Goal: Task Accomplishment & Management: Use online tool/utility

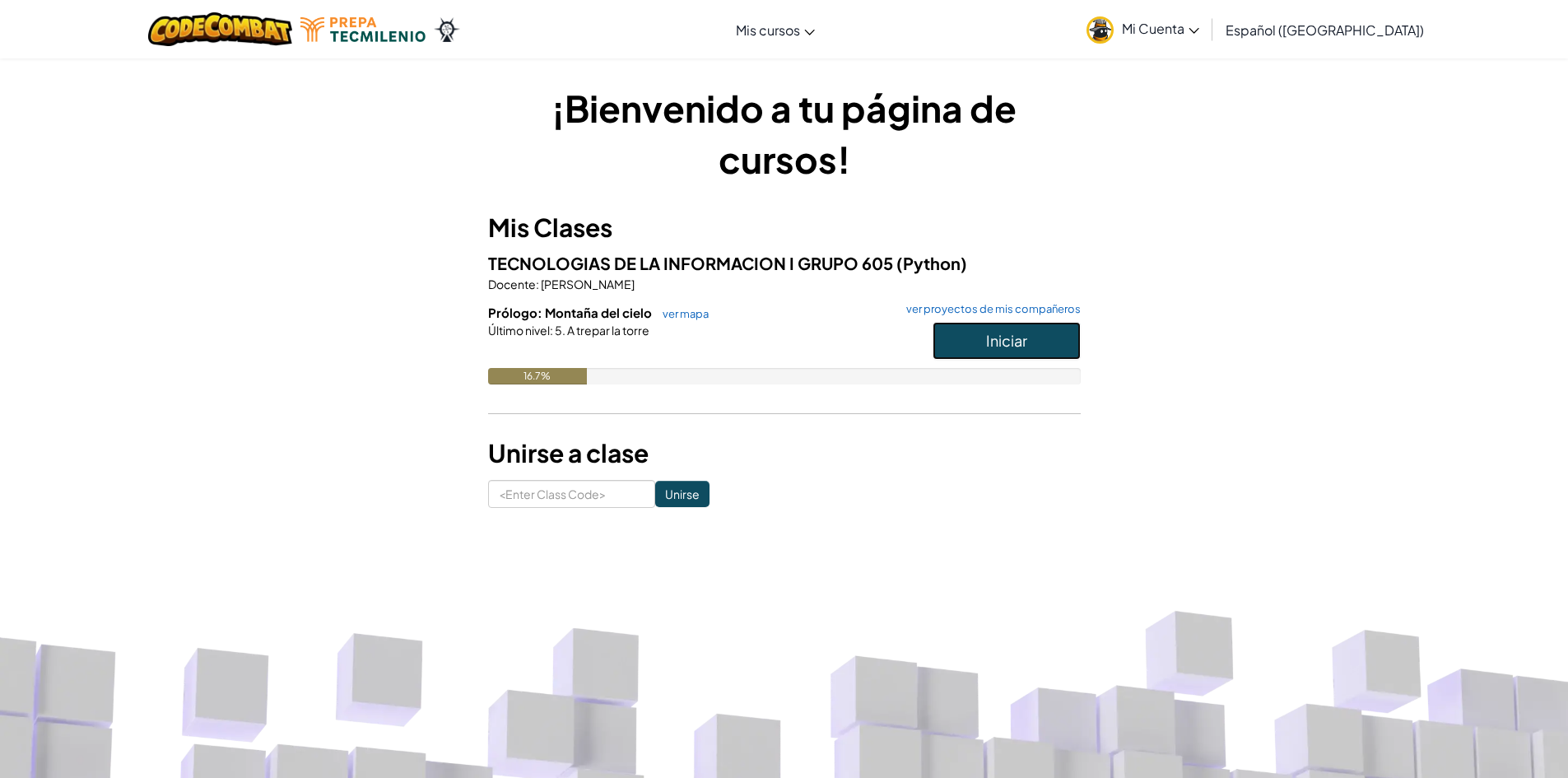
click at [961, 336] on button "Iniciar" at bounding box center [1006, 341] width 148 height 38
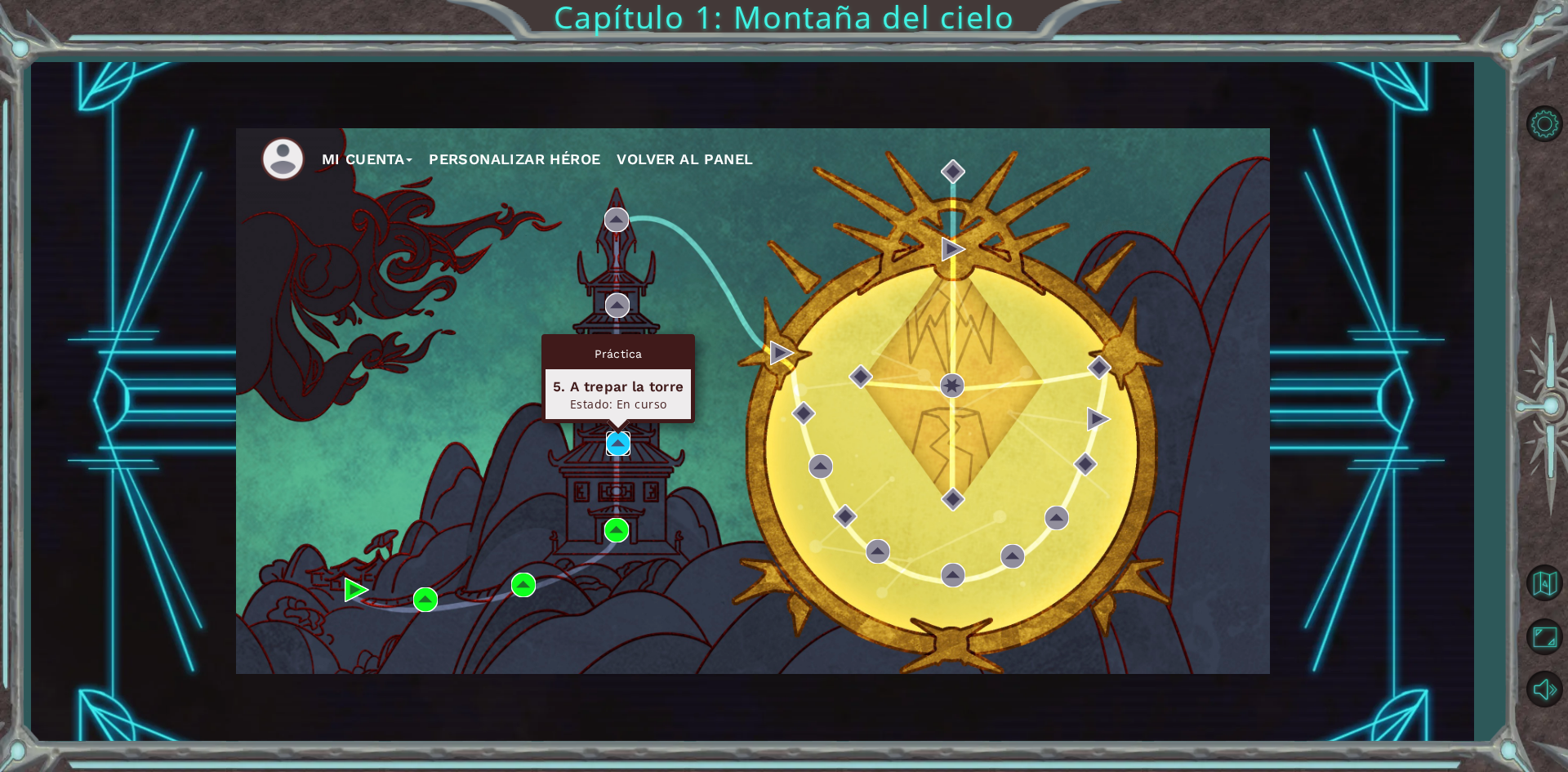
click at [614, 438] on img at bounding box center [618, 444] width 25 height 25
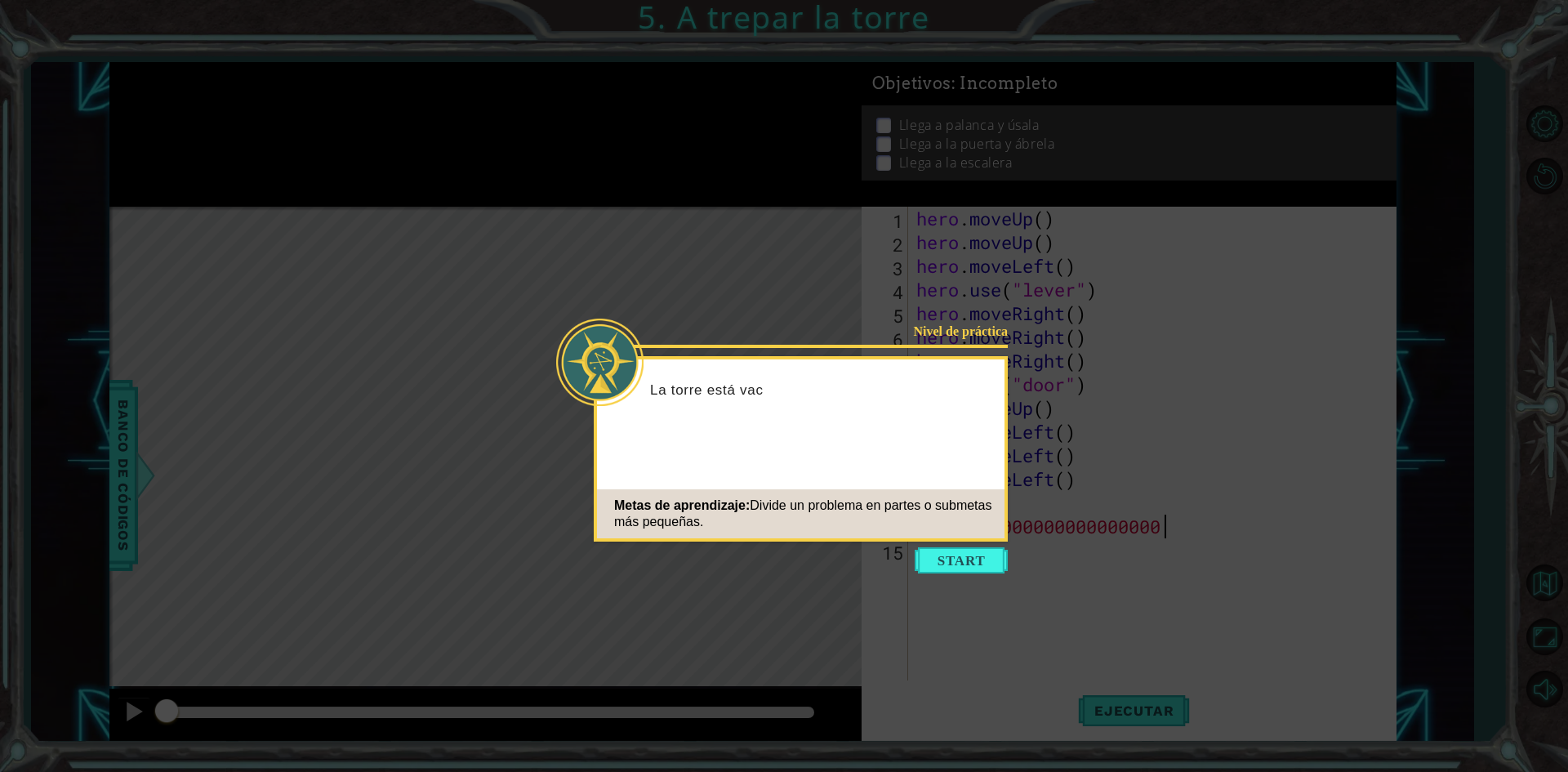
scroll to position [0, 12]
click at [936, 559] on button "Start" at bounding box center [961, 561] width 93 height 26
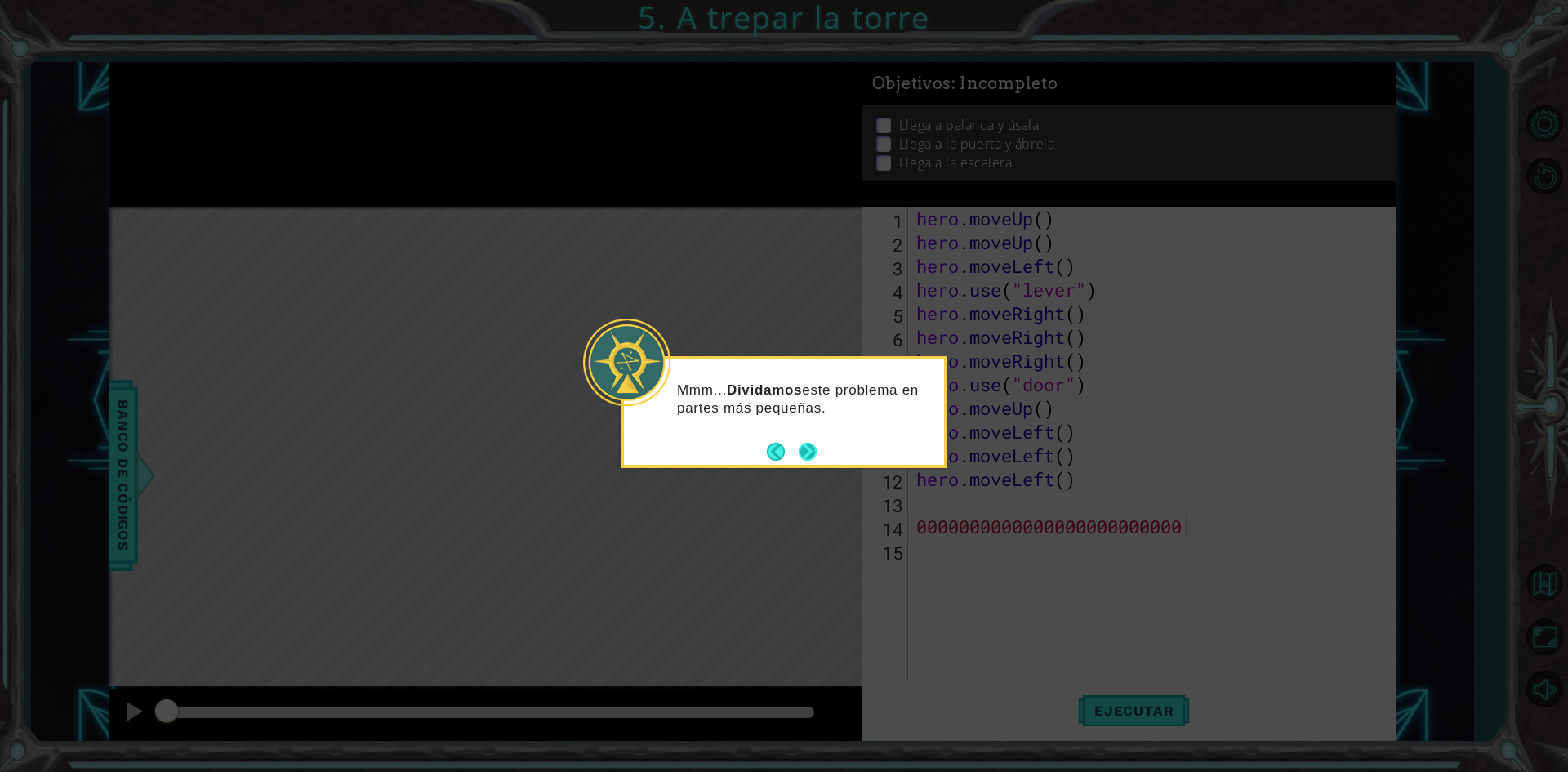
click at [799, 461] on button "Next" at bounding box center [808, 452] width 30 height 30
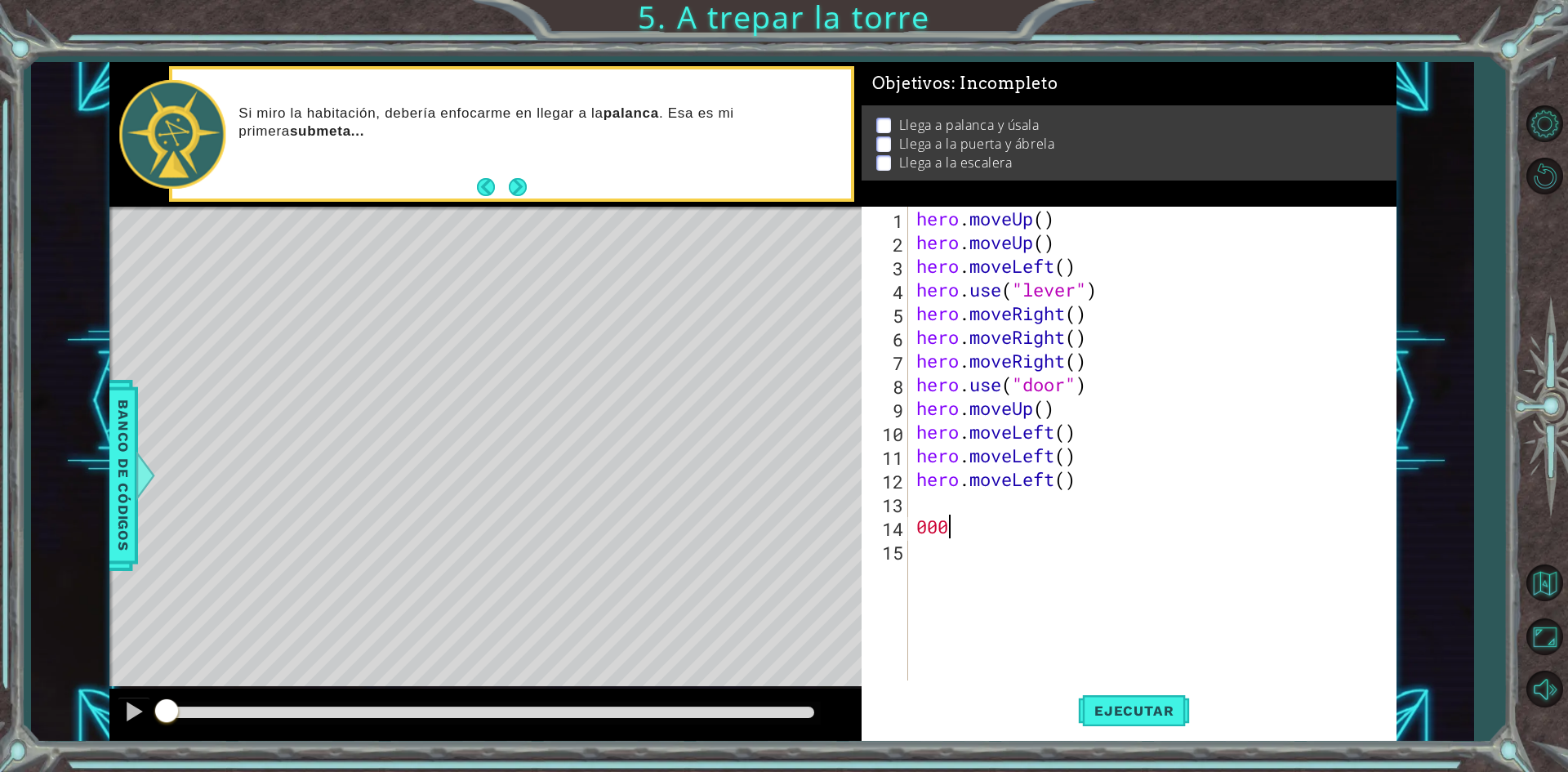
scroll to position [0, 0]
type textarea "0"
click at [1061, 226] on div "hero . moveUp ( ) hero . moveUp ( ) hero . moveLeft ( ) hero . use ( "lever" ) …" at bounding box center [1156, 466] width 486 height 521
click at [1159, 715] on span "Ejecutar" at bounding box center [1134, 710] width 112 height 16
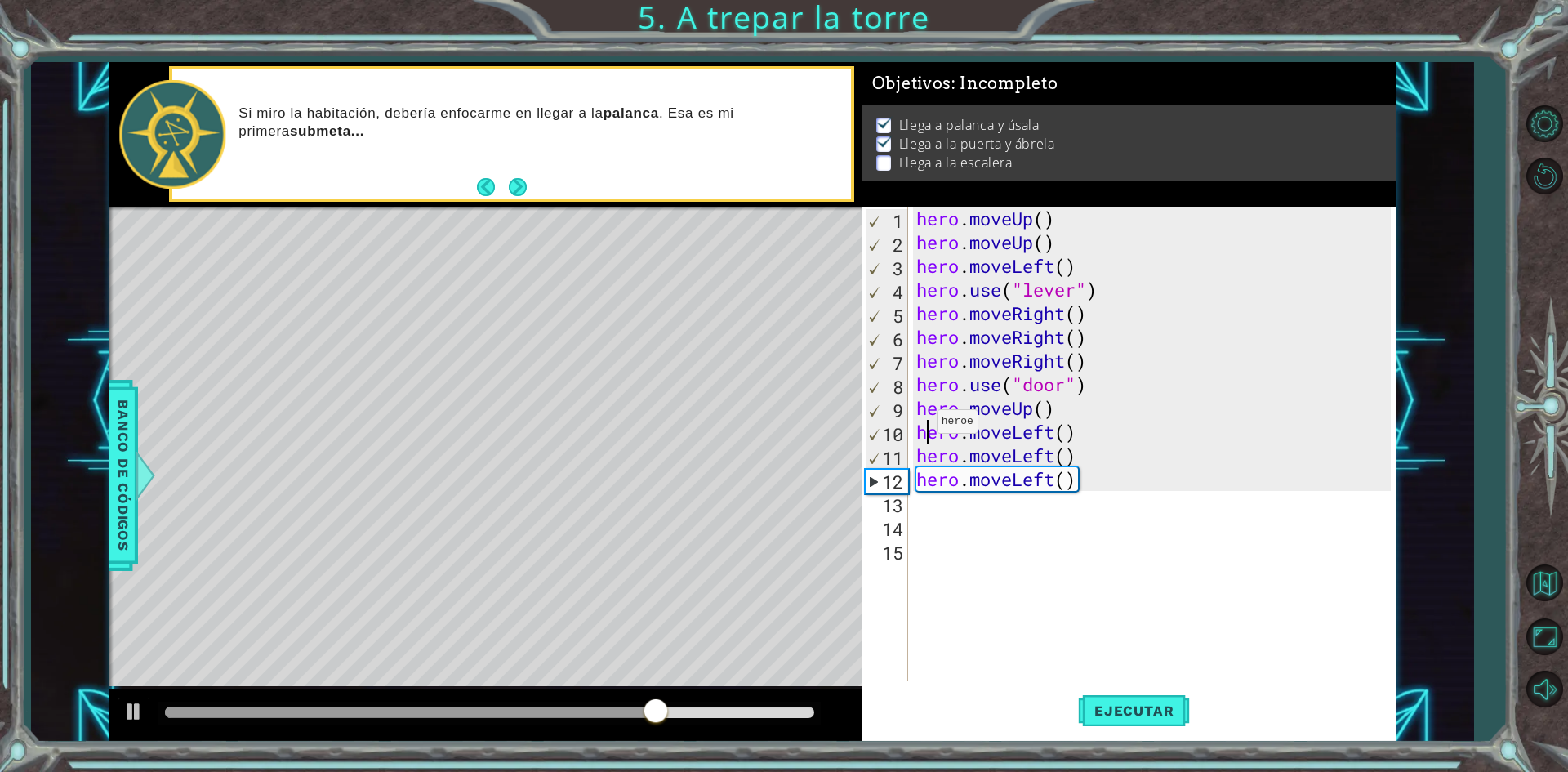
click at [922, 426] on div "hero . moveUp ( ) hero . moveUp ( ) hero . moveLeft ( ) hero . use ( "lever" ) …" at bounding box center [1156, 466] width 486 height 521
click at [918, 426] on div "hero . moveUp ( ) hero . moveUp ( ) hero . moveLeft ( ) hero . use ( "lever" ) …" at bounding box center [1156, 466] width 486 height 521
type textarea "mhero.moveLeft()"
click at [1318, 587] on div "hero . moveUp ( ) hero . moveUp ( ) hero . moveLeft ( ) hero . use ( "lever" ) …" at bounding box center [1156, 466] width 486 height 521
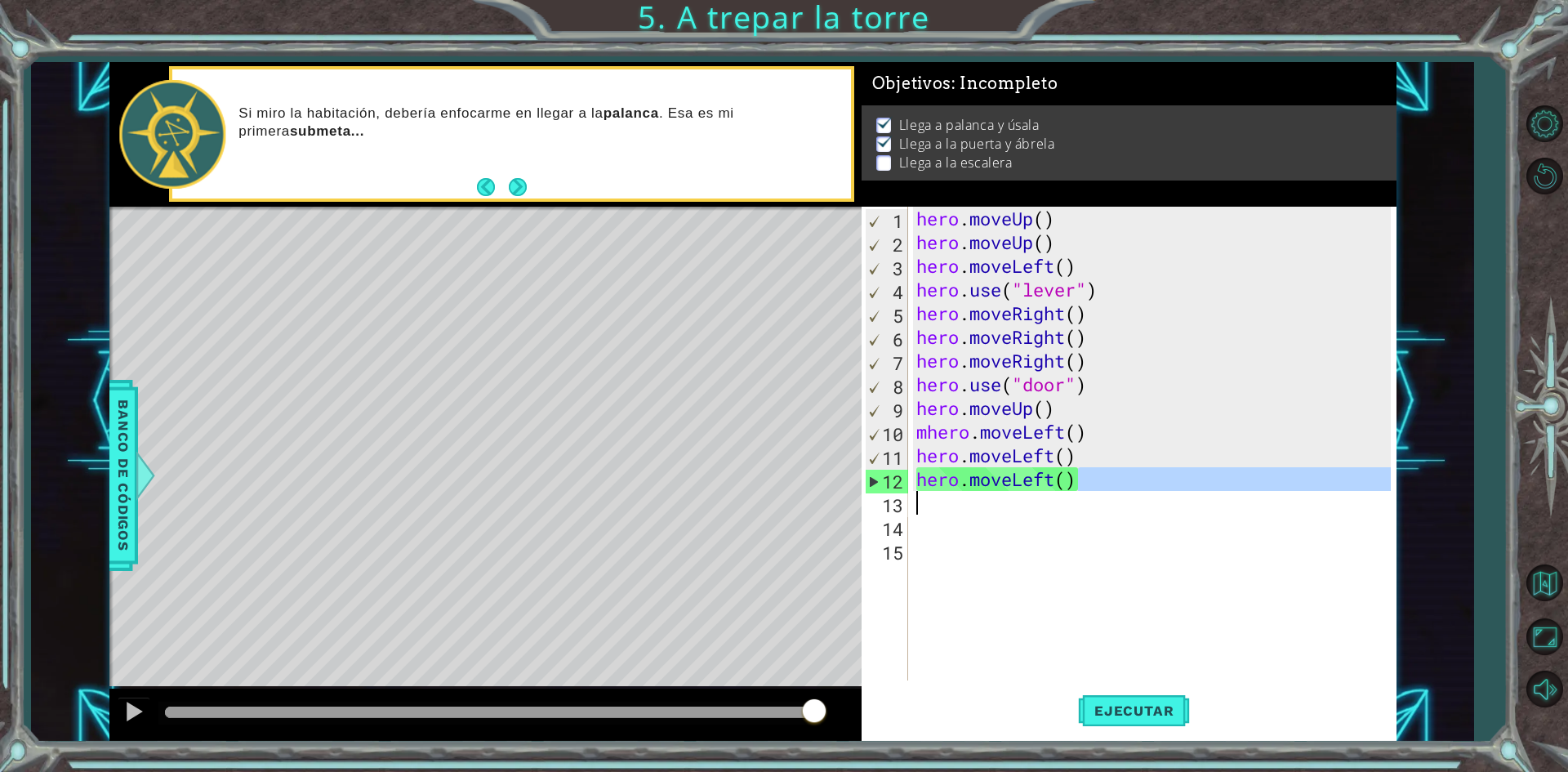
drag, startPoint x: 1077, startPoint y: 482, endPoint x: 922, endPoint y: 506, distance: 156.8
click at [922, 506] on div "hero . moveUp ( ) hero . moveUp ( ) hero . moveLeft ( ) hero . use ( "lever" ) …" at bounding box center [1156, 466] width 486 height 521
type textarea "hero.moveLeft()"
click at [922, 506] on div "hero . moveUp ( ) hero . moveUp ( ) hero . moveLeft ( ) hero . use ( "lever" ) …" at bounding box center [1152, 444] width 478 height 474
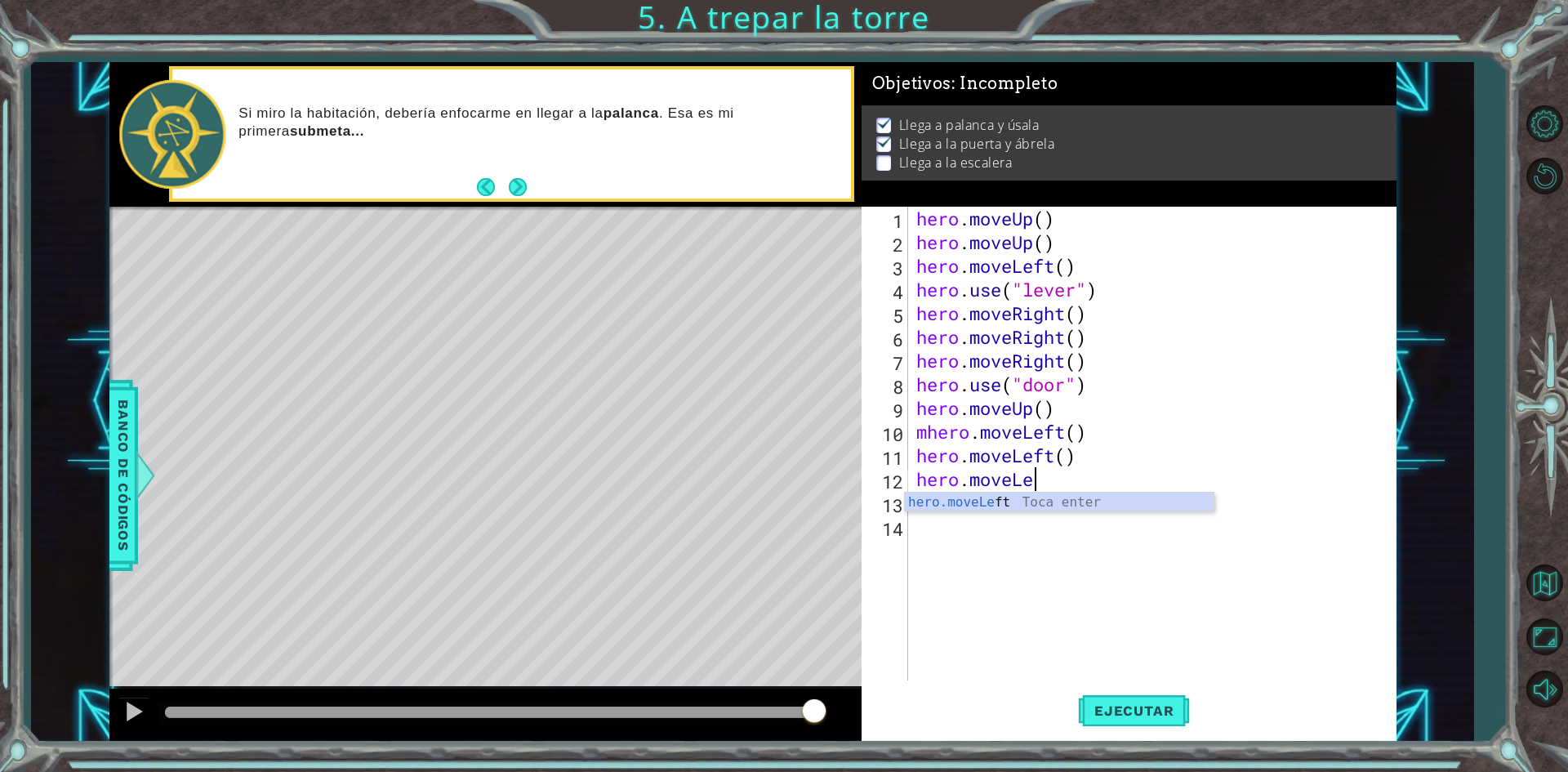
type textarea "hero.move"
click at [867, 495] on div "13" at bounding box center [887, 505] width 44 height 24
click at [1008, 483] on div "hero . moveUp ( ) hero . moveUp ( ) hero . moveLeft ( ) hero . use ( "lever" ) …" at bounding box center [1156, 466] width 486 height 521
click at [1018, 483] on div "hero . moveUp ( ) hero . moveUp ( ) hero . moveLeft ( ) hero . use ( "lever" ) …" at bounding box center [1156, 466] width 486 height 521
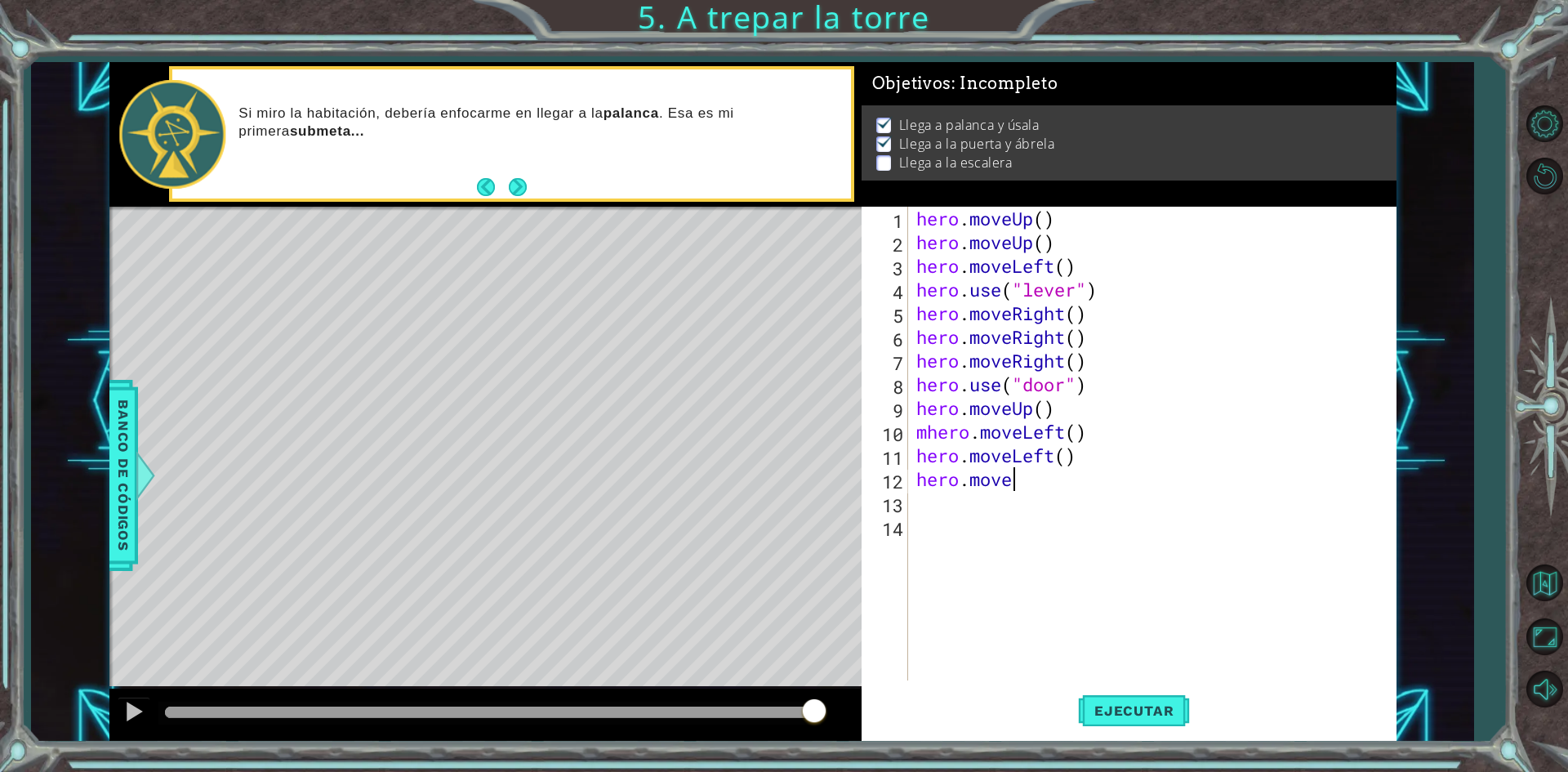
type textarea "hero.mov"
click at [983, 500] on div "hero.mov eUp Toca enter hero.mov eDown Toca enter hero.mov eLeft Toca enter her…" at bounding box center [1058, 552] width 308 height 118
click at [1160, 713] on span "Ejecutar" at bounding box center [1134, 710] width 112 height 16
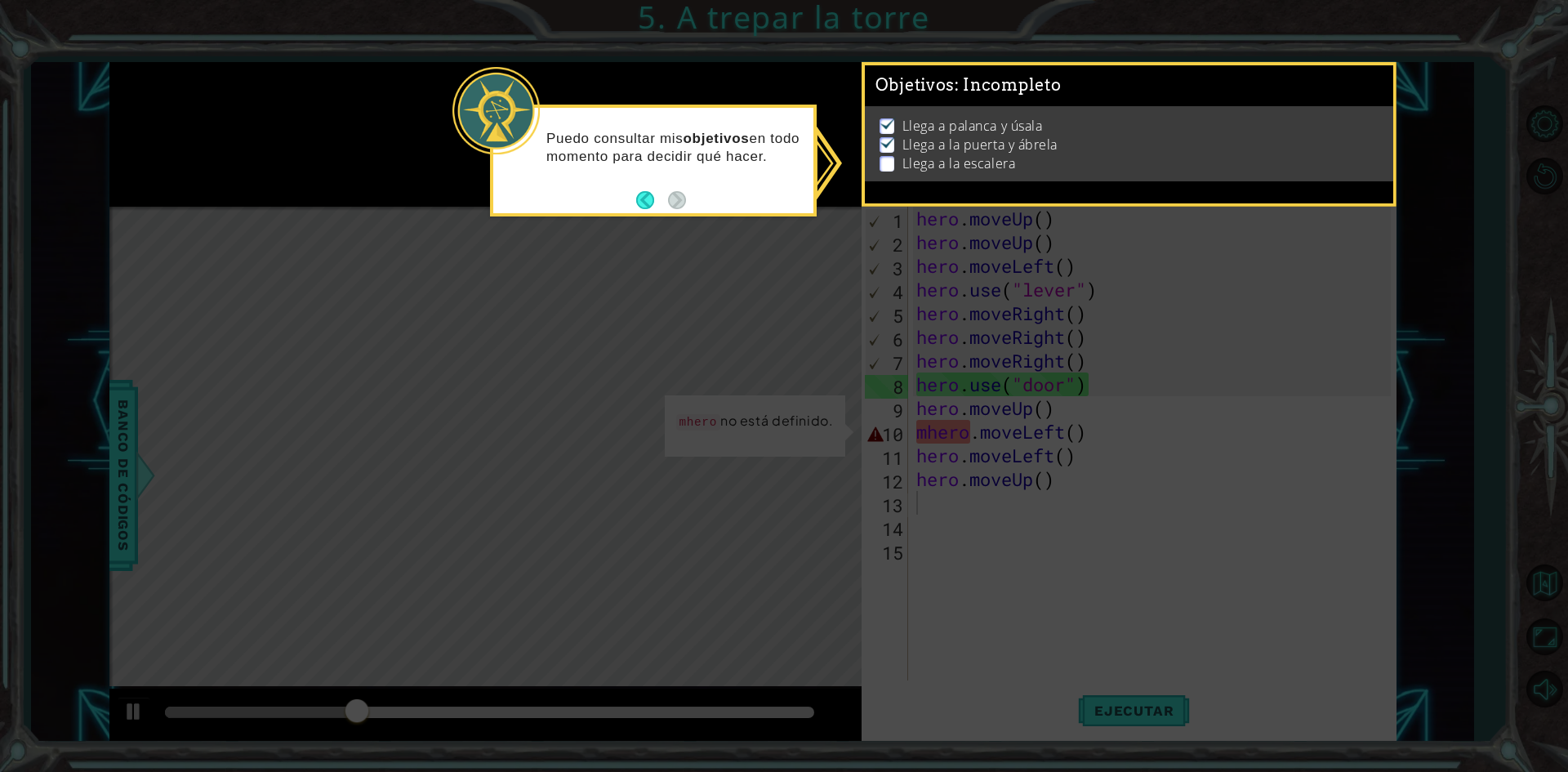
click at [1052, 368] on icon at bounding box center [784, 386] width 1568 height 772
click at [1196, 385] on icon at bounding box center [784, 386] width 1568 height 772
drag, startPoint x: 1127, startPoint y: 497, endPoint x: 1120, endPoint y: 502, distance: 8.6
click at [1127, 497] on icon at bounding box center [784, 386] width 1568 height 772
click at [1113, 508] on icon at bounding box center [784, 386] width 1568 height 772
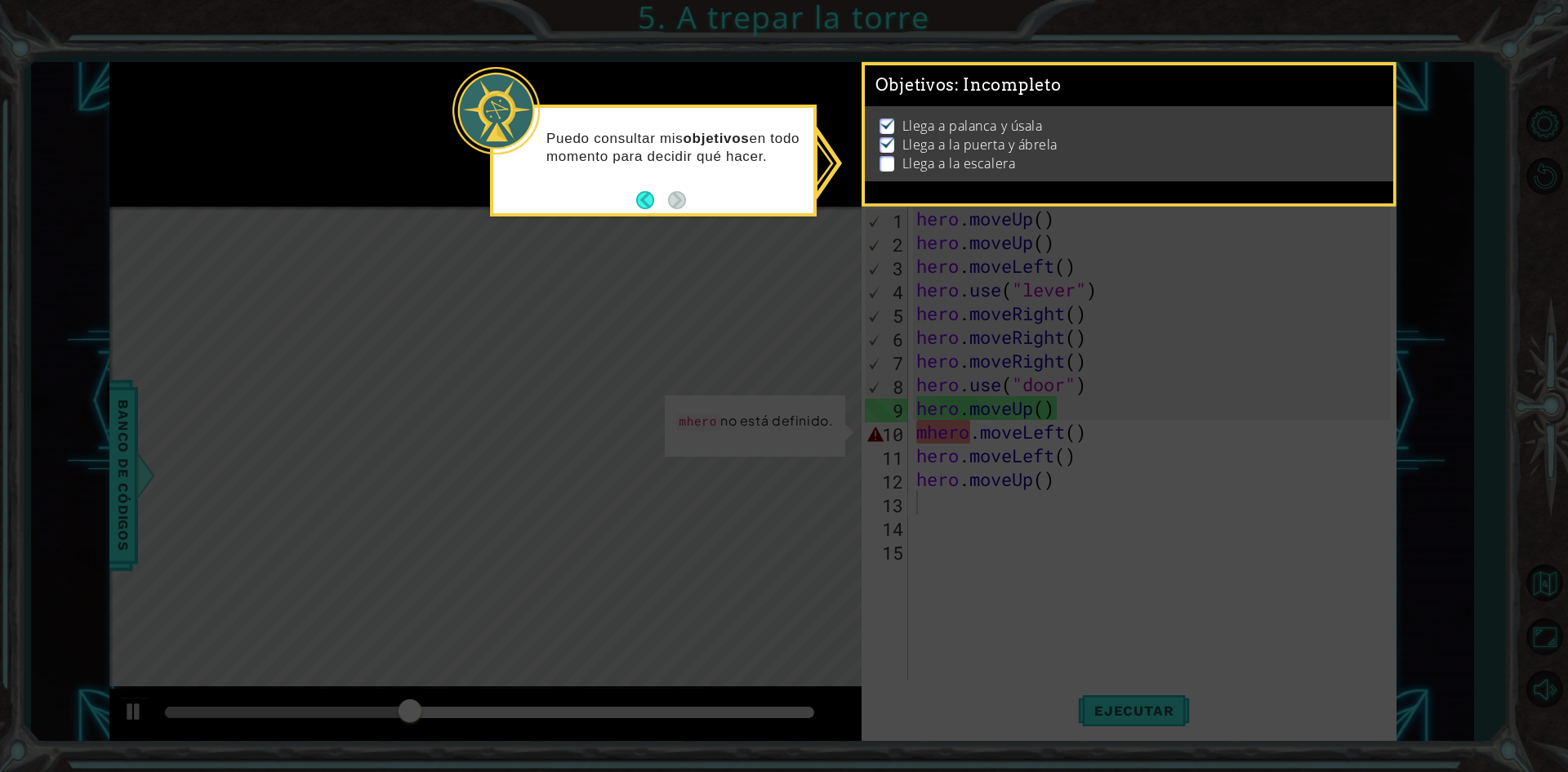
click at [1102, 522] on icon at bounding box center [784, 386] width 1568 height 772
click at [1025, 556] on icon at bounding box center [784, 386] width 1568 height 772
click at [973, 548] on icon at bounding box center [784, 386] width 1568 height 772
click at [908, 600] on icon at bounding box center [784, 386] width 1568 height 772
click at [976, 574] on icon at bounding box center [784, 386] width 1568 height 772
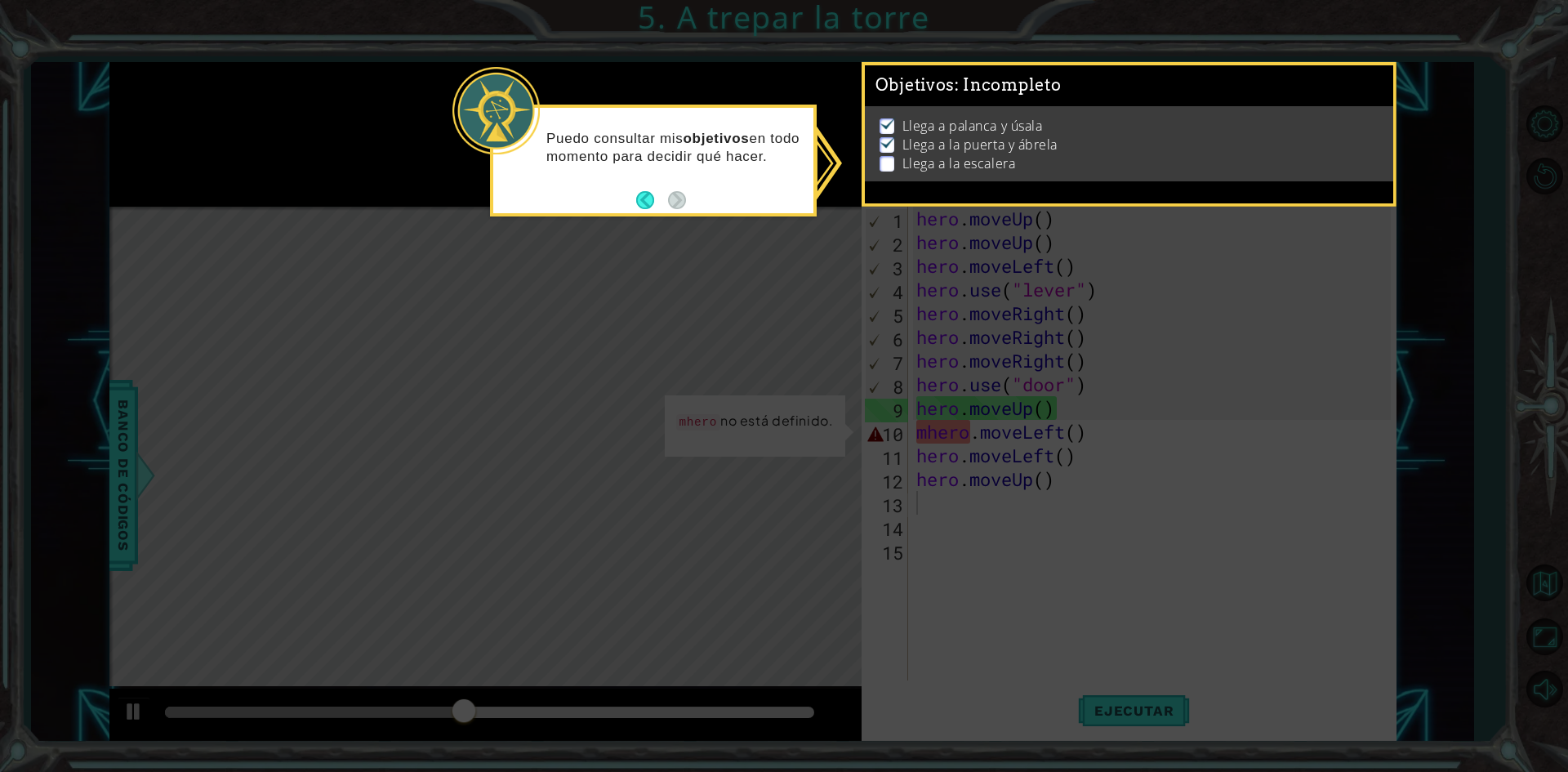
click at [932, 601] on icon at bounding box center [784, 386] width 1568 height 772
click at [932, 608] on icon at bounding box center [784, 386] width 1568 height 772
drag, startPoint x: 705, startPoint y: 420, endPoint x: 723, endPoint y: 35, distance: 385.4
click at [701, 388] on icon at bounding box center [784, 386] width 1568 height 772
click at [957, 149] on p "Llega a la puerta y ábrela" at bounding box center [980, 145] width 155 height 18
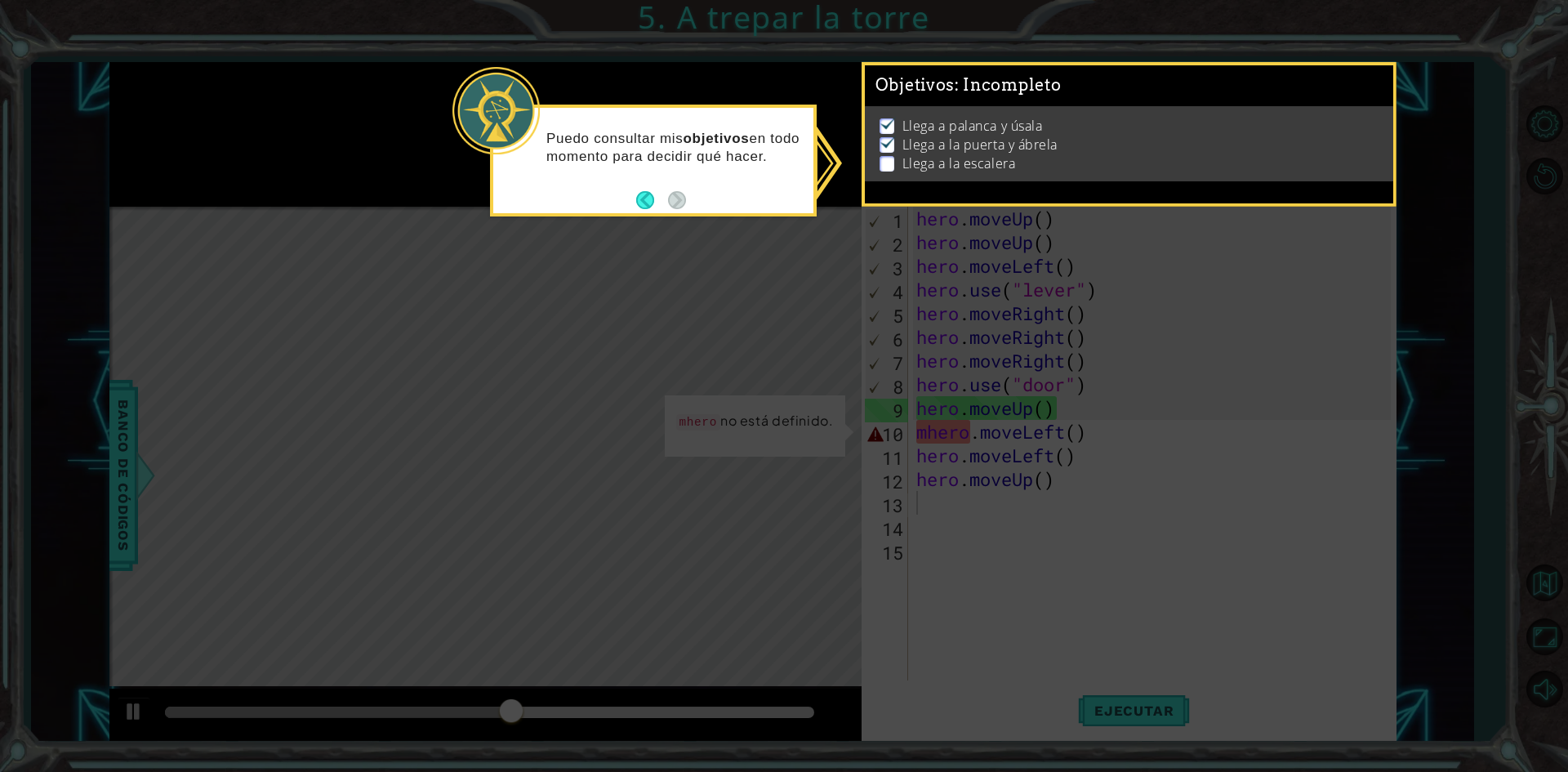
drag, startPoint x: 928, startPoint y: 219, endPoint x: 1172, endPoint y: 473, distance: 352.2
click at [938, 244] on icon at bounding box center [784, 386] width 1568 height 772
click at [1182, 490] on icon at bounding box center [784, 386] width 1568 height 772
drag, startPoint x: 1148, startPoint y: 507, endPoint x: 1123, endPoint y: 520, distance: 28.2
click at [1142, 511] on icon at bounding box center [784, 386] width 1568 height 772
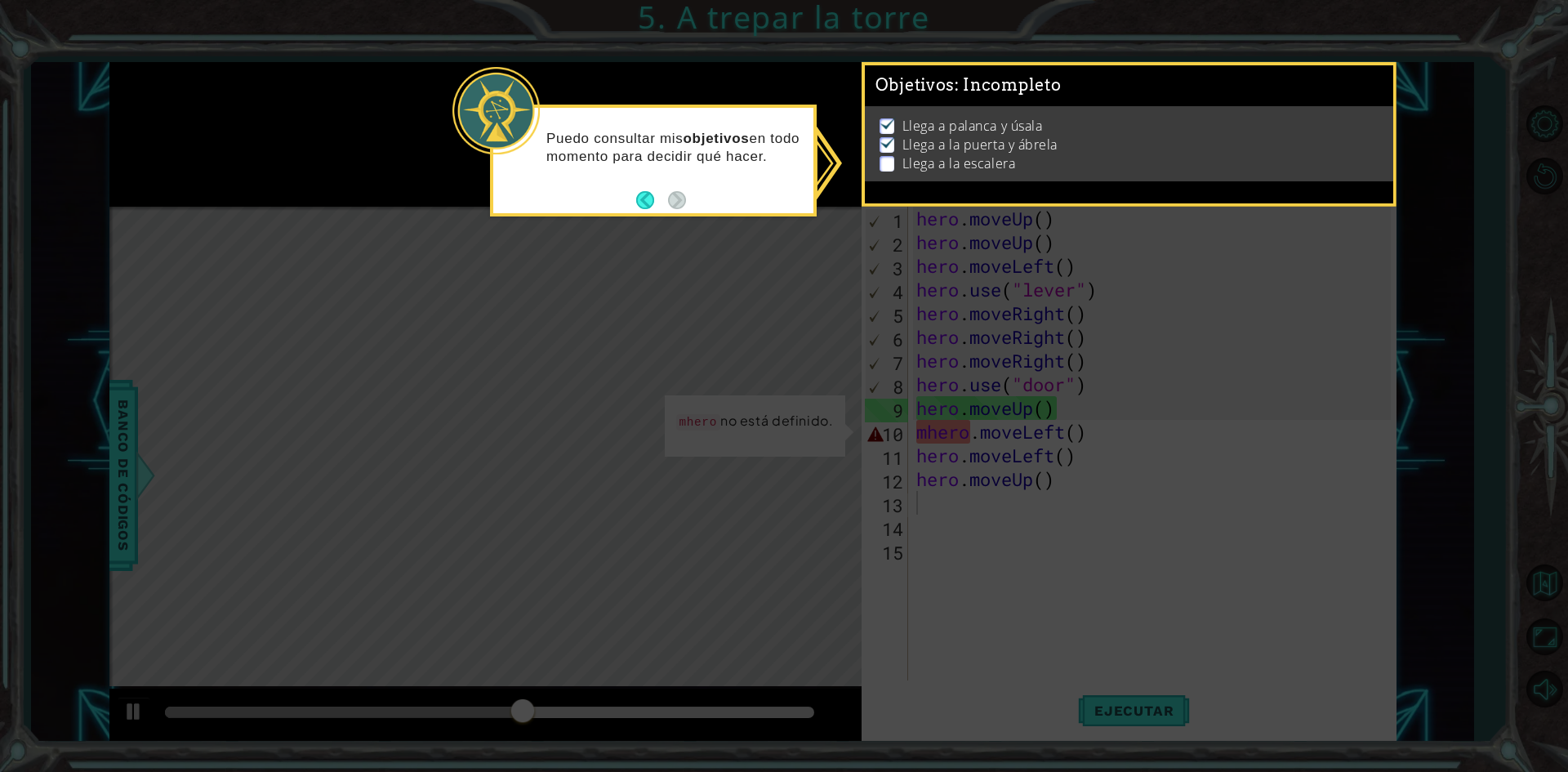
drag, startPoint x: 941, startPoint y: 640, endPoint x: 799, endPoint y: 632, distance: 142.2
click at [912, 651] on icon at bounding box center [784, 386] width 1568 height 772
click at [721, 625] on icon at bounding box center [784, 386] width 1568 height 772
click at [660, 546] on icon at bounding box center [784, 386] width 1568 height 772
drag, startPoint x: 695, startPoint y: 145, endPoint x: 663, endPoint y: 192, distance: 56.9
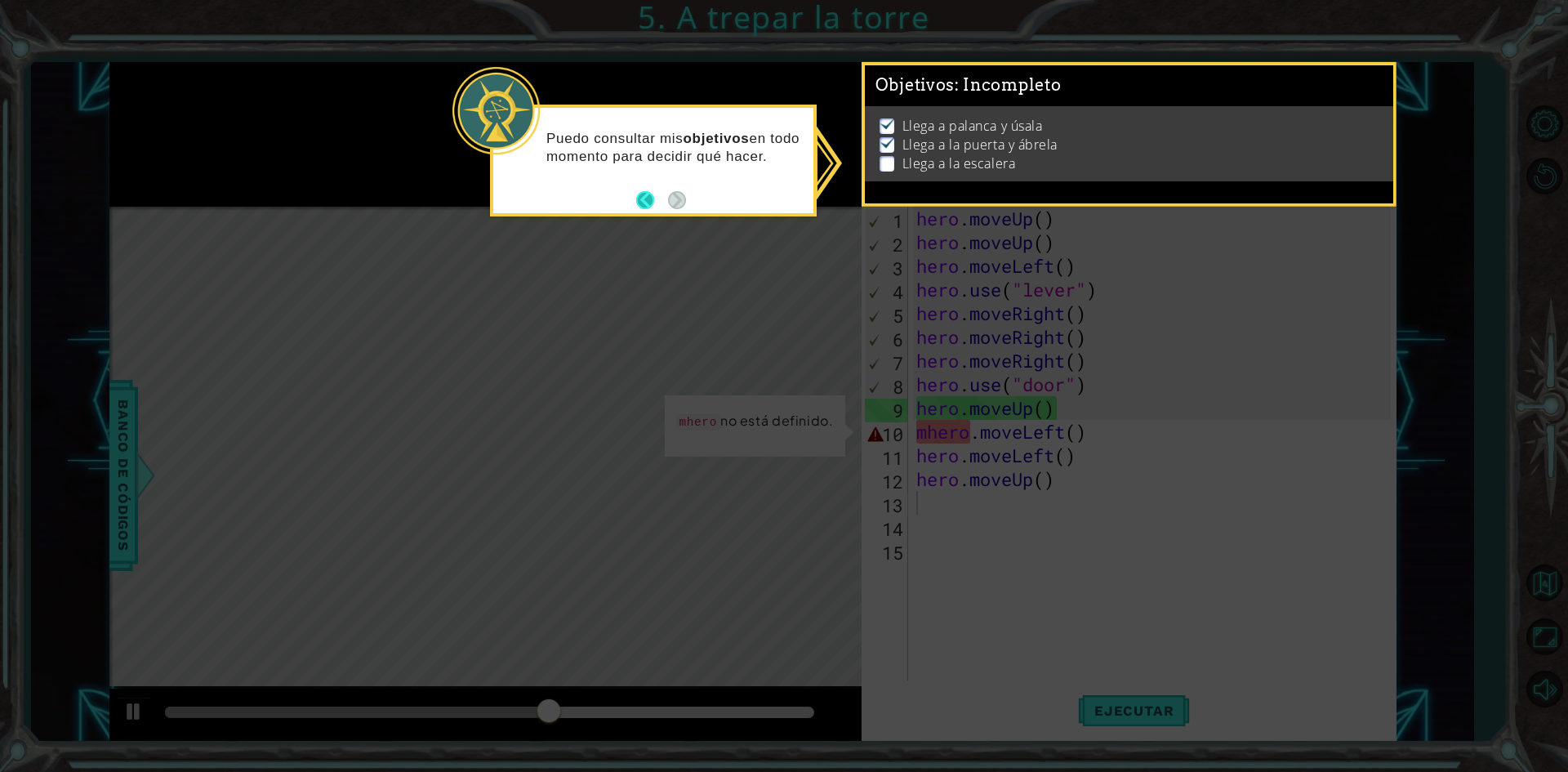
click at [673, 170] on div "Puedo consultar mis objetivos en todo momento para decidir qué hacer." at bounding box center [653, 155] width 320 height 82
click at [655, 204] on button "Back" at bounding box center [652, 200] width 32 height 18
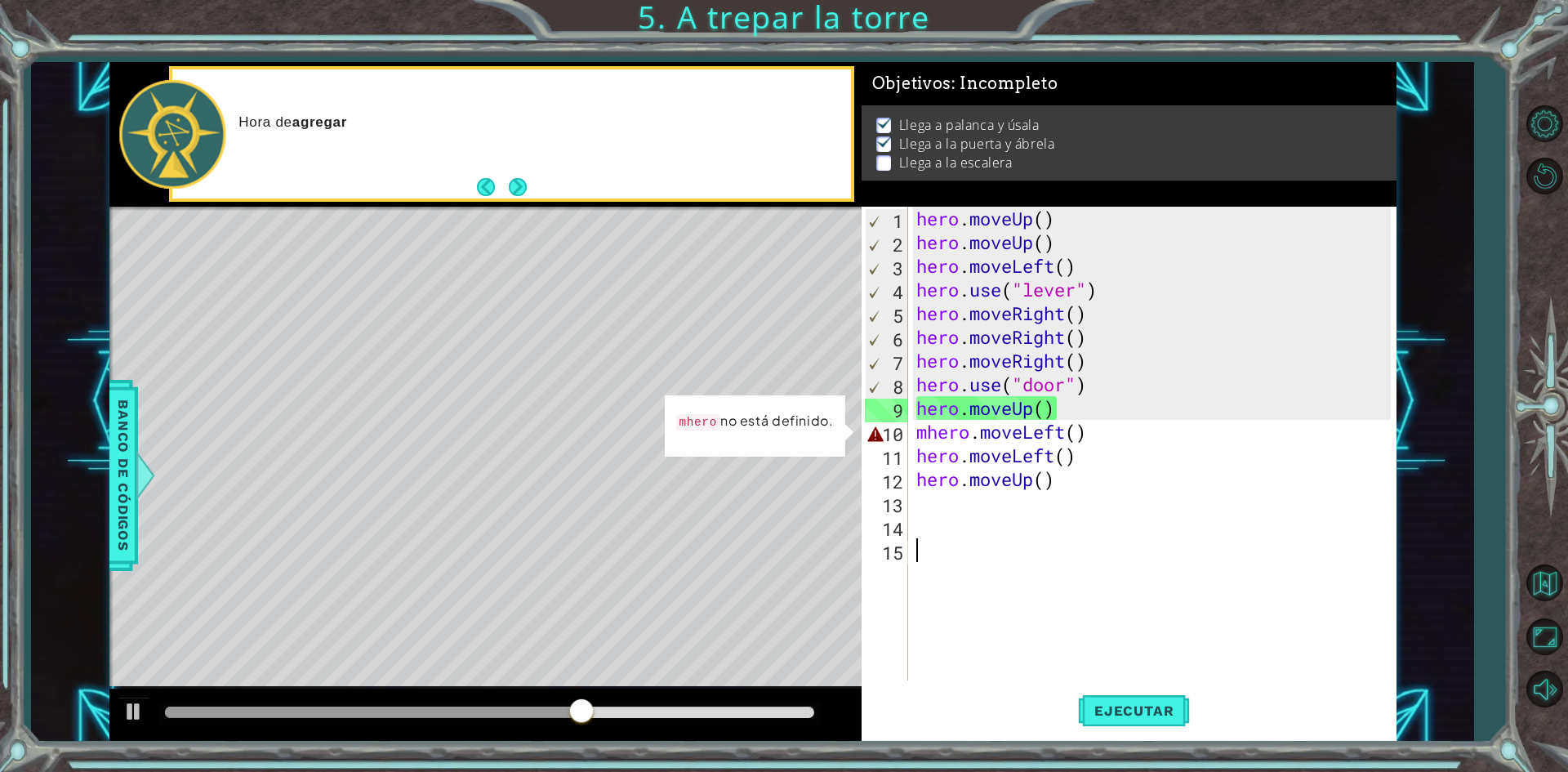
click at [1030, 539] on div "hero . moveUp ( ) hero . moveUp ( ) hero . moveLeft ( ) hero . use ( "lever" ) …" at bounding box center [1156, 466] width 486 height 521
click at [608, 315] on div "Level Map" at bounding box center [486, 447] width 755 height 481
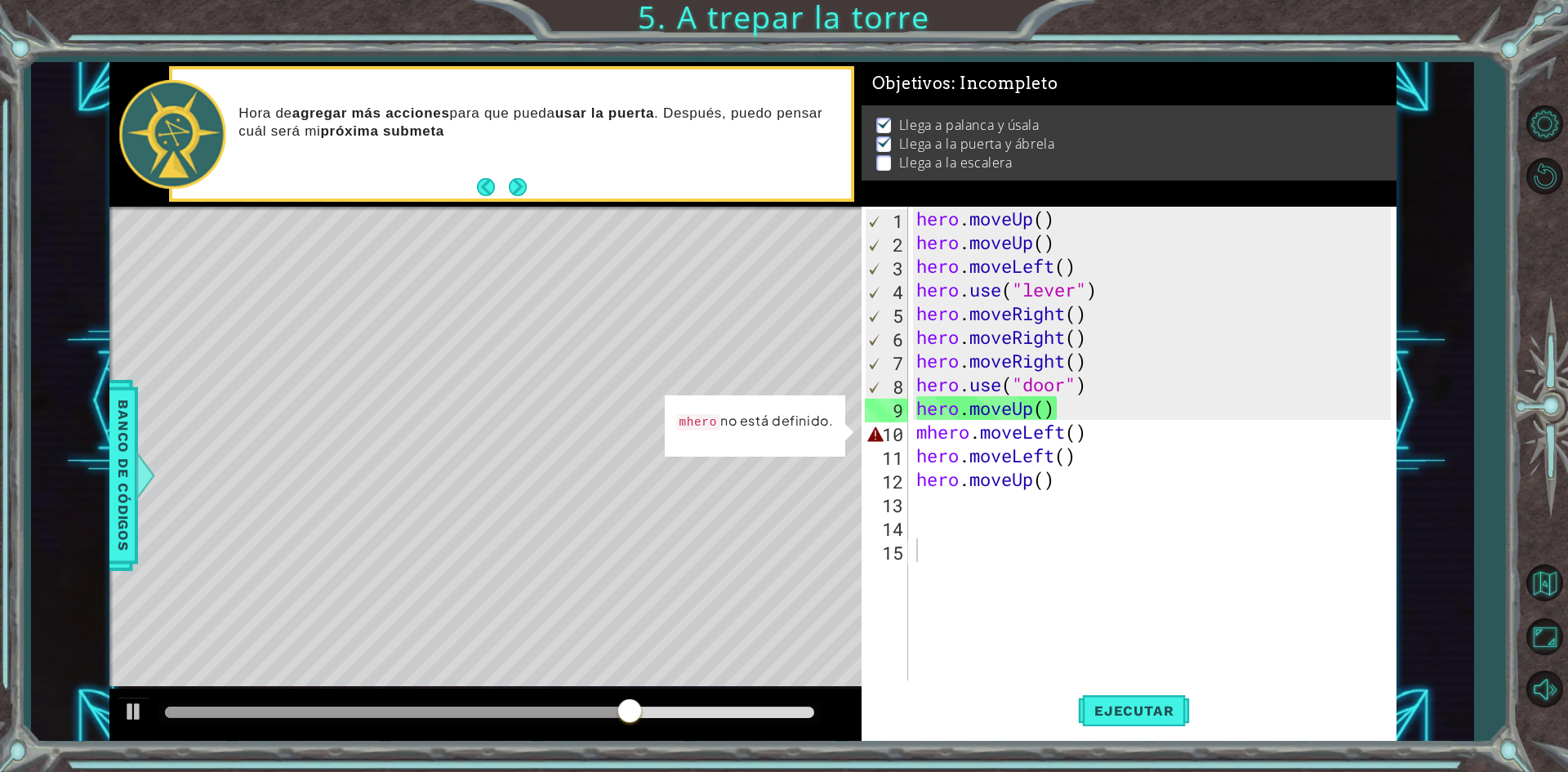
click at [774, 512] on div "Level Map" at bounding box center [486, 447] width 755 height 481
click at [717, 411] on p "mhero no está definido." at bounding box center [755, 421] width 158 height 21
click at [824, 543] on div "Level Map" at bounding box center [486, 447] width 755 height 481
click at [673, 251] on div "Level Map" at bounding box center [486, 447] width 755 height 481
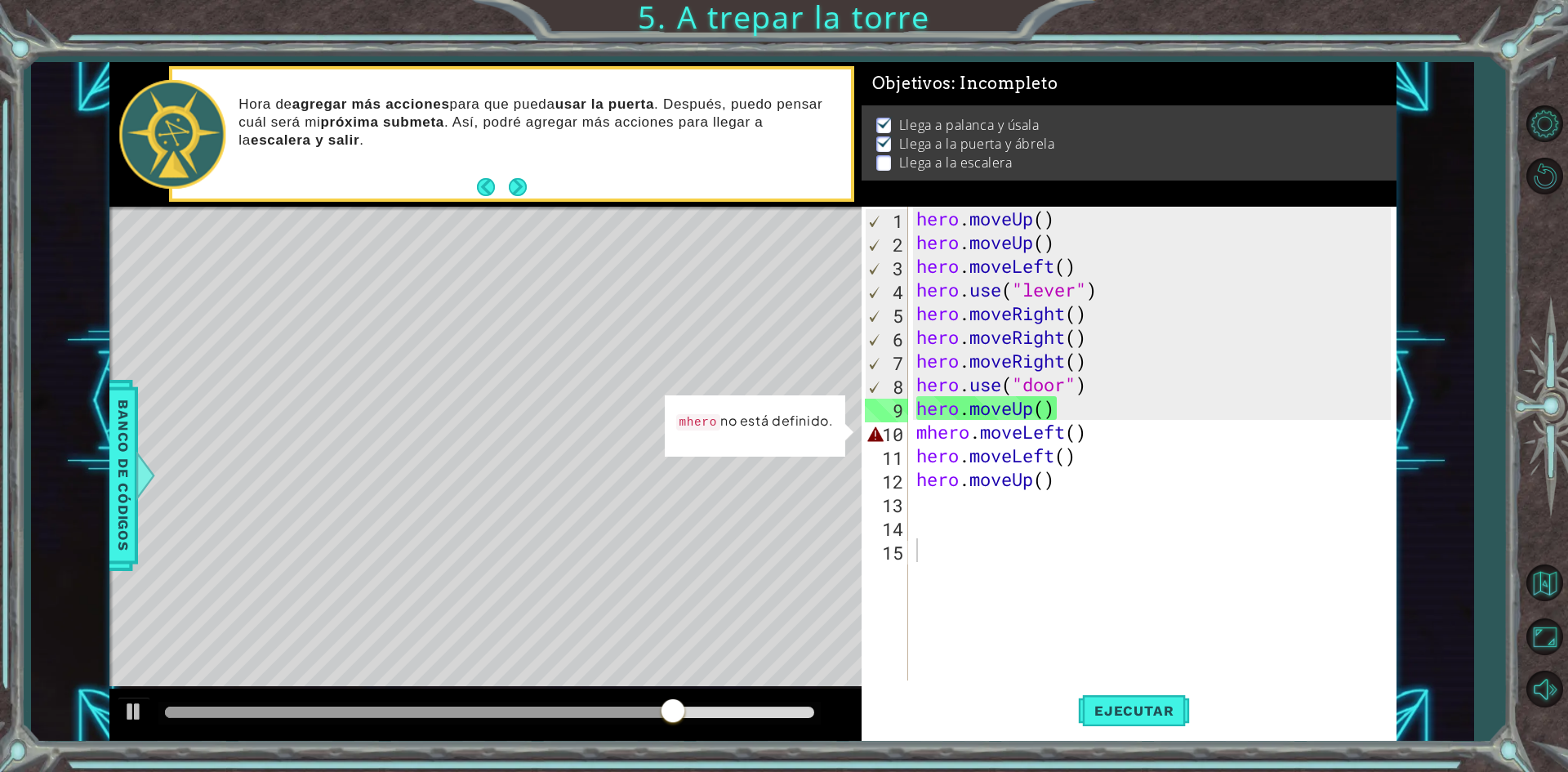
click at [970, 513] on div "hero . moveUp ( ) hero . moveUp ( ) hero . moveLeft ( ) hero . use ( "lever" ) …" at bounding box center [1156, 466] width 486 height 521
click at [1089, 408] on div "hero . moveUp ( ) hero . moveUp ( ) hero . moveLeft ( ) hero . use ( "lever" ) …" at bounding box center [1156, 466] width 486 height 521
click at [752, 505] on div "Level Map" at bounding box center [486, 447] width 755 height 481
click at [1047, 410] on div "hero . moveUp ( ) hero . moveUp ( ) hero . moveLeft ( ) hero . use ( "lever" ) …" at bounding box center [1156, 466] width 486 height 521
click at [1196, 441] on div "hero . moveUp ( ) hero . moveUp ( ) hero . moveLeft ( ) hero . use ( "lever" ) …" at bounding box center [1156, 466] width 486 height 521
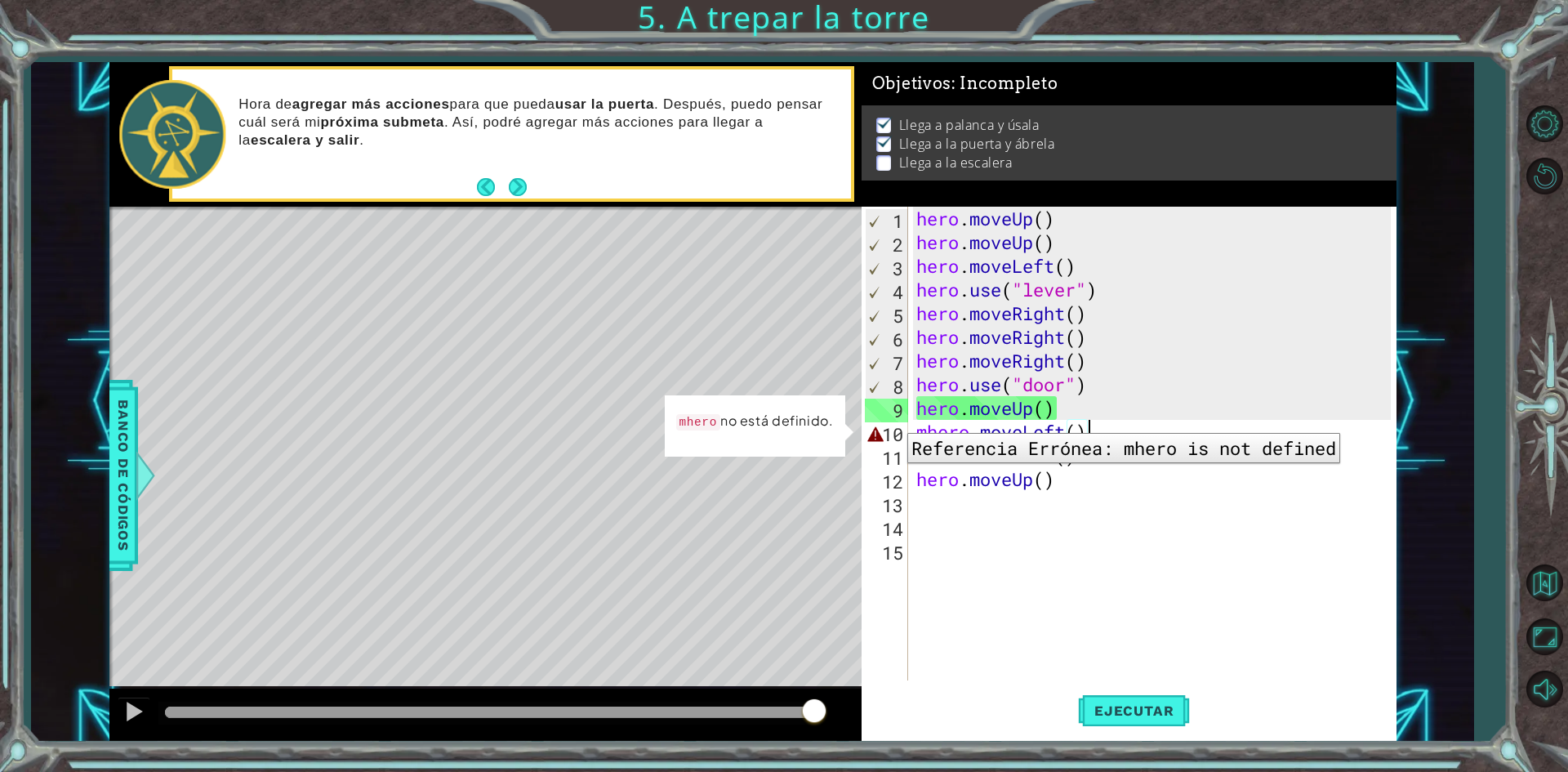
click at [893, 419] on div "9" at bounding box center [887, 411] width 44 height 24
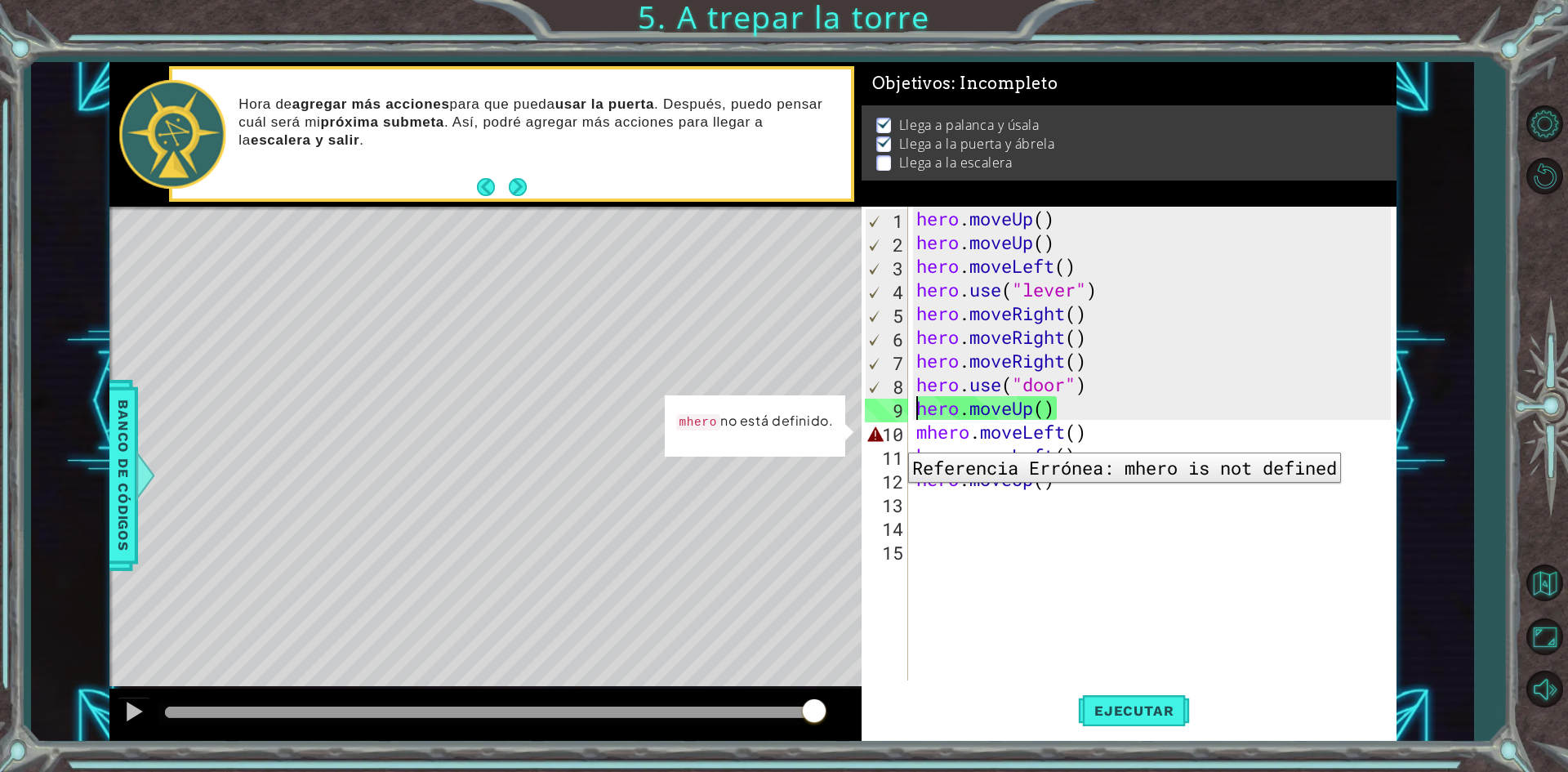
click at [896, 441] on div "10" at bounding box center [887, 435] width 44 height 24
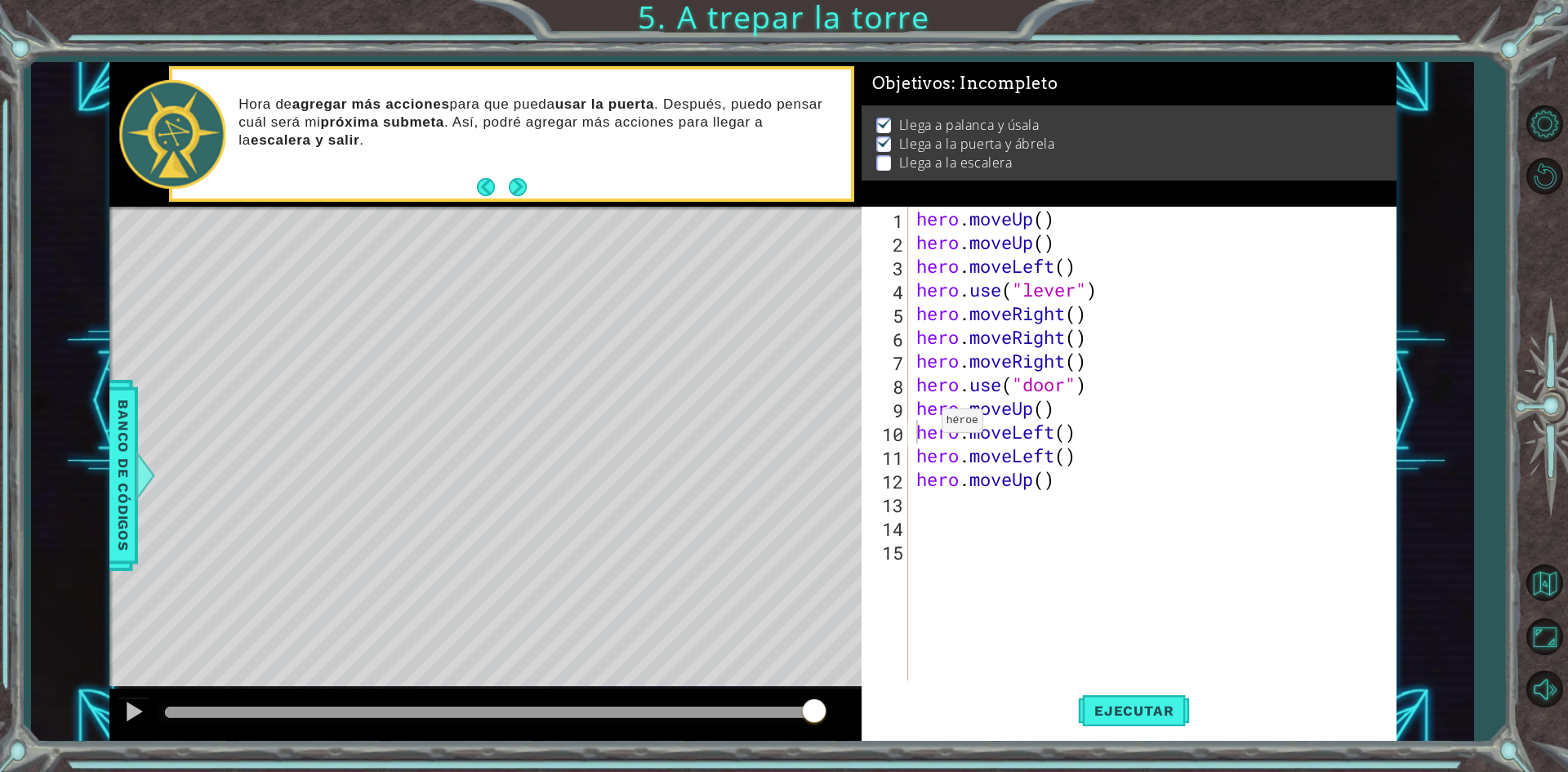
click at [754, 474] on div "Level Map" at bounding box center [486, 447] width 755 height 481
type textarea "hero.moveUp()"
click at [1056, 416] on div "hero . moveUp ( ) hero . moveUp ( ) hero . moveLeft ( ) hero . use ( "lever" ) …" at bounding box center [1156, 466] width 486 height 521
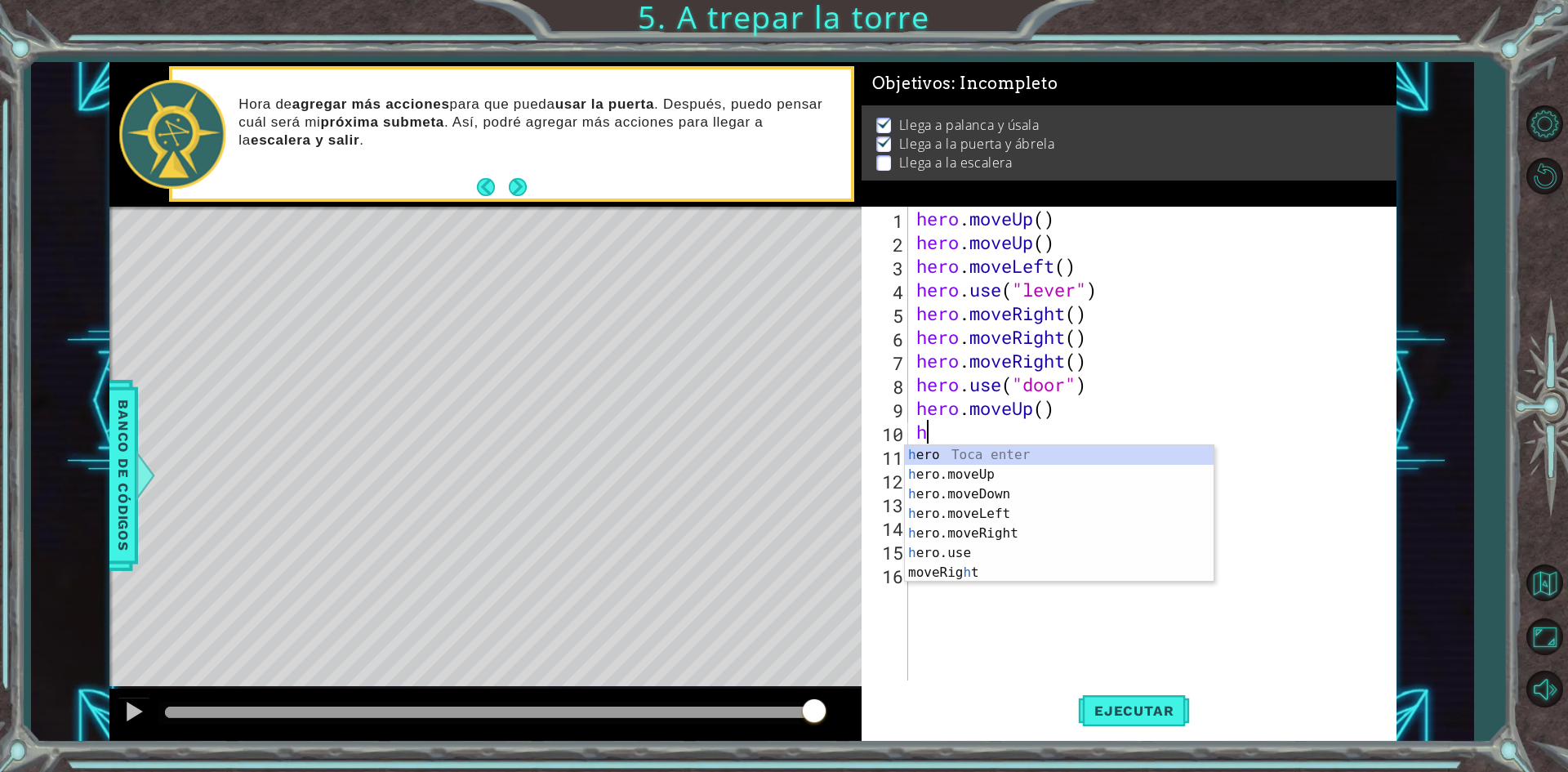
type textarea "he"
click at [1020, 474] on div "he ro Toca enter he ro.moveUp Toca enter he ro.moveDown Toca enter he ro.moveLe…" at bounding box center [1058, 524] width 308 height 157
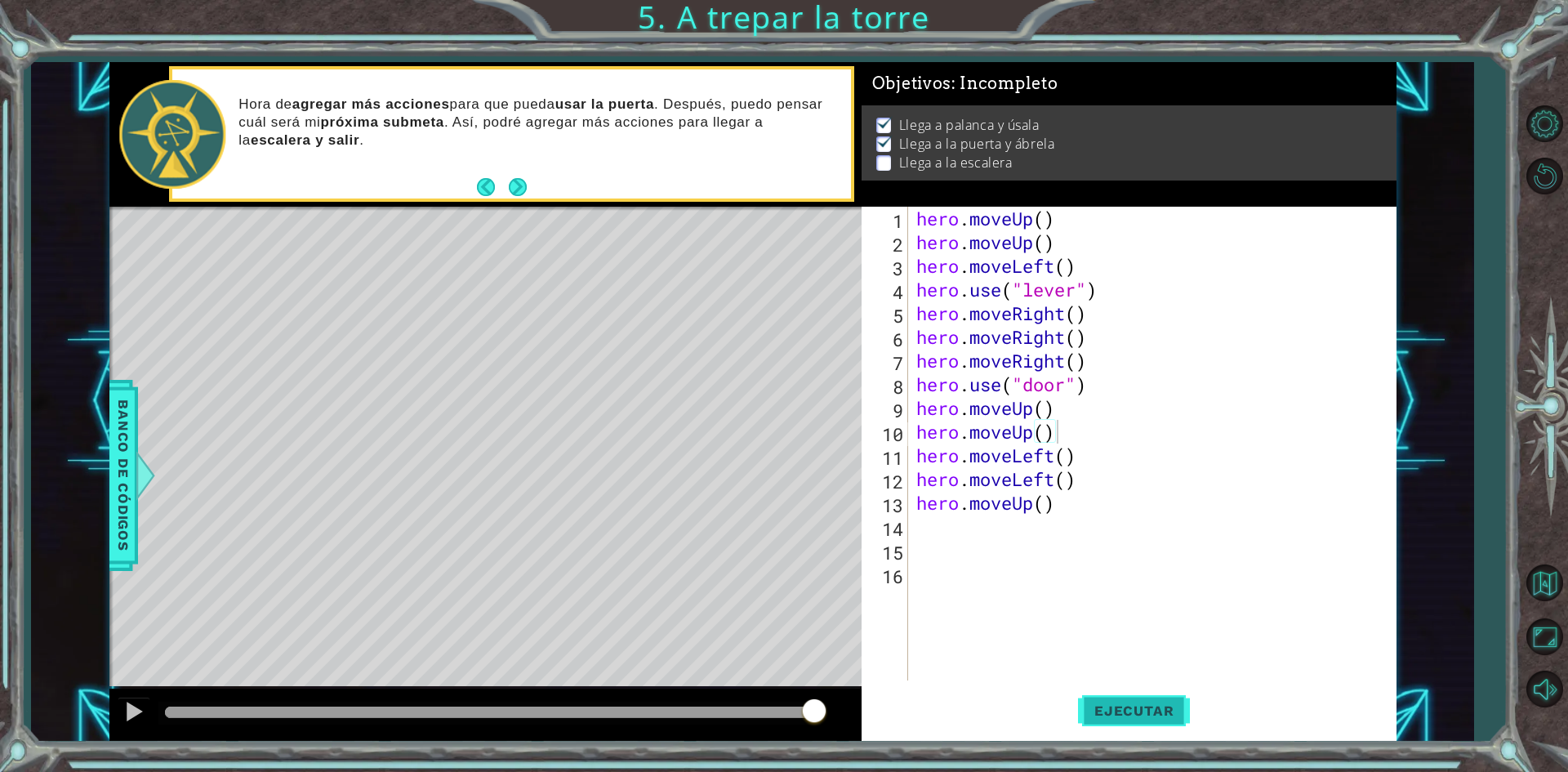
click at [1140, 717] on span "Ejecutar" at bounding box center [1134, 710] width 112 height 16
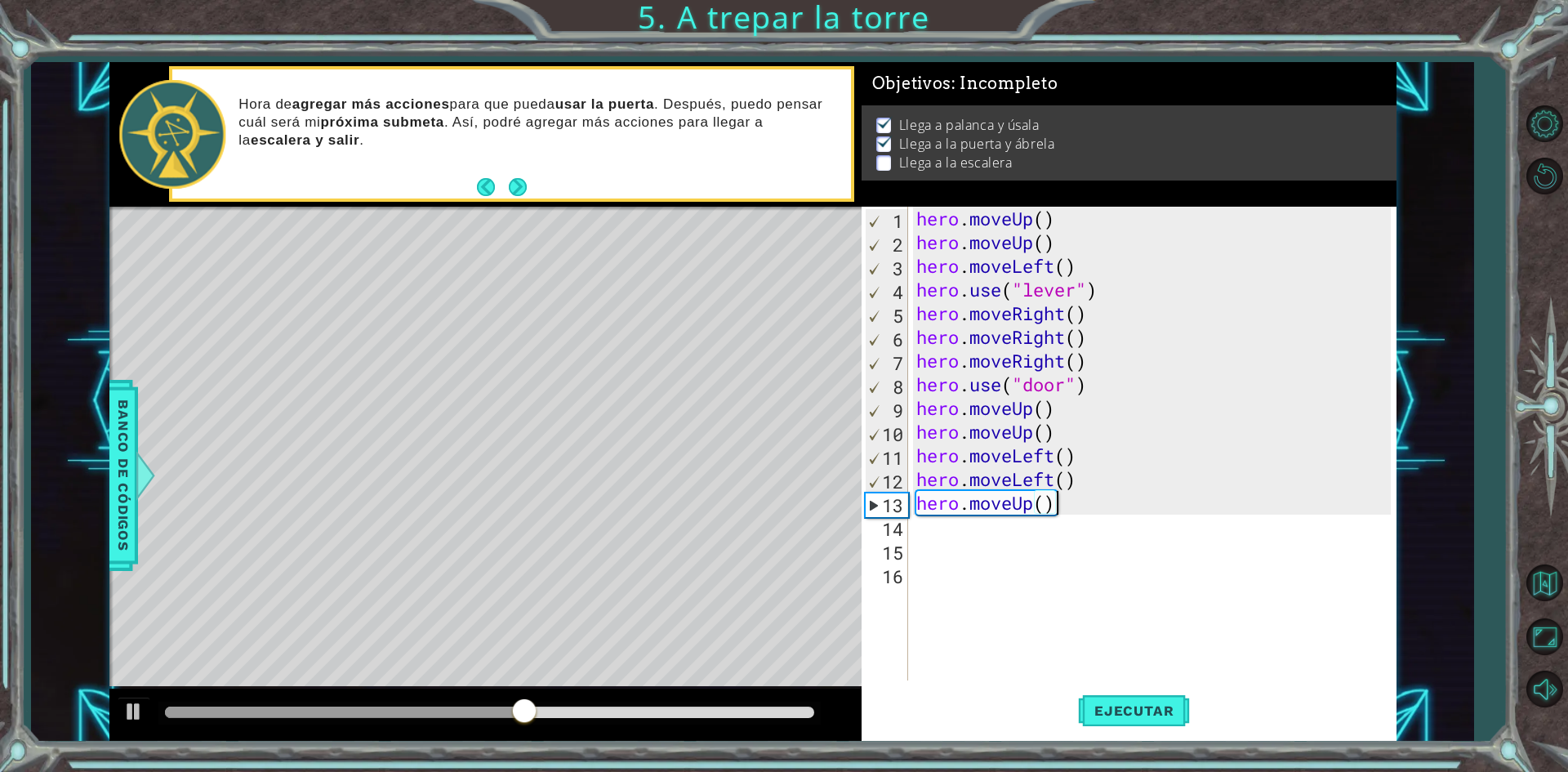
click at [1063, 505] on div "hero . moveUp ( ) hero . moveUp ( ) hero . moveLeft ( ) hero . use ( "lever" ) …" at bounding box center [1156, 466] width 486 height 521
click at [1045, 511] on div "hero . moveUp ( ) hero . moveUp ( ) hero . moveLeft ( ) hero . use ( "lever" ) …" at bounding box center [1156, 466] width 486 height 521
type textarea "hero.move"
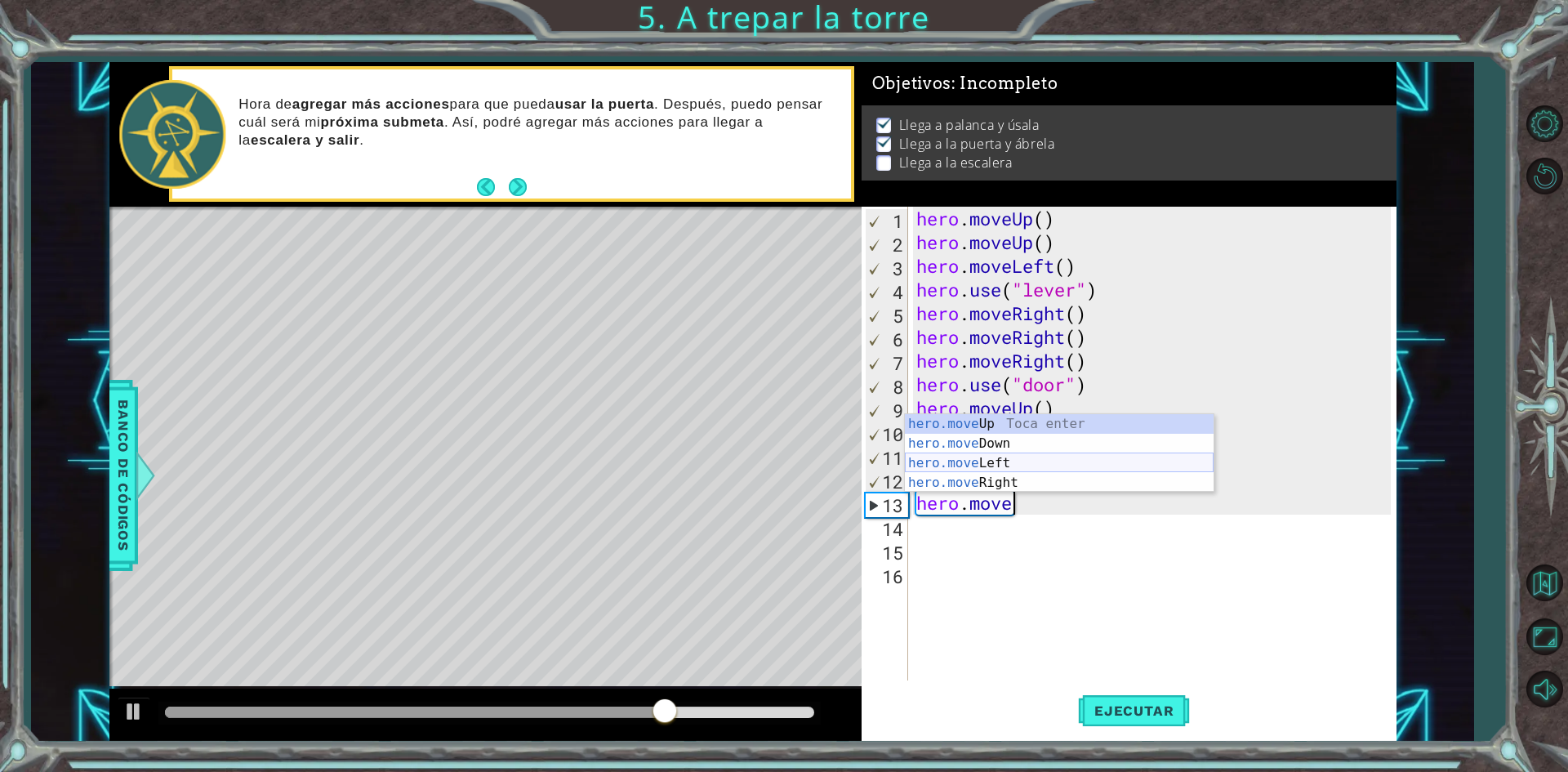
click at [1012, 458] on div "hero.move Up Toca enter hero.move Down Toca enter hero.move Left Toca enter her…" at bounding box center [1058, 472] width 308 height 118
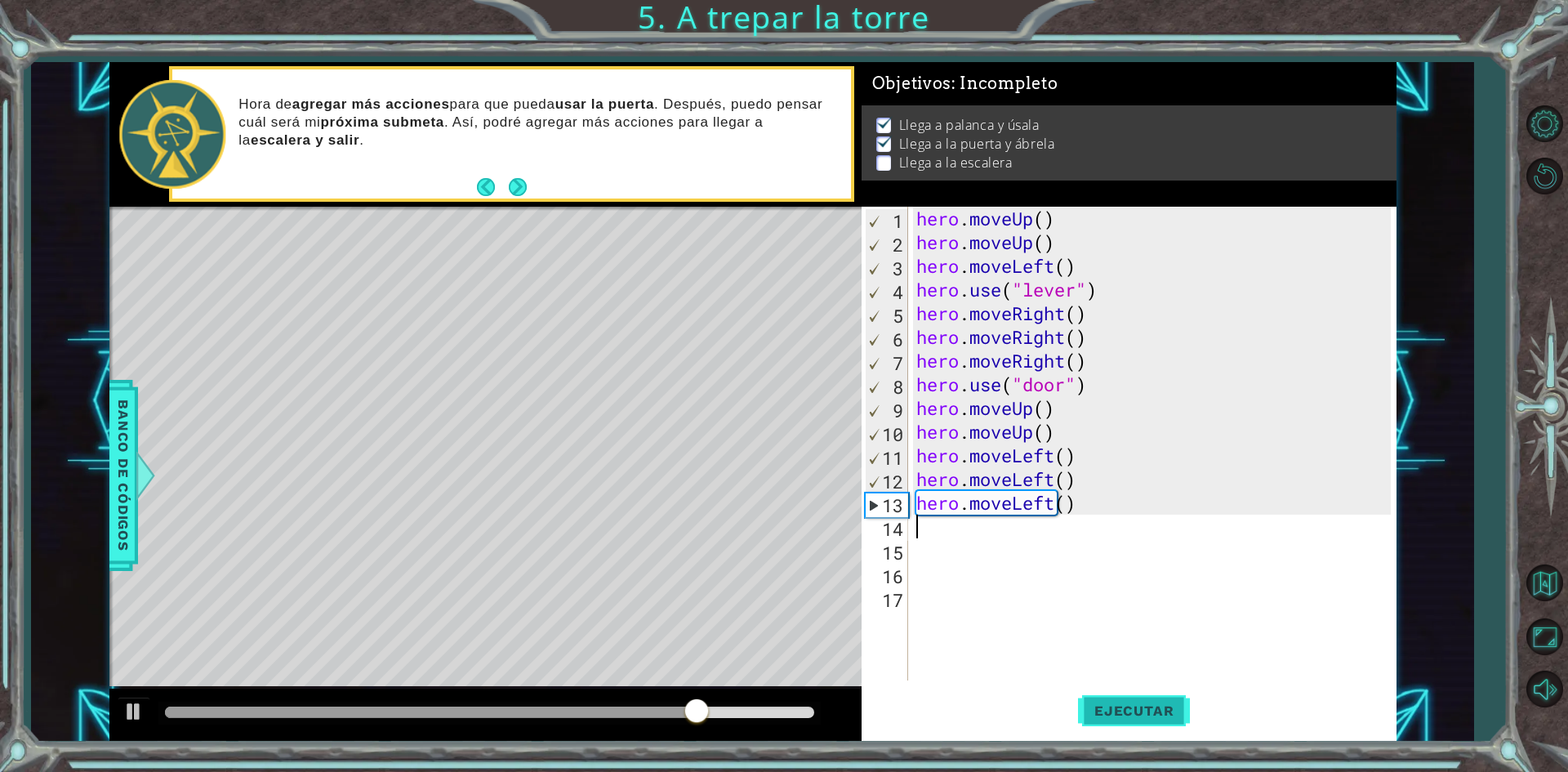
click at [1128, 717] on span "Ejecutar" at bounding box center [1134, 710] width 112 height 16
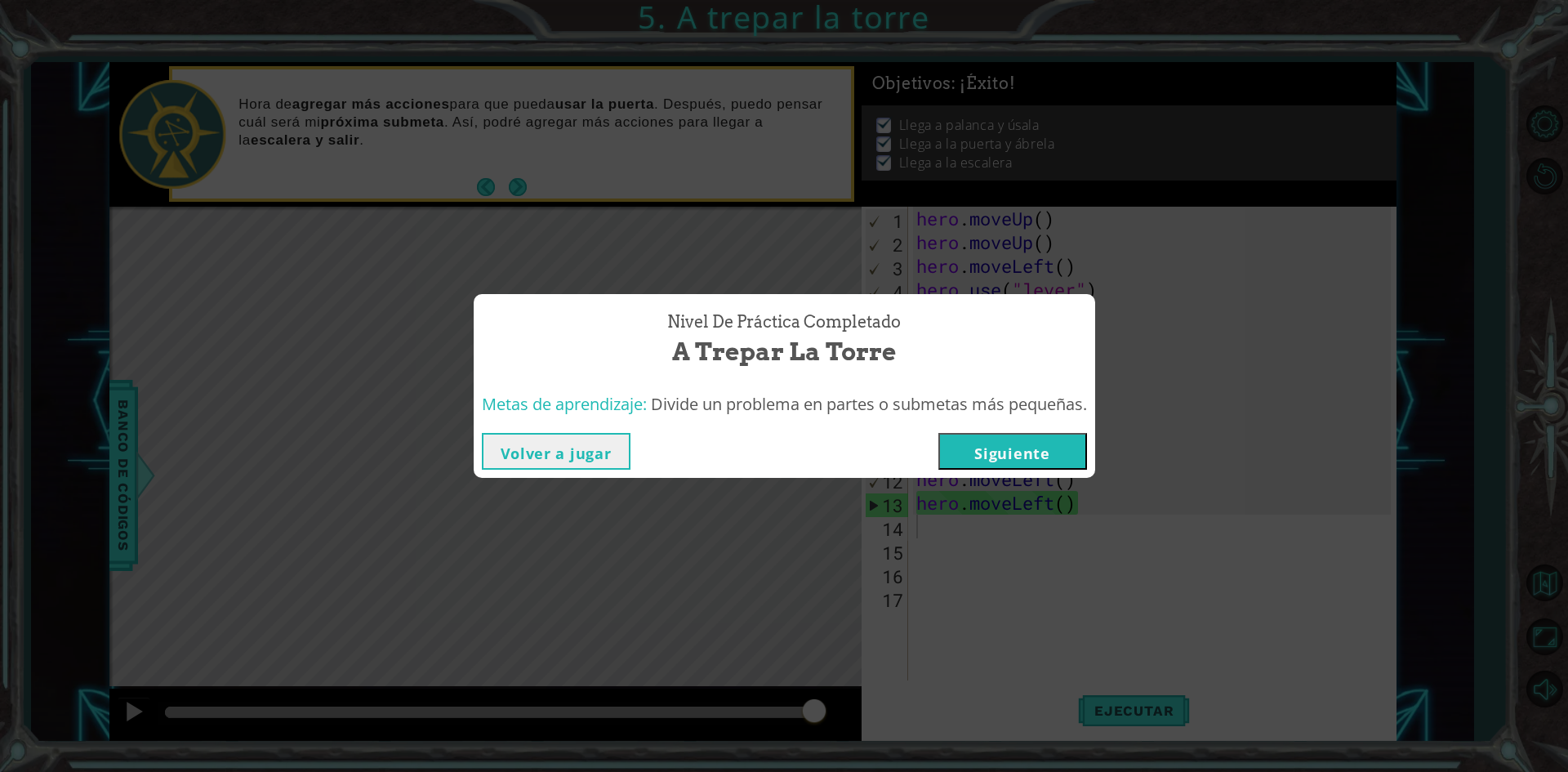
click at [1026, 457] on button "Siguiente" at bounding box center [1013, 450] width 149 height 37
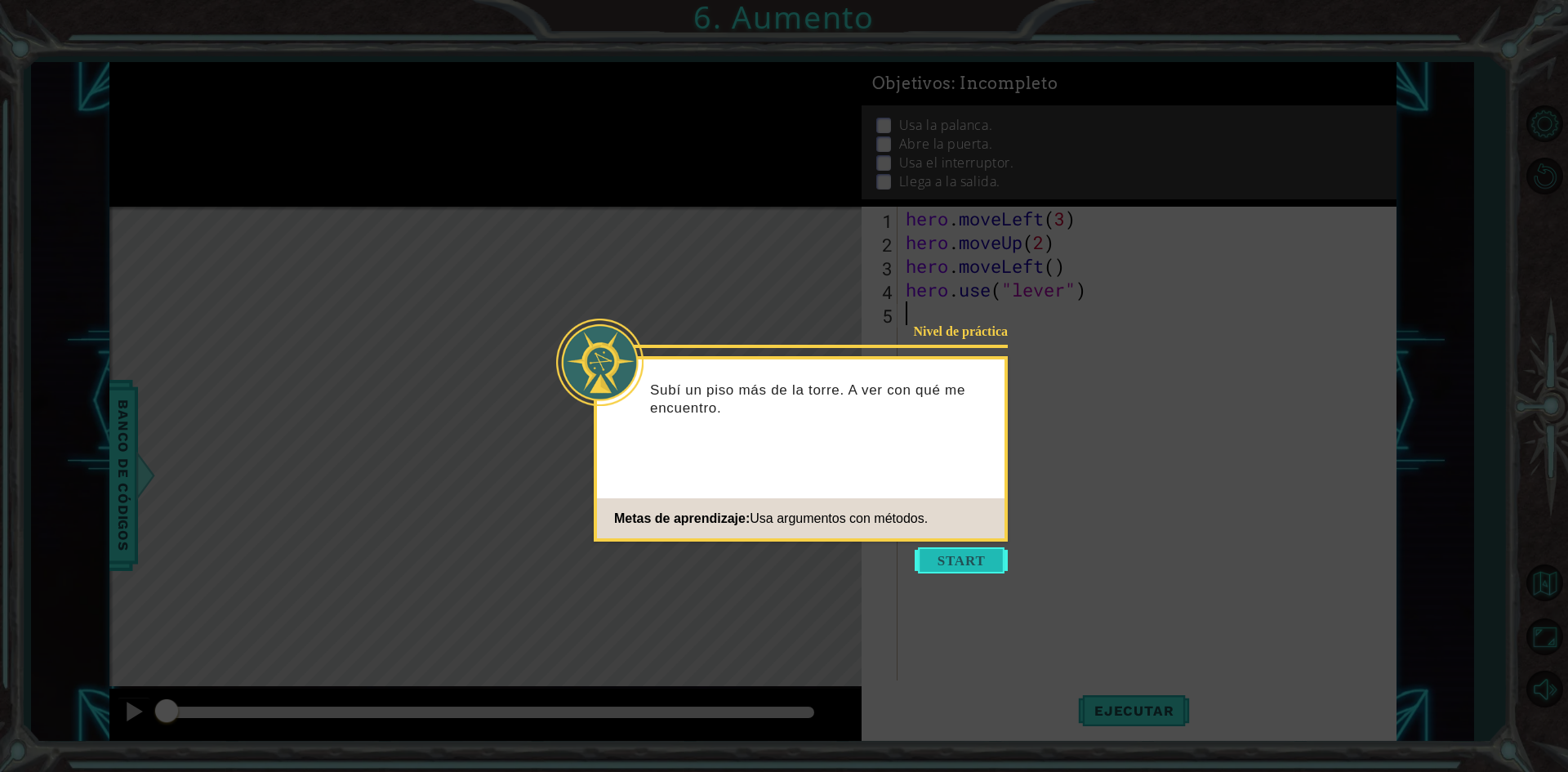
click at [966, 549] on button "Start" at bounding box center [961, 561] width 93 height 26
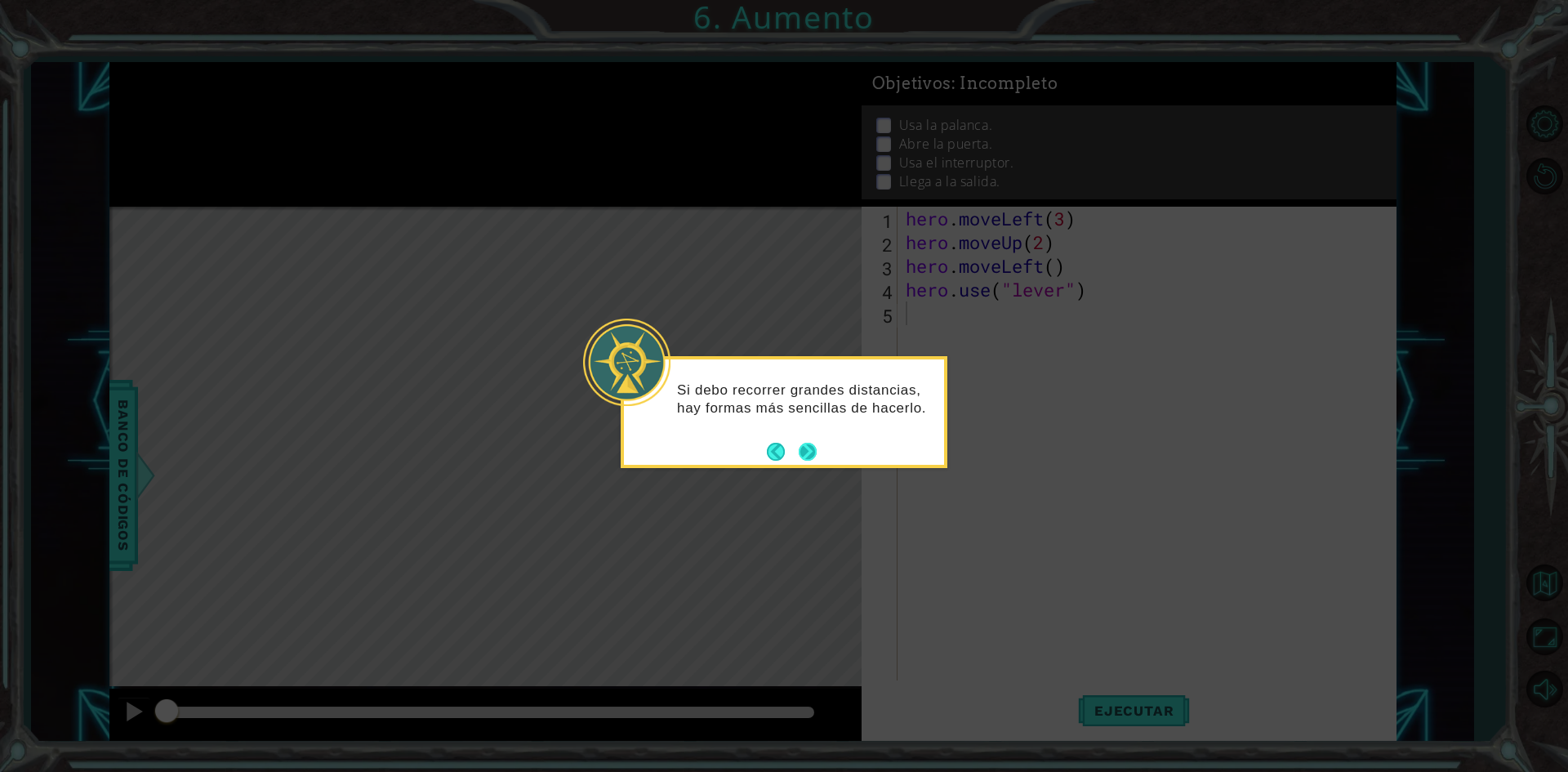
click at [811, 448] on button "Next" at bounding box center [807, 451] width 21 height 21
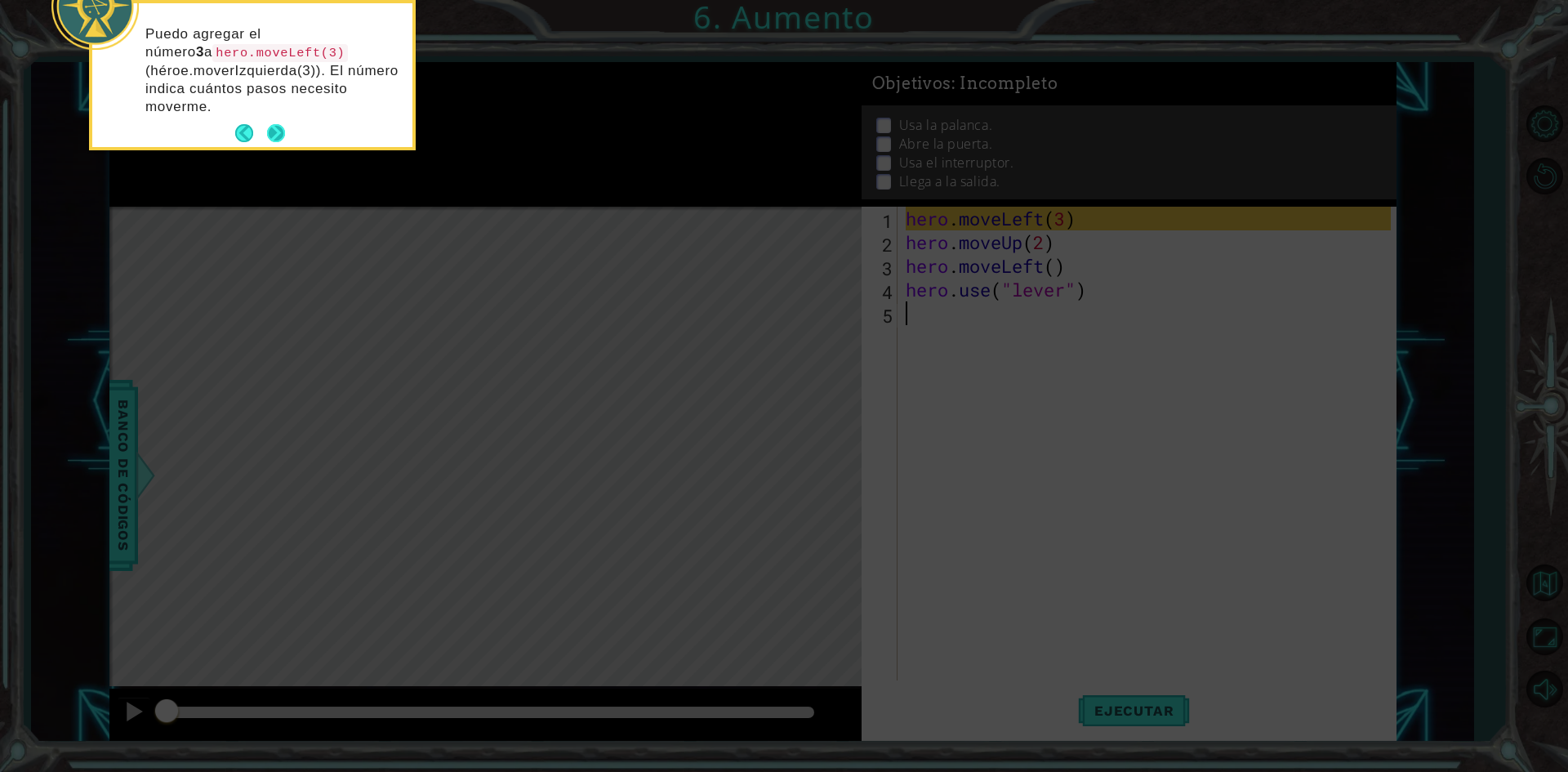
click at [277, 132] on button "Next" at bounding box center [276, 133] width 25 height 25
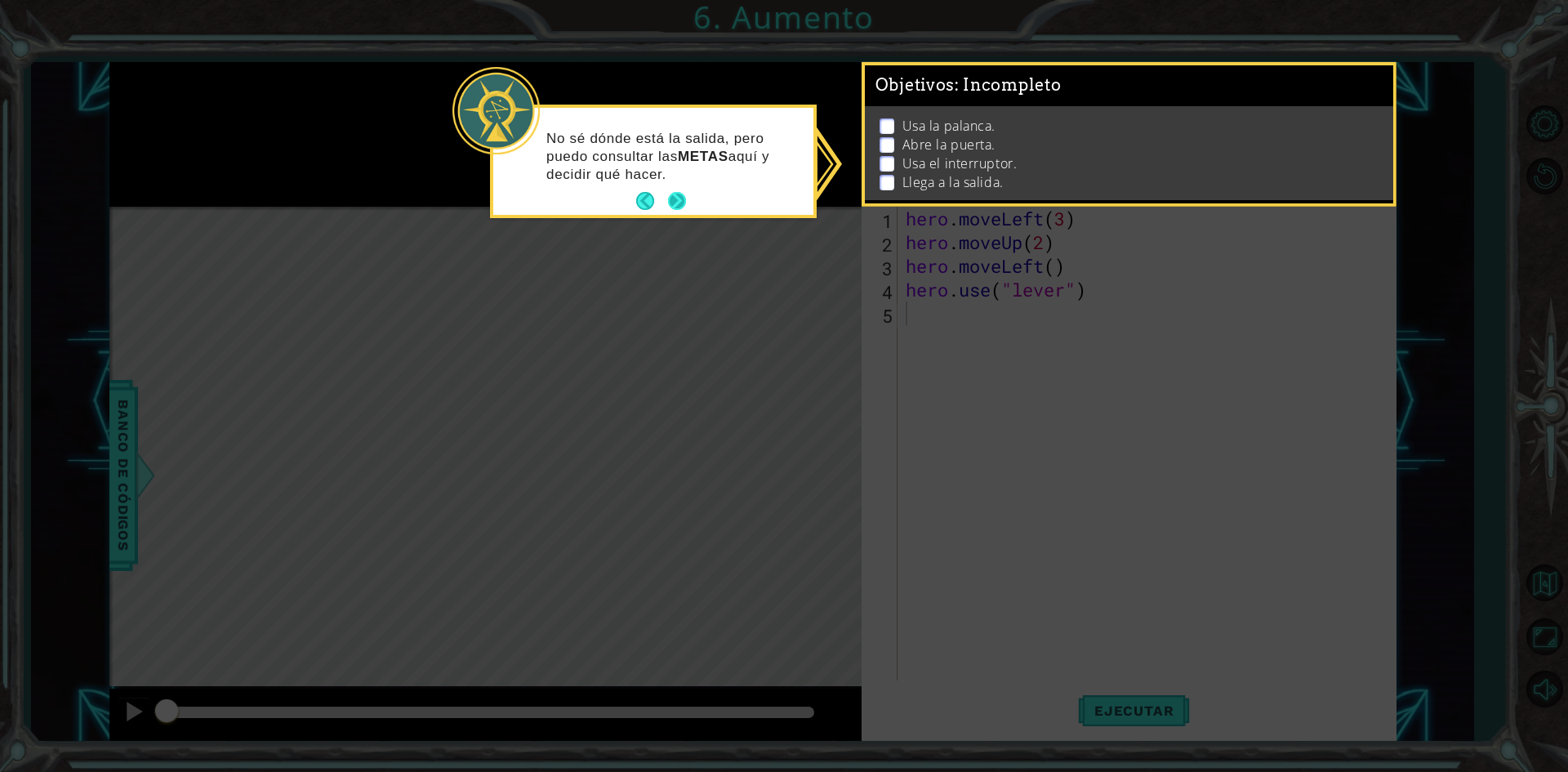
click at [674, 199] on button "Next" at bounding box center [676, 200] width 27 height 27
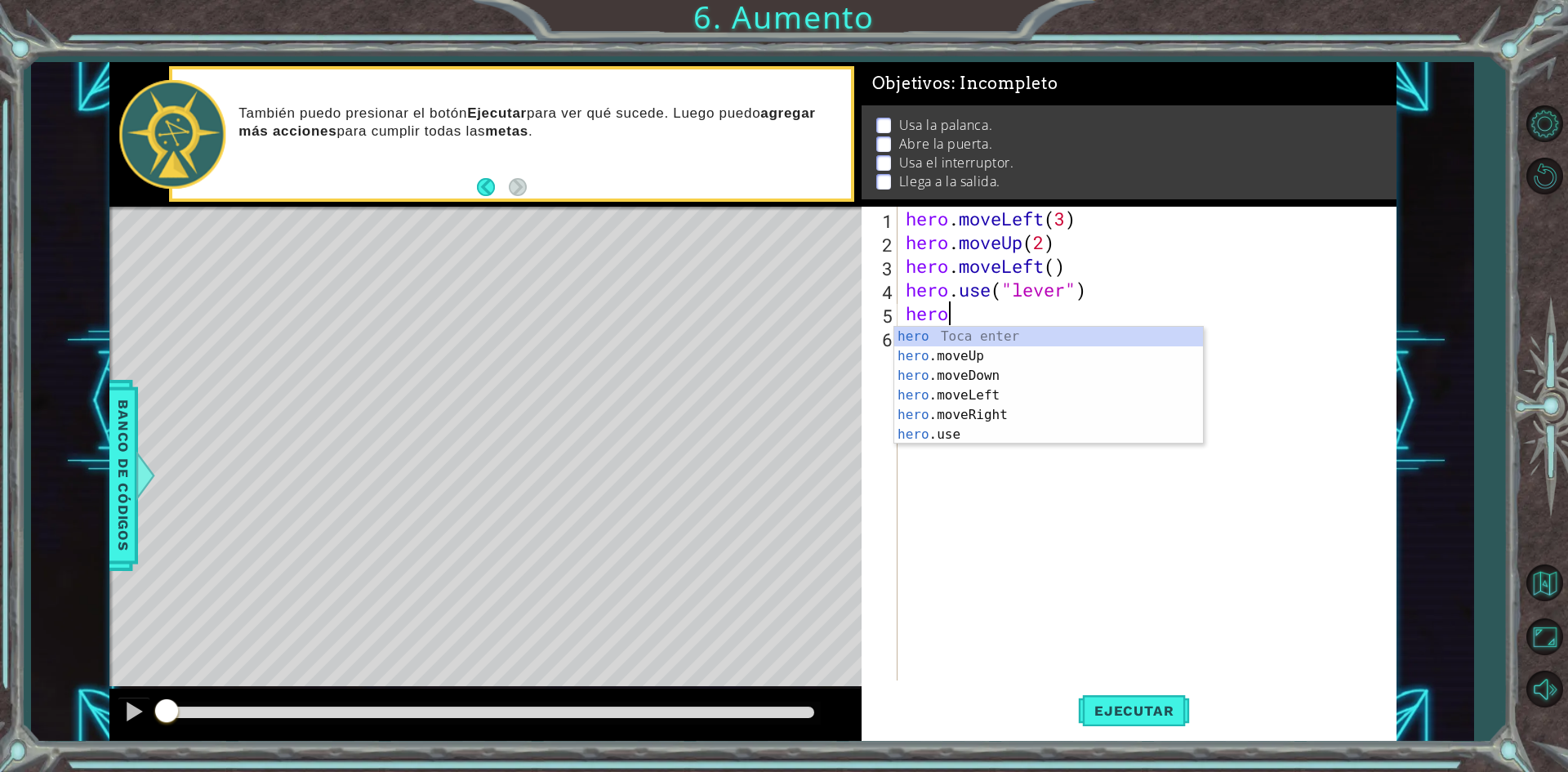
scroll to position [0, 1]
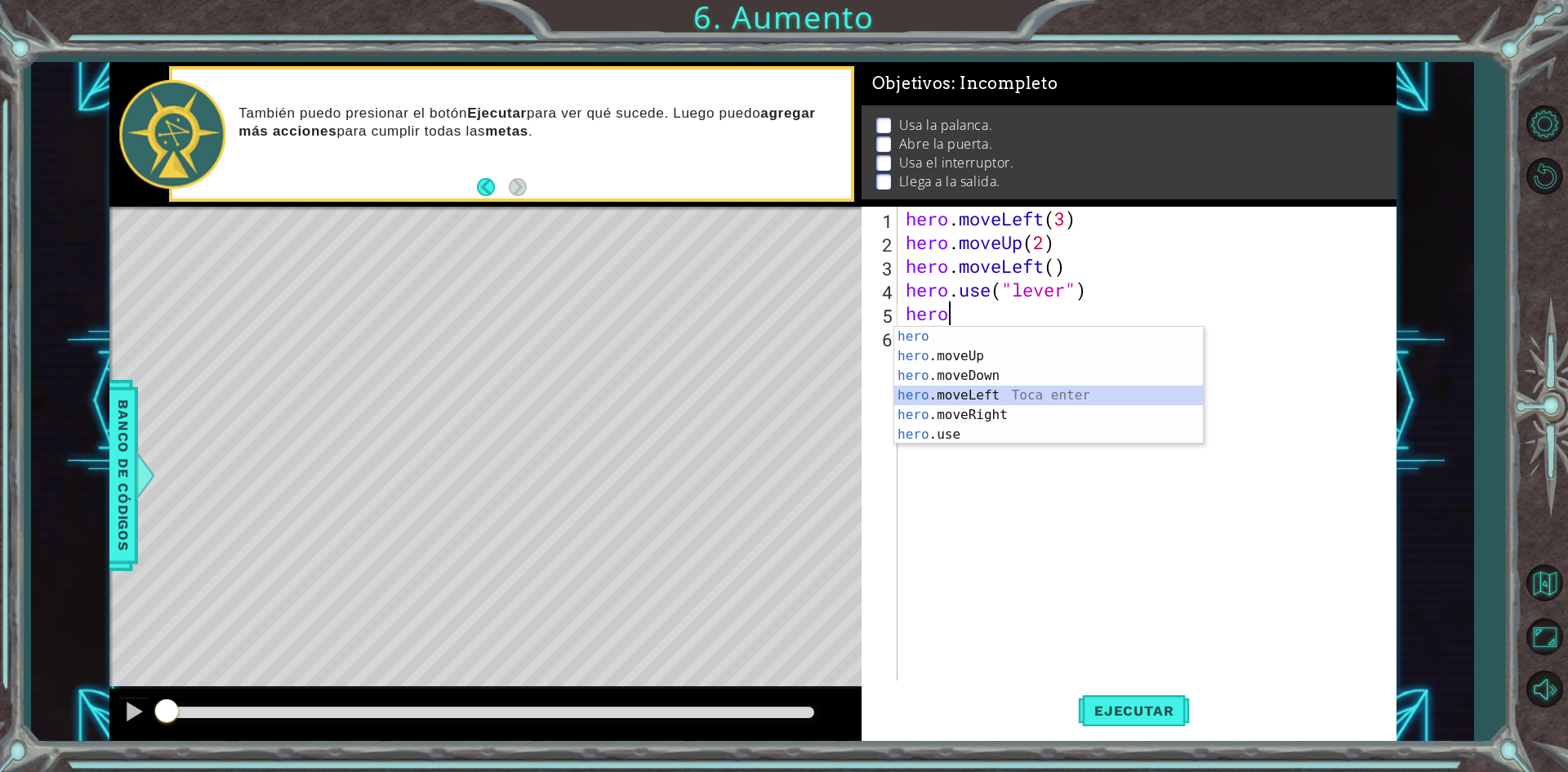
click at [994, 391] on div "hero Toca enter hero .moveUp Toca enter hero .moveDown Toca enter hero .moveLef…" at bounding box center [1048, 405] width 308 height 157
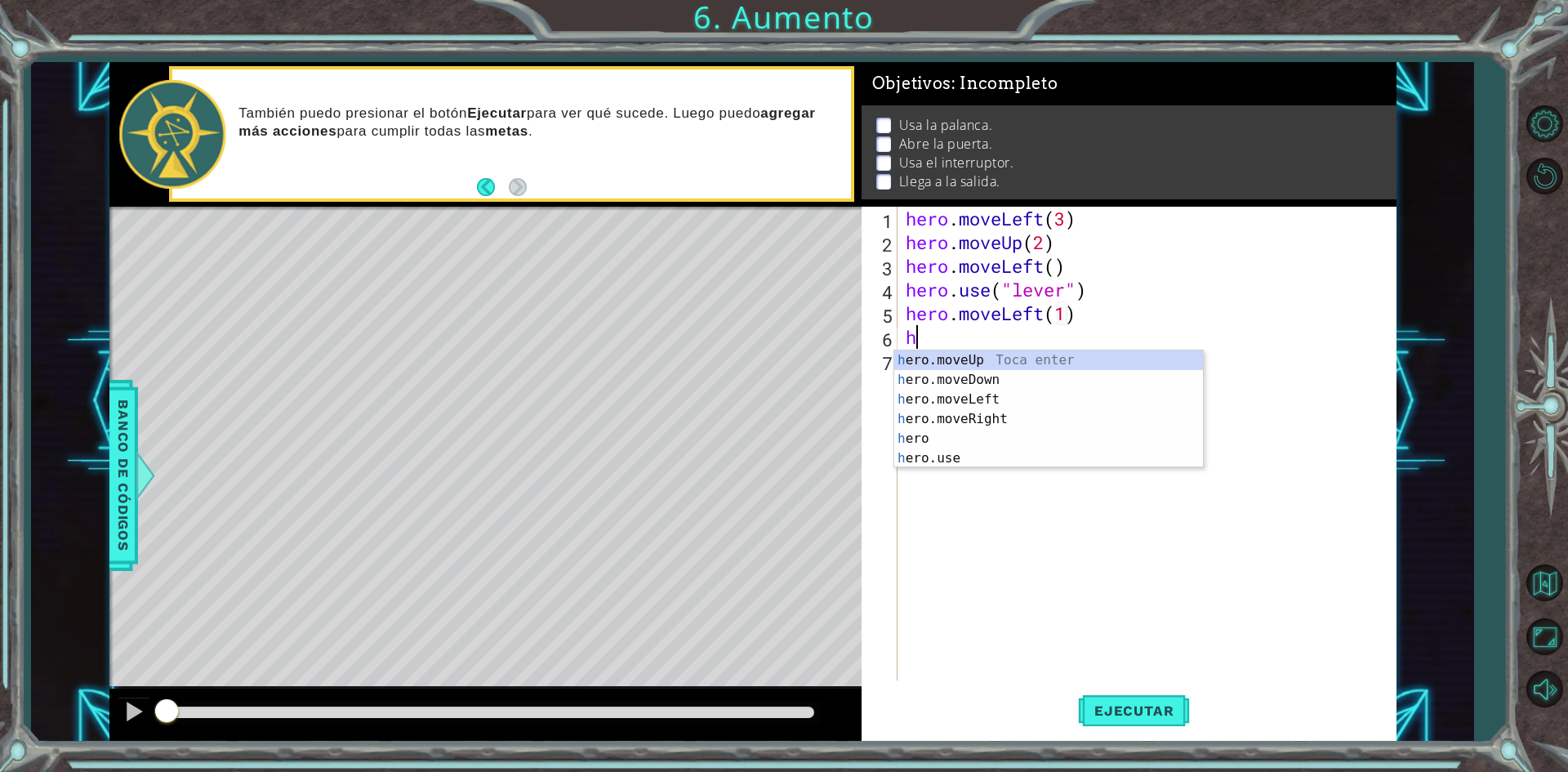
scroll to position [0, 7]
click at [976, 363] on div "he ro.moveUp Toca enter he ro Toca enter he ro.moveDown Toca enter he ro.moveLe…" at bounding box center [1048, 429] width 308 height 157
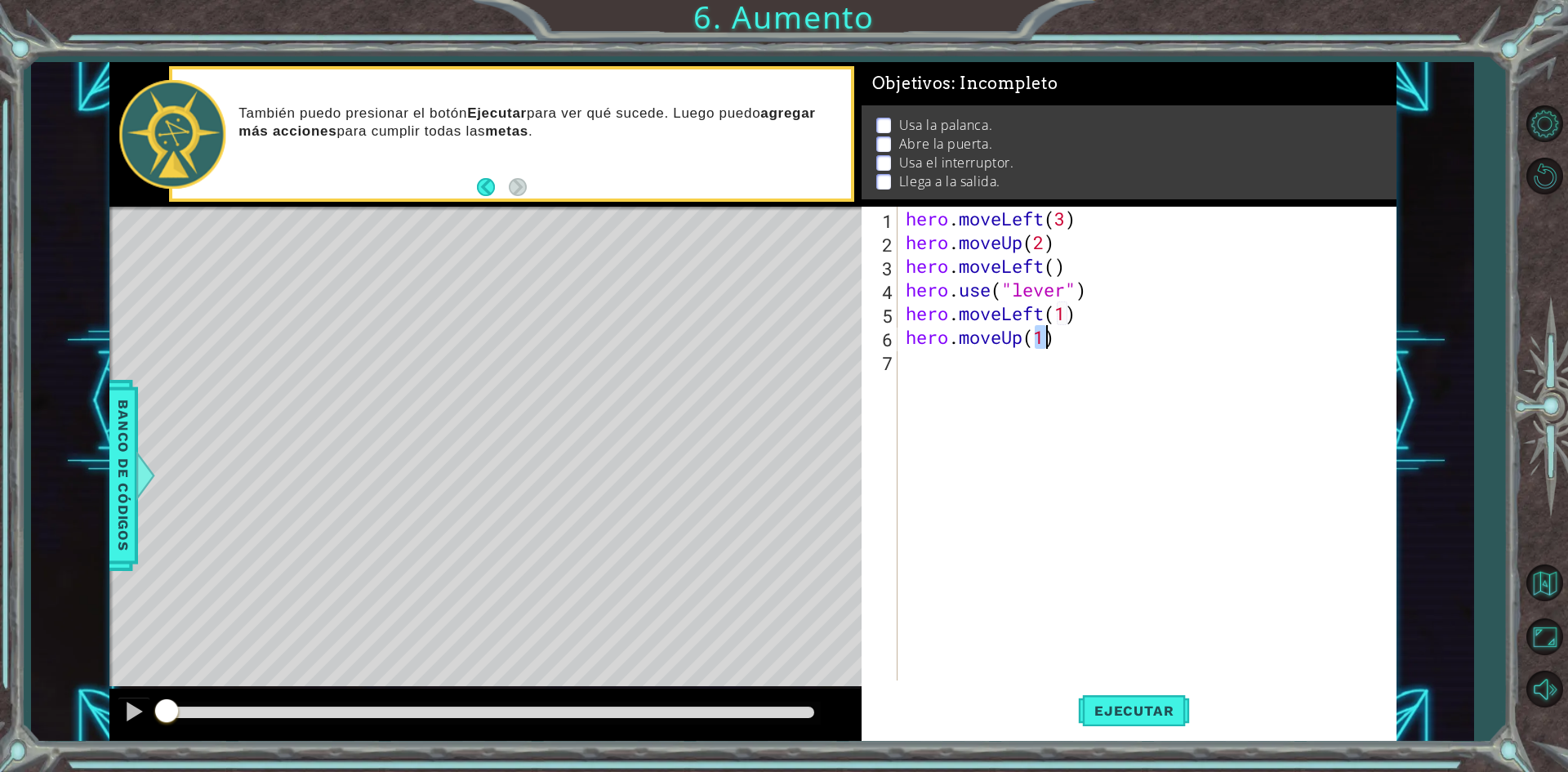
scroll to position [0, 6]
type textarea "hero.moveUp(2)"
click at [938, 364] on div "hero . moveLeft ( 3 ) hero . moveUp ( 2 ) hero . moveLeft ( ) hero . use ( "lev…" at bounding box center [1150, 466] width 497 height 521
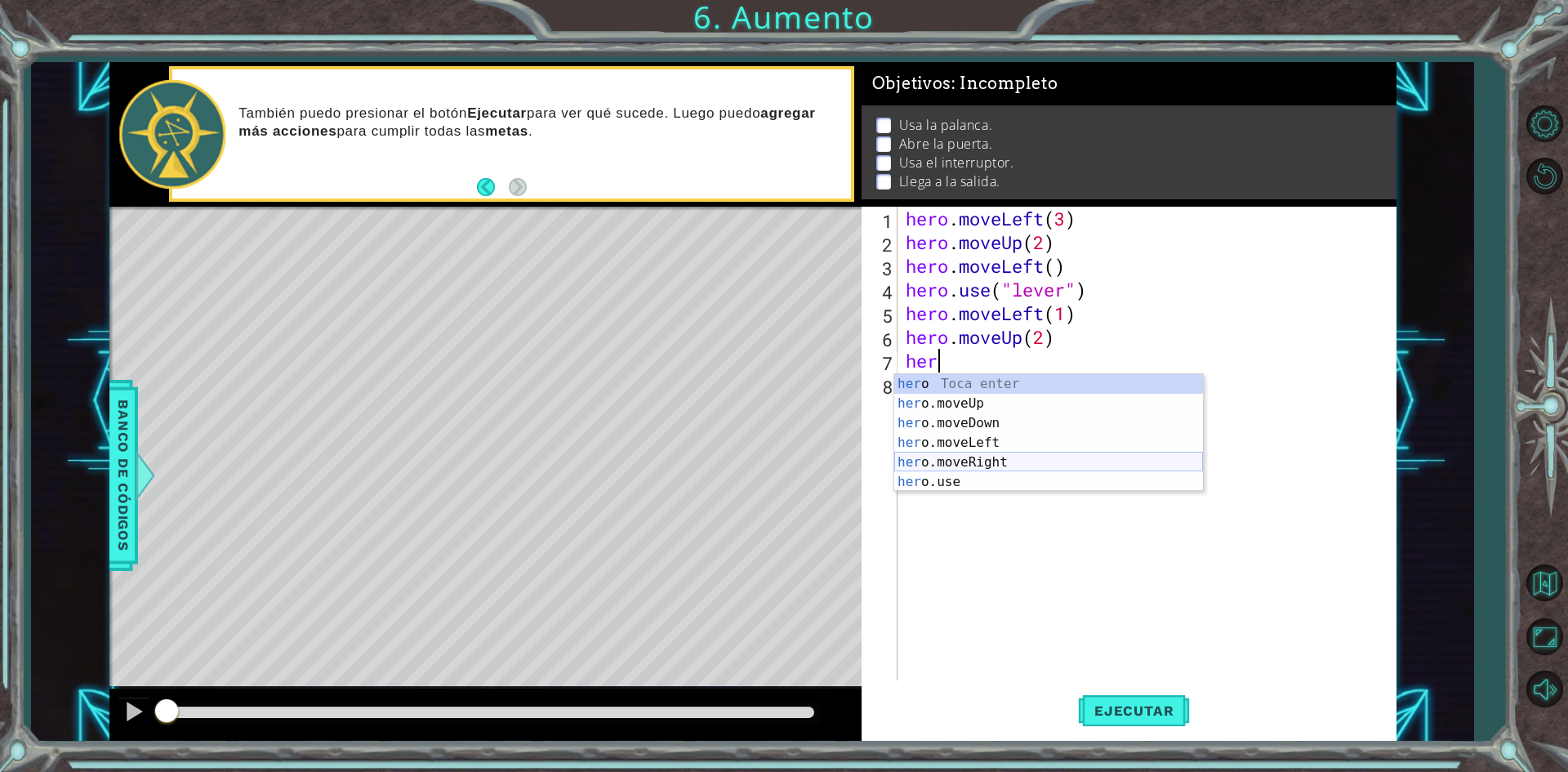
click at [967, 465] on div "her o Toca enter her o.moveUp Toca enter her o.moveDown Toca enter her o.moveLe…" at bounding box center [1048, 452] width 308 height 157
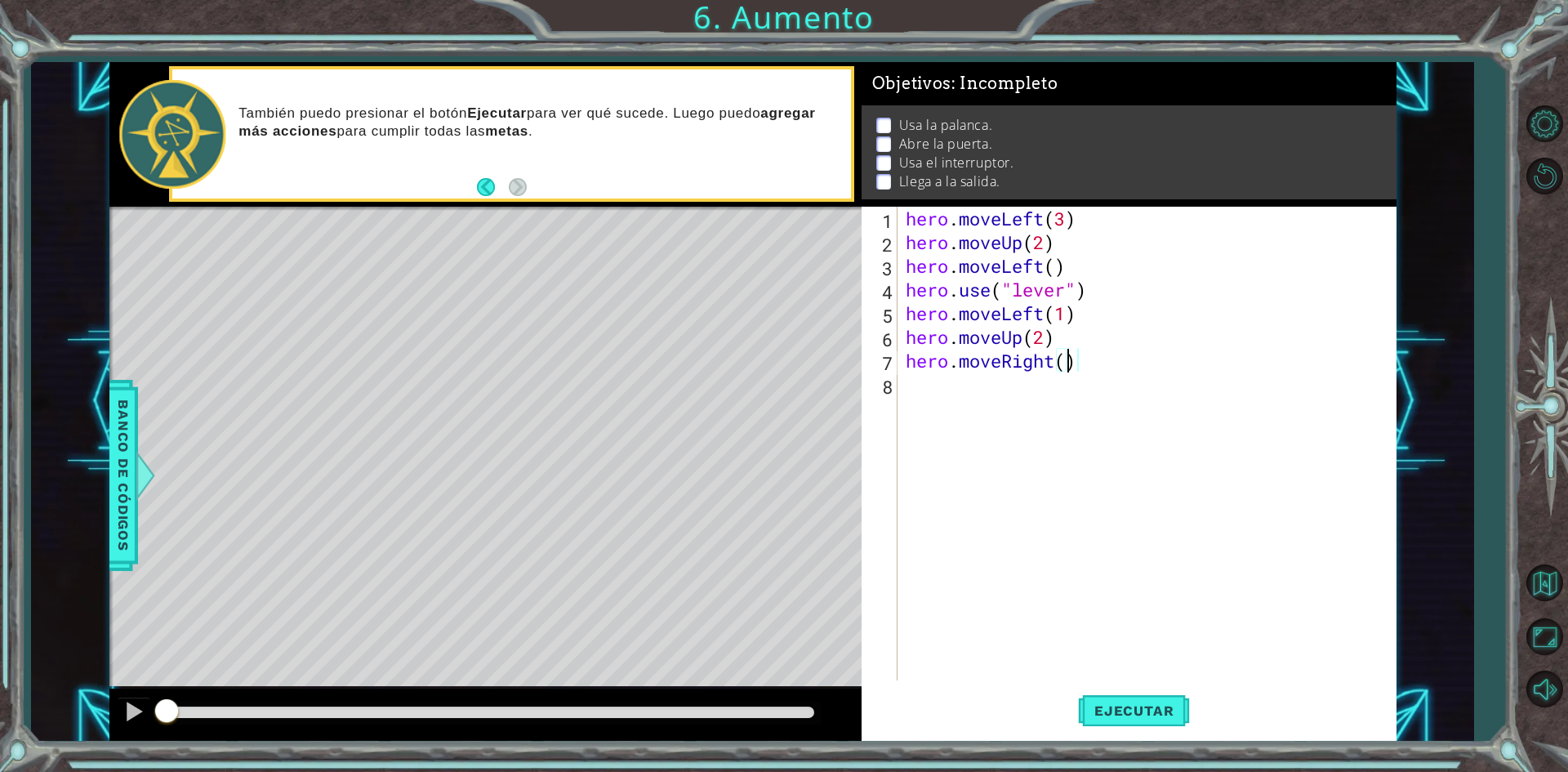
type textarea "hero.moveRight(2)"
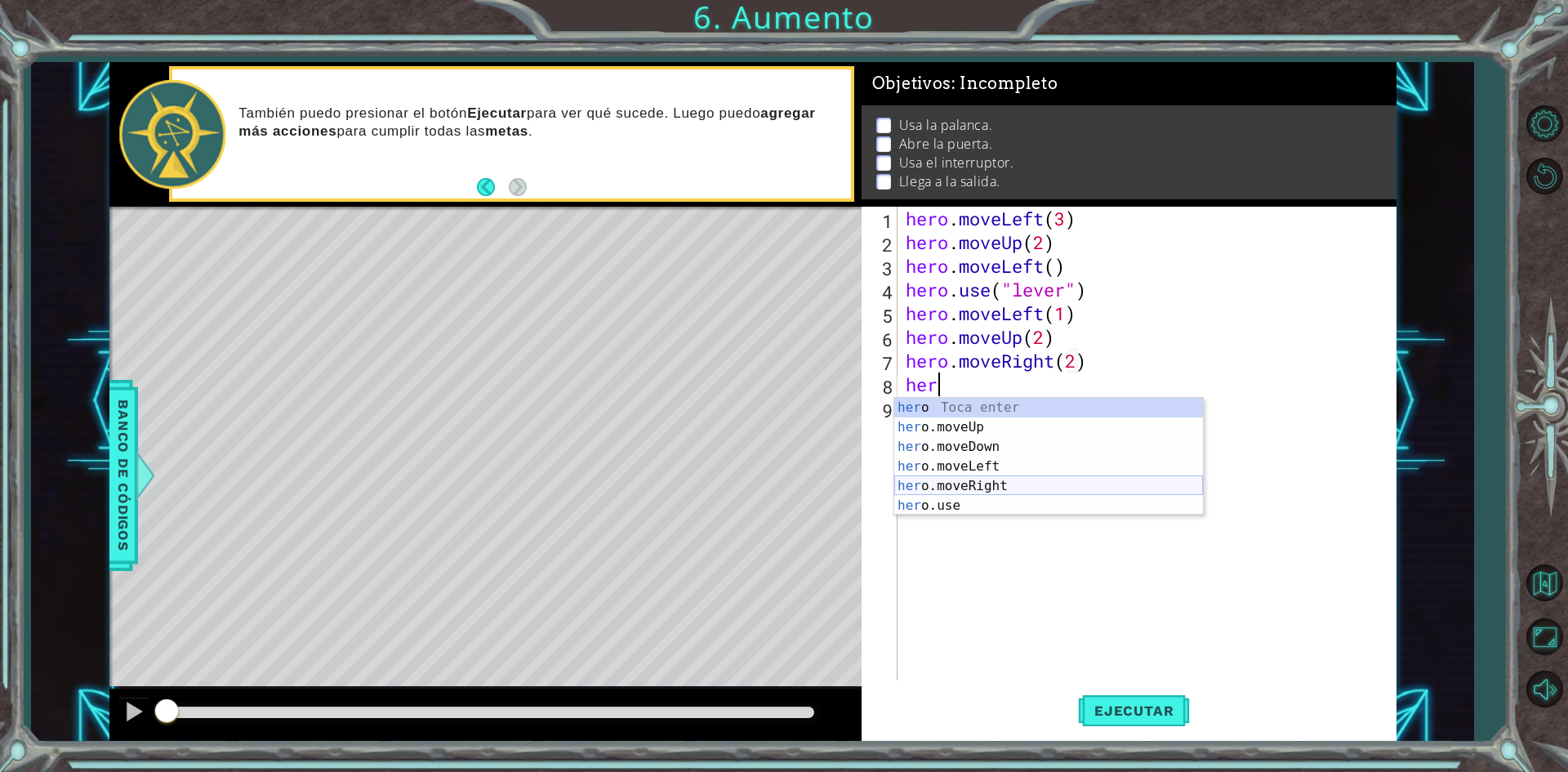
click at [955, 497] on div "her o Toca enter her o.moveUp Toca enter her o.moveDown Toca enter her o.moveLe…" at bounding box center [1048, 476] width 308 height 157
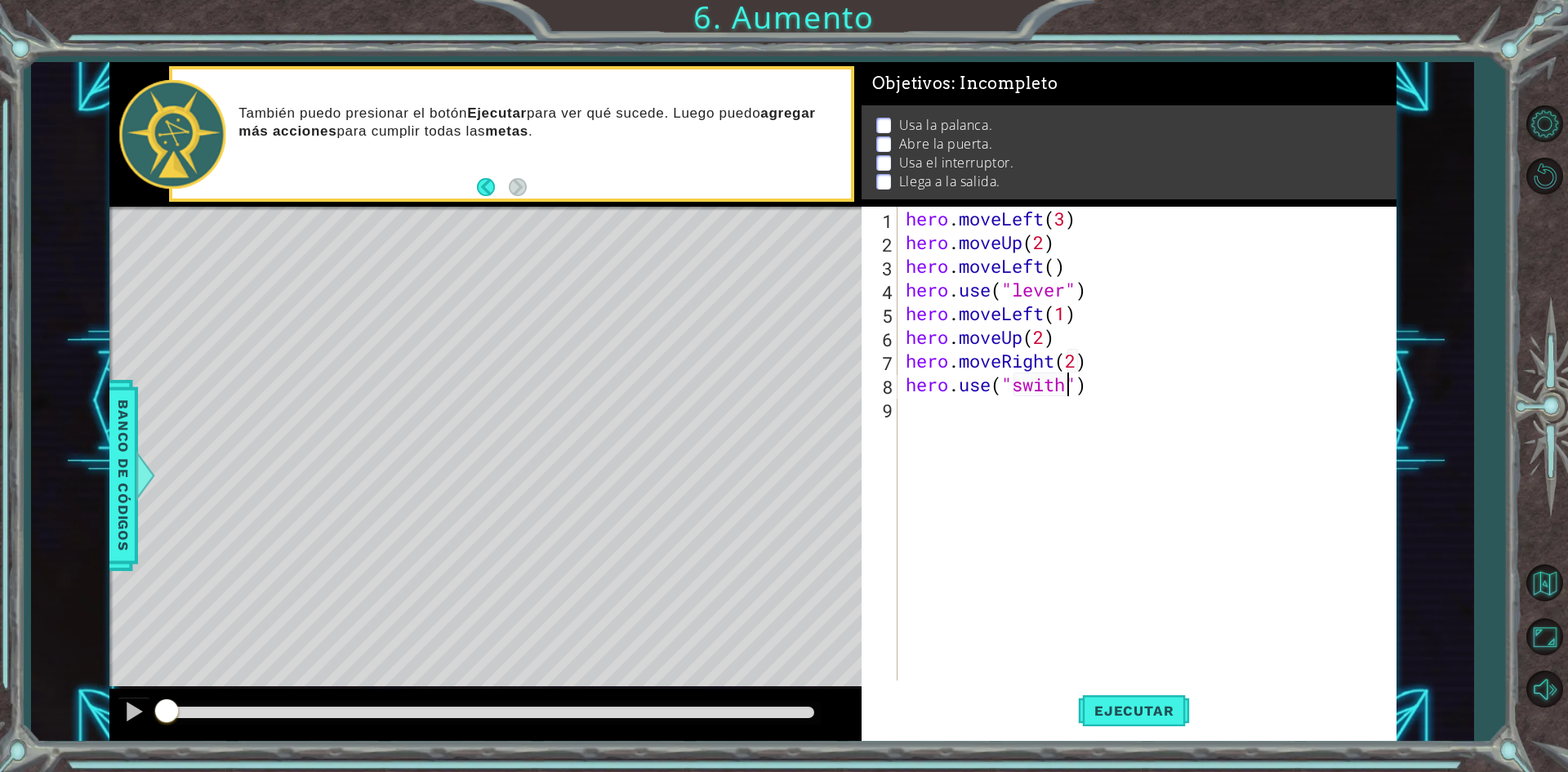
scroll to position [0, 7]
type textarea "hero.use("switch")"
click at [932, 431] on div "hero . moveLeft ( 3 ) hero . moveUp ( 2 ) hero . moveLeft ( ) hero . use ( "lev…" at bounding box center [1155, 466] width 487 height 521
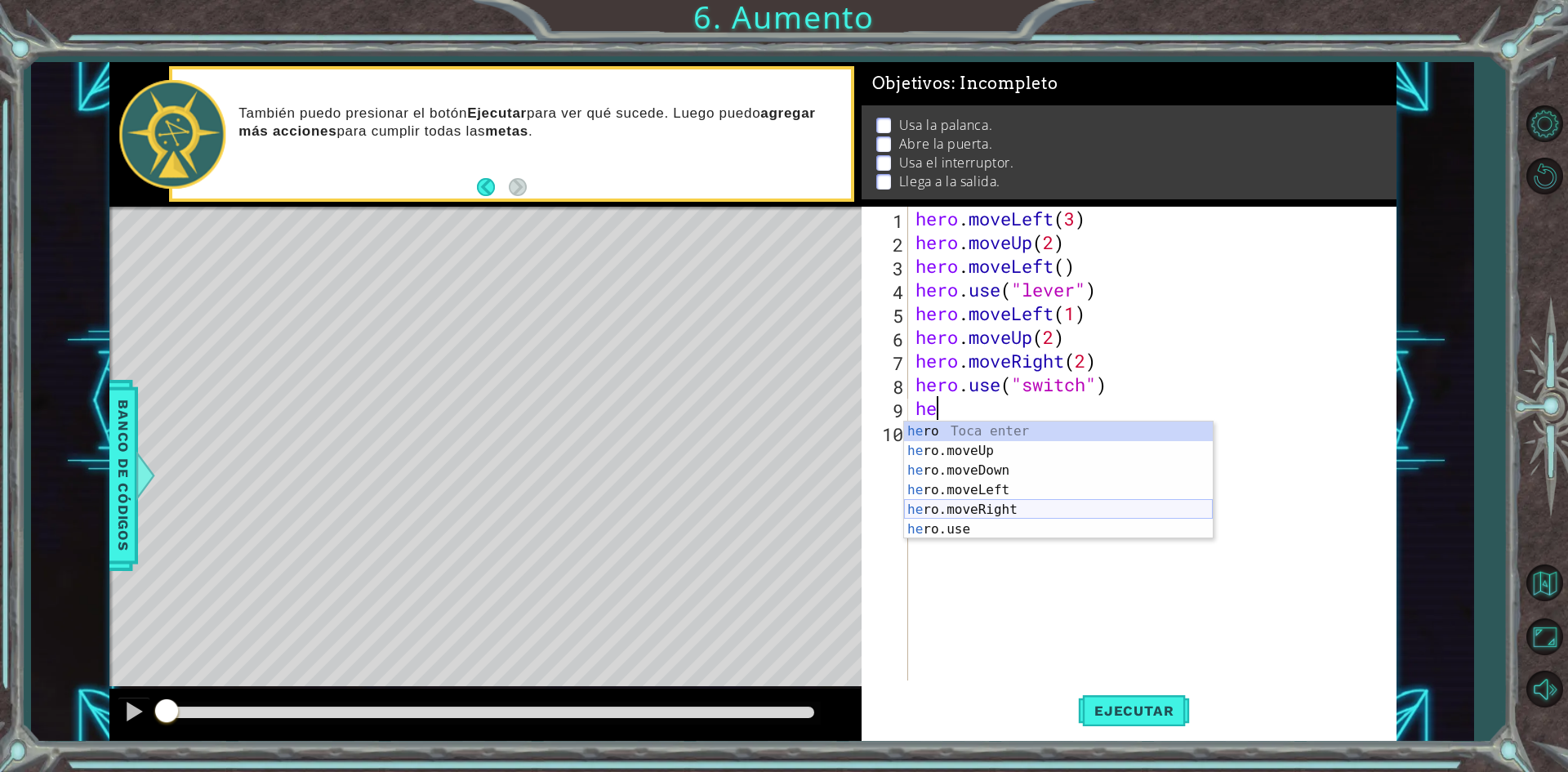
click at [955, 508] on div "he ro Toca enter he ro.moveUp Toca enter he ro.moveDown Toca enter he ro.moveLe…" at bounding box center [1058, 500] width 308 height 157
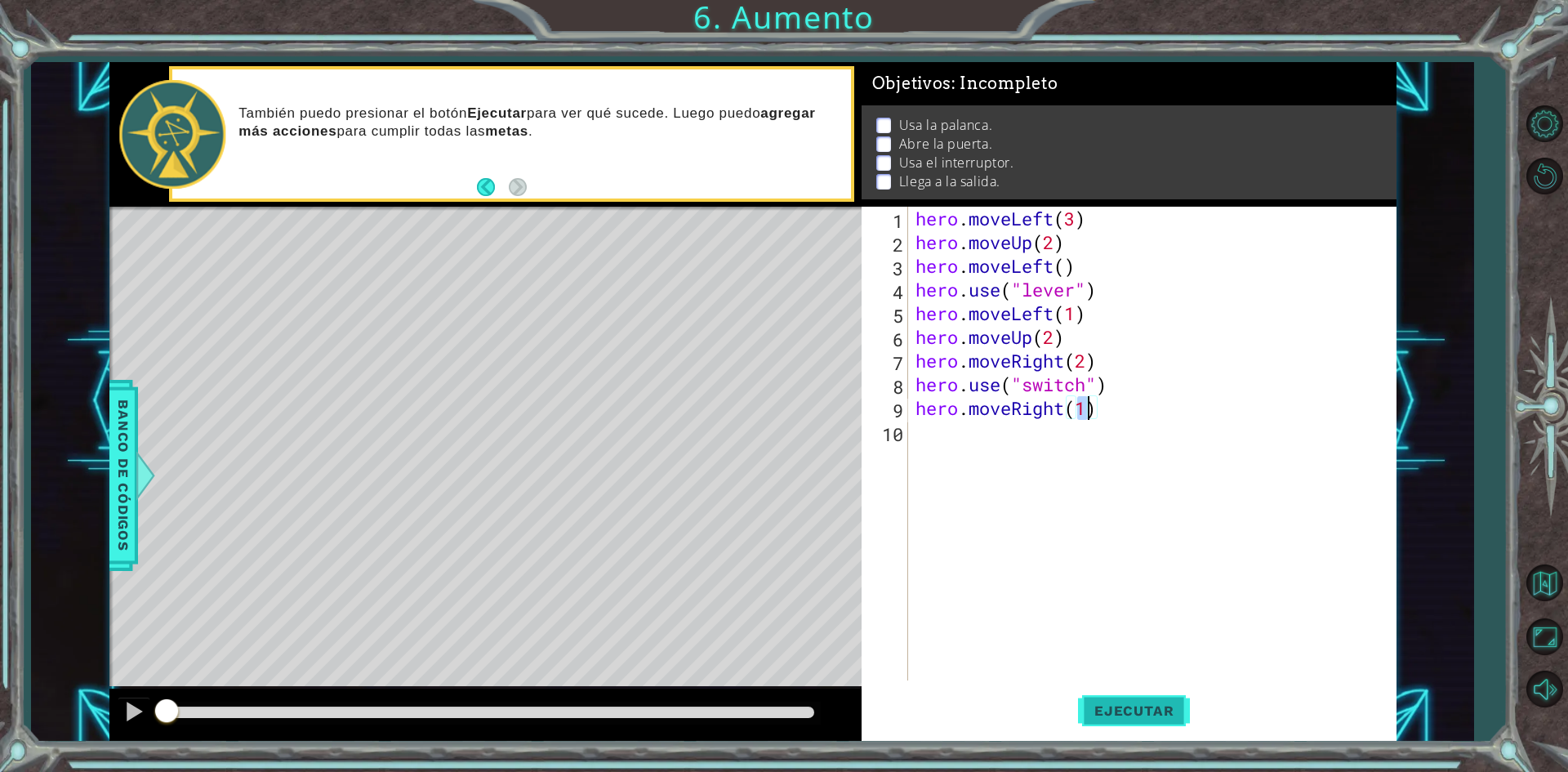
type textarea "hero.moveRight(1)"
click at [1111, 718] on span "Ejecutar" at bounding box center [1134, 710] width 112 height 16
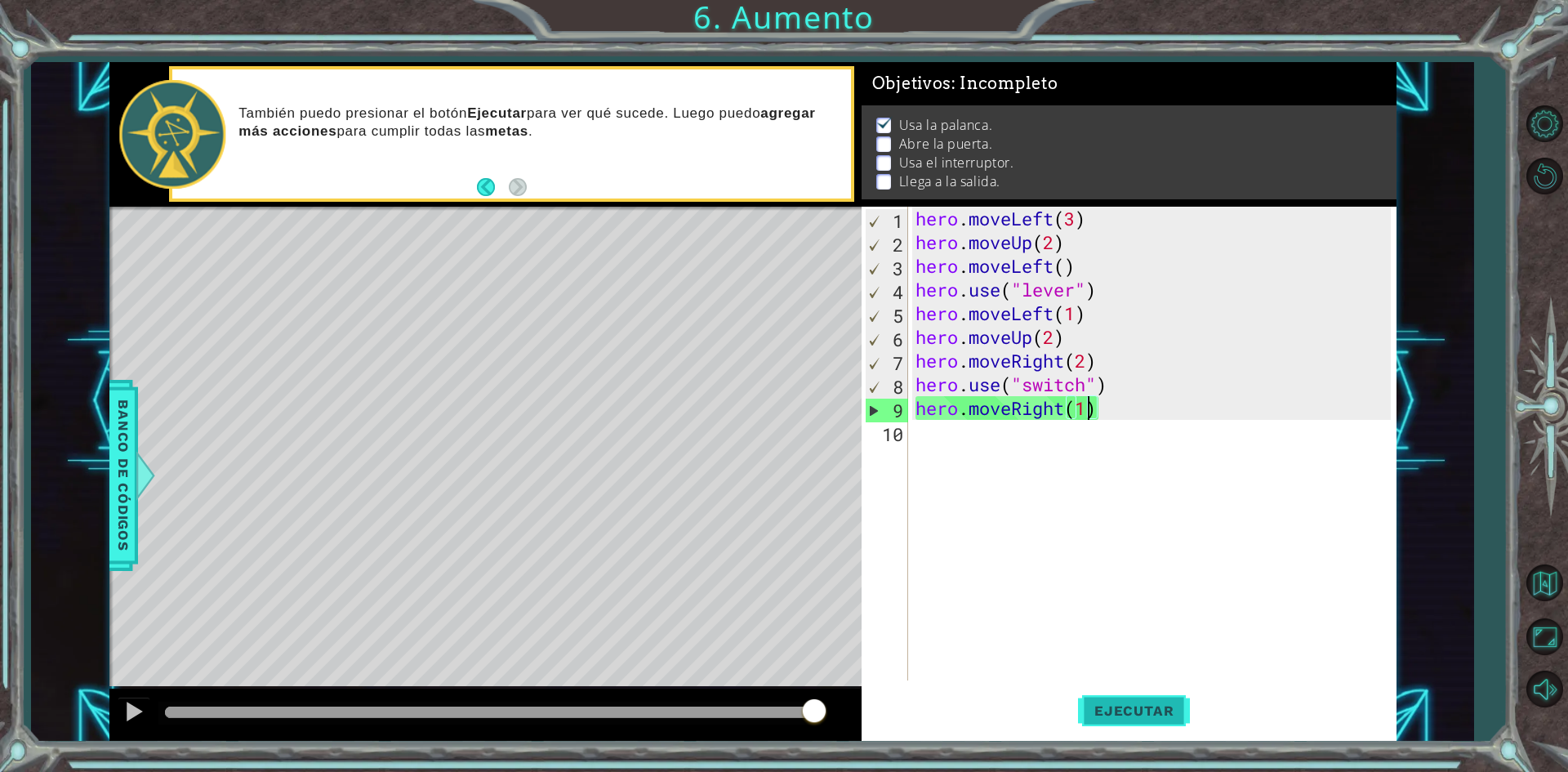
click at [1121, 692] on button "Ejecutar" at bounding box center [1134, 711] width 112 height 54
click at [1003, 485] on div "hero . moveLeft ( 3 ) hero . moveUp ( 2 ) hero . moveLeft ( ) hero . use ( "lev…" at bounding box center [1155, 466] width 487 height 521
click at [951, 135] on p "Abre la puerta." at bounding box center [946, 144] width 93 height 18
click at [878, 137] on p at bounding box center [884, 145] width 15 height 16
click at [887, 137] on p at bounding box center [884, 145] width 15 height 16
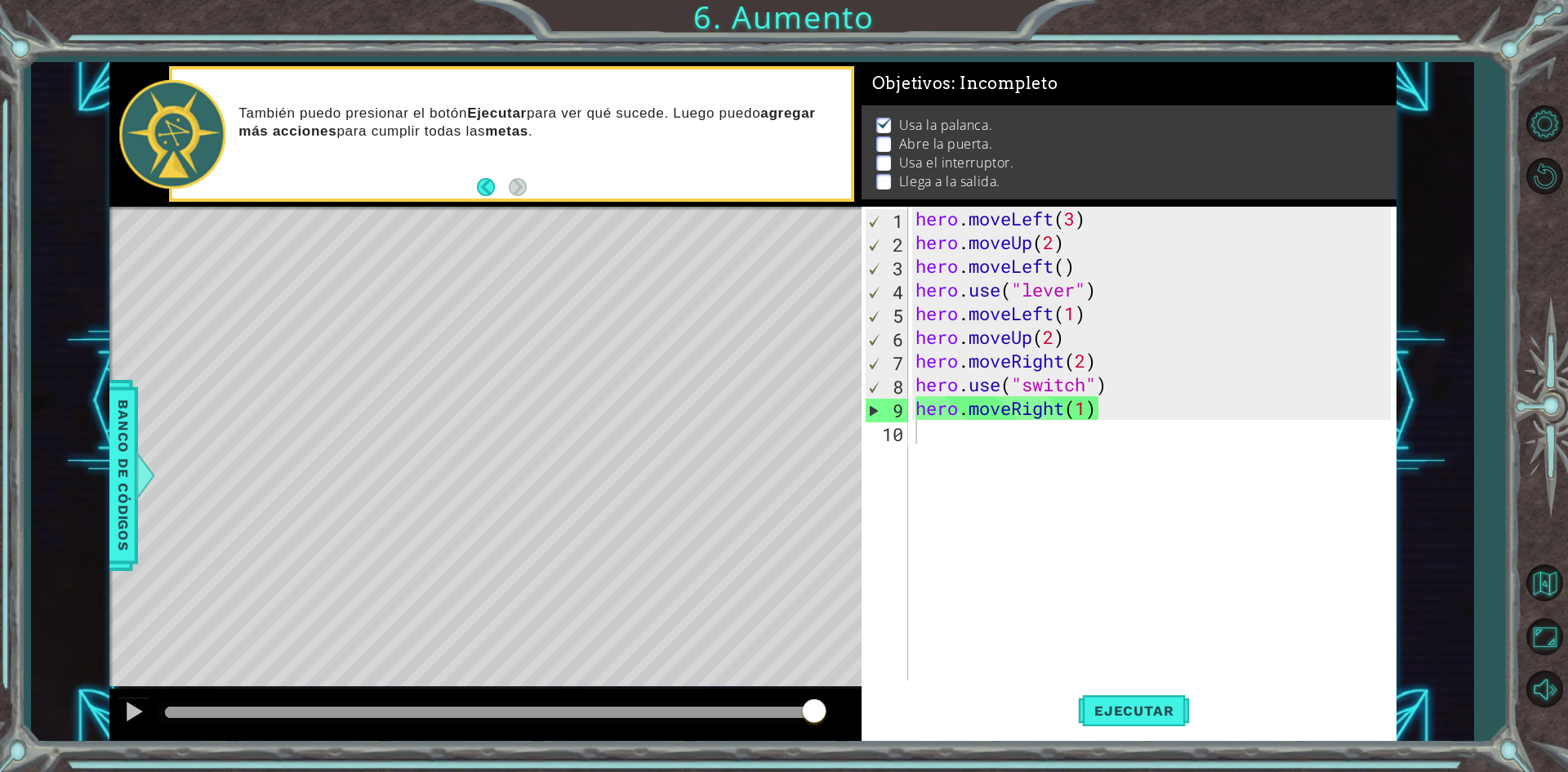
click at [938, 137] on p "Abre la puerta." at bounding box center [946, 144] width 93 height 18
type textarea "hero.moveLeft(1)"
click at [1103, 312] on div "hero . moveLeft ( 3 ) hero . moveUp ( 2 ) hero . moveLeft ( ) hero . use ( "lev…" at bounding box center [1155, 466] width 487 height 521
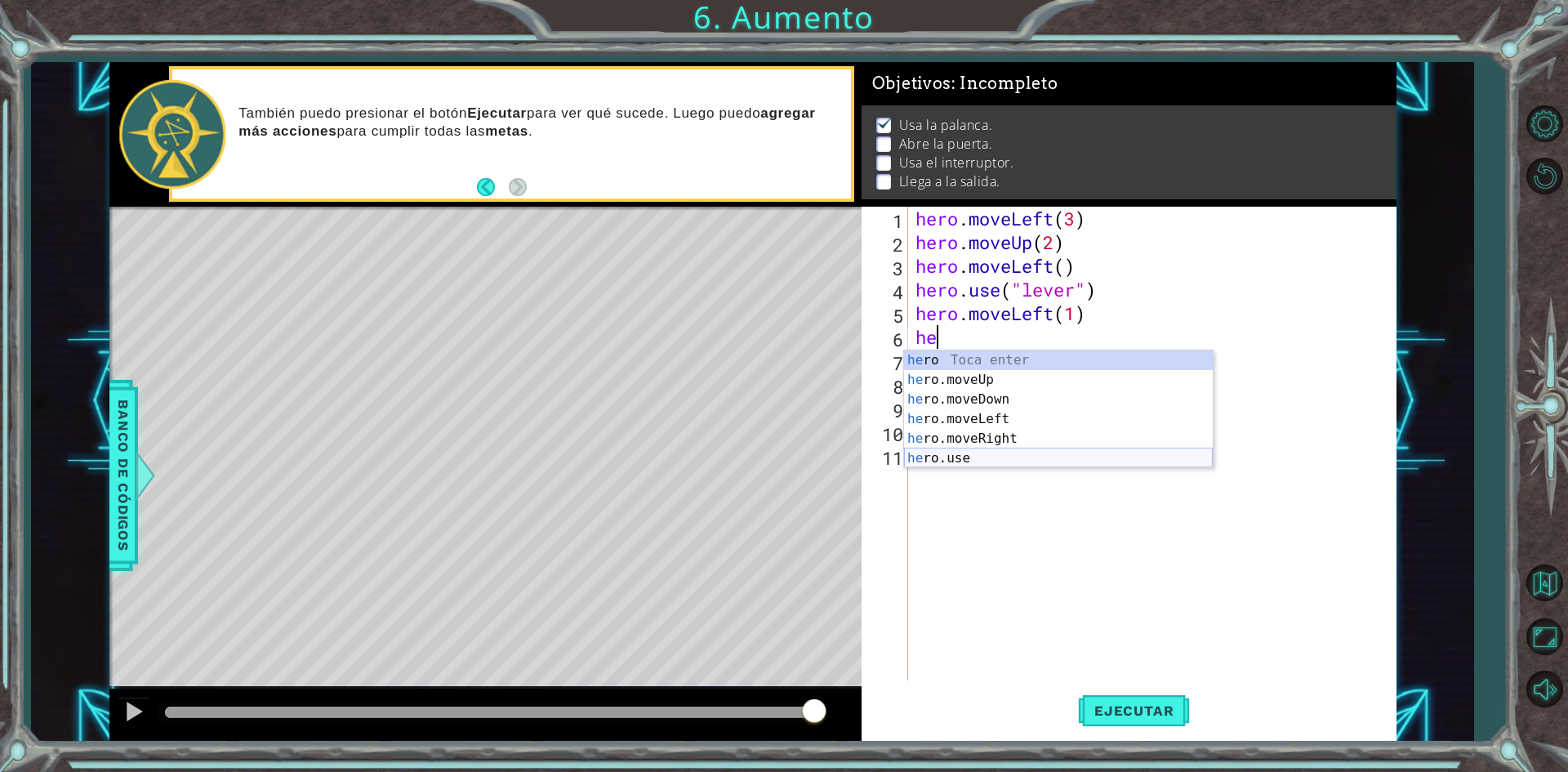
click at [946, 463] on div "he ro Toca enter he ro.moveUp Toca enter he ro.moveDown Toca enter he ro.moveLe…" at bounding box center [1058, 429] width 308 height 157
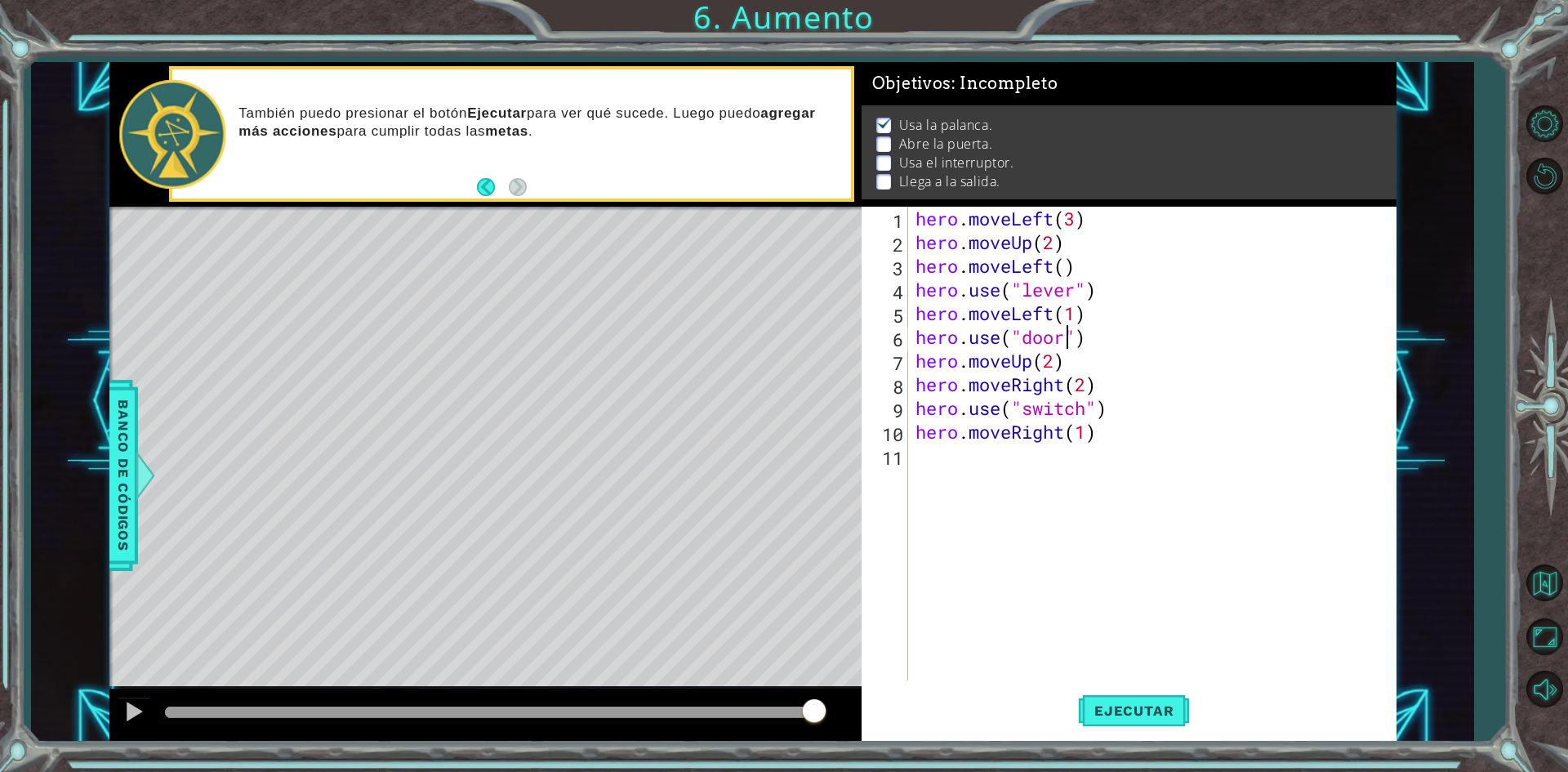
scroll to position [0, 7]
type textarea "hero.use("door")"
click at [1142, 715] on span "Ejecutar" at bounding box center [1134, 710] width 112 height 16
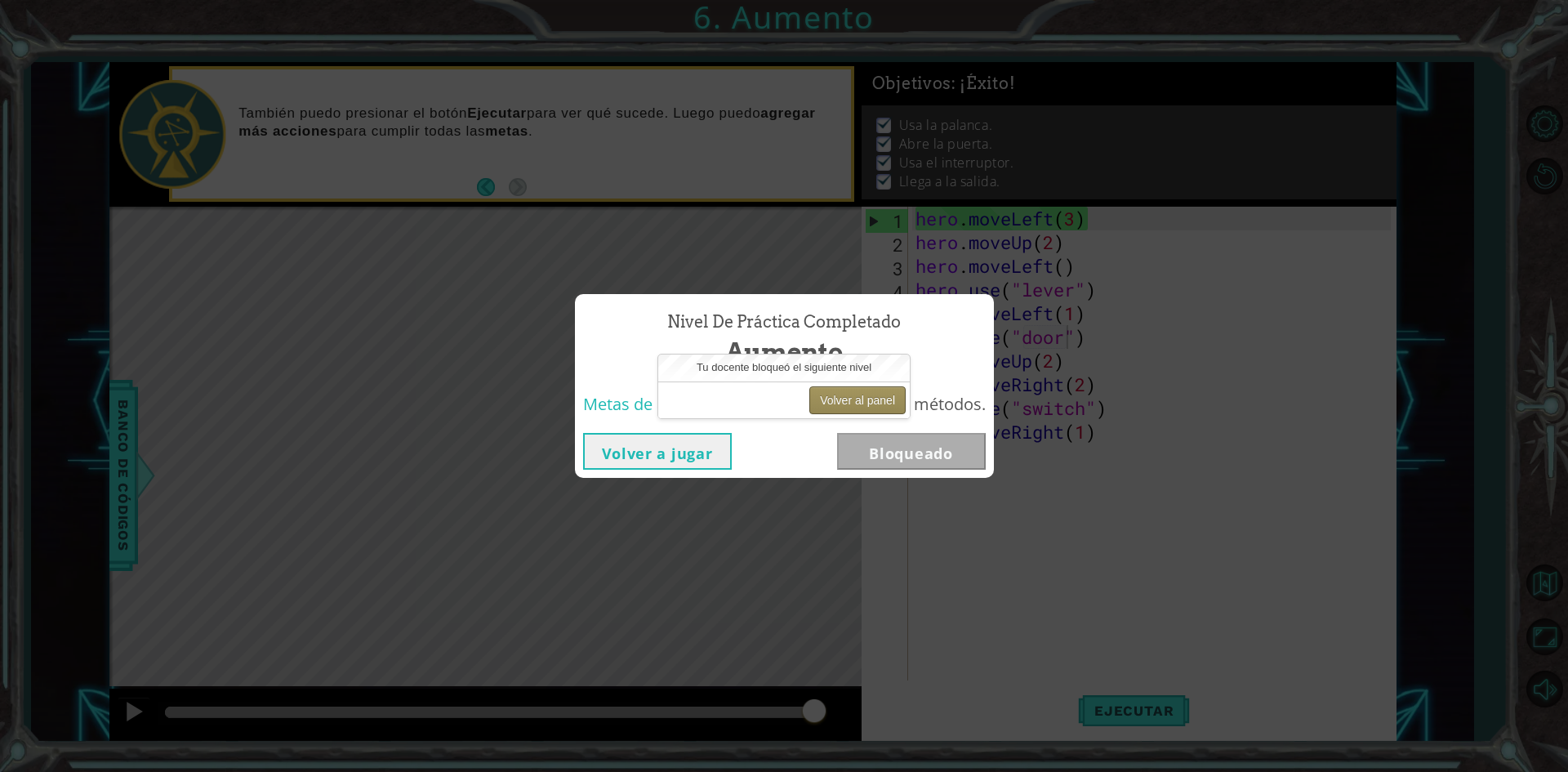
click at [851, 394] on button "Volver al panel" at bounding box center [857, 400] width 96 height 28
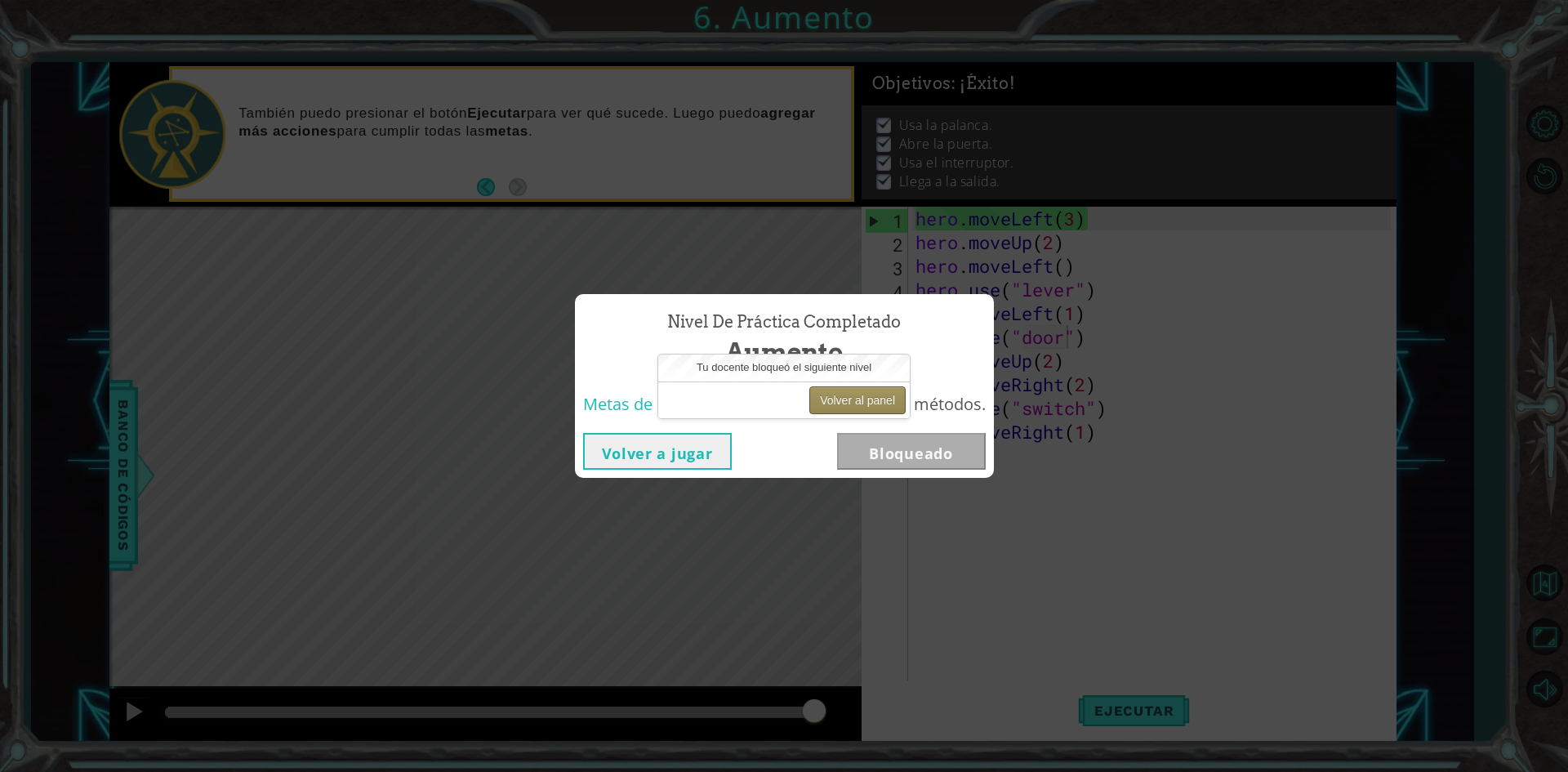
click at [851, 394] on button "Volver al panel" at bounding box center [857, 400] width 96 height 28
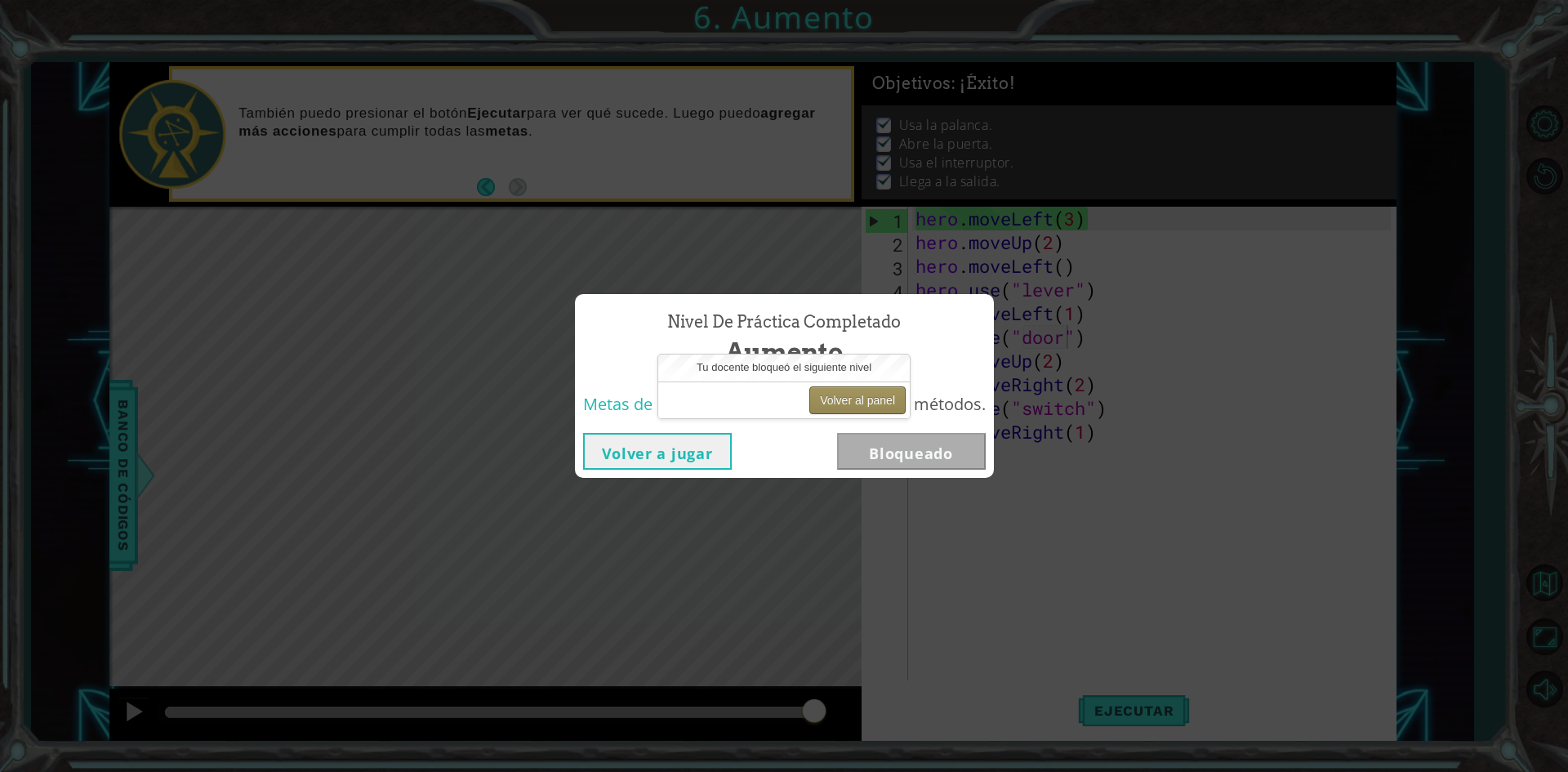
click at [851, 394] on button "Volver al panel" at bounding box center [857, 400] width 96 height 28
drag, startPoint x: 851, startPoint y: 394, endPoint x: 838, endPoint y: 349, distance: 46.8
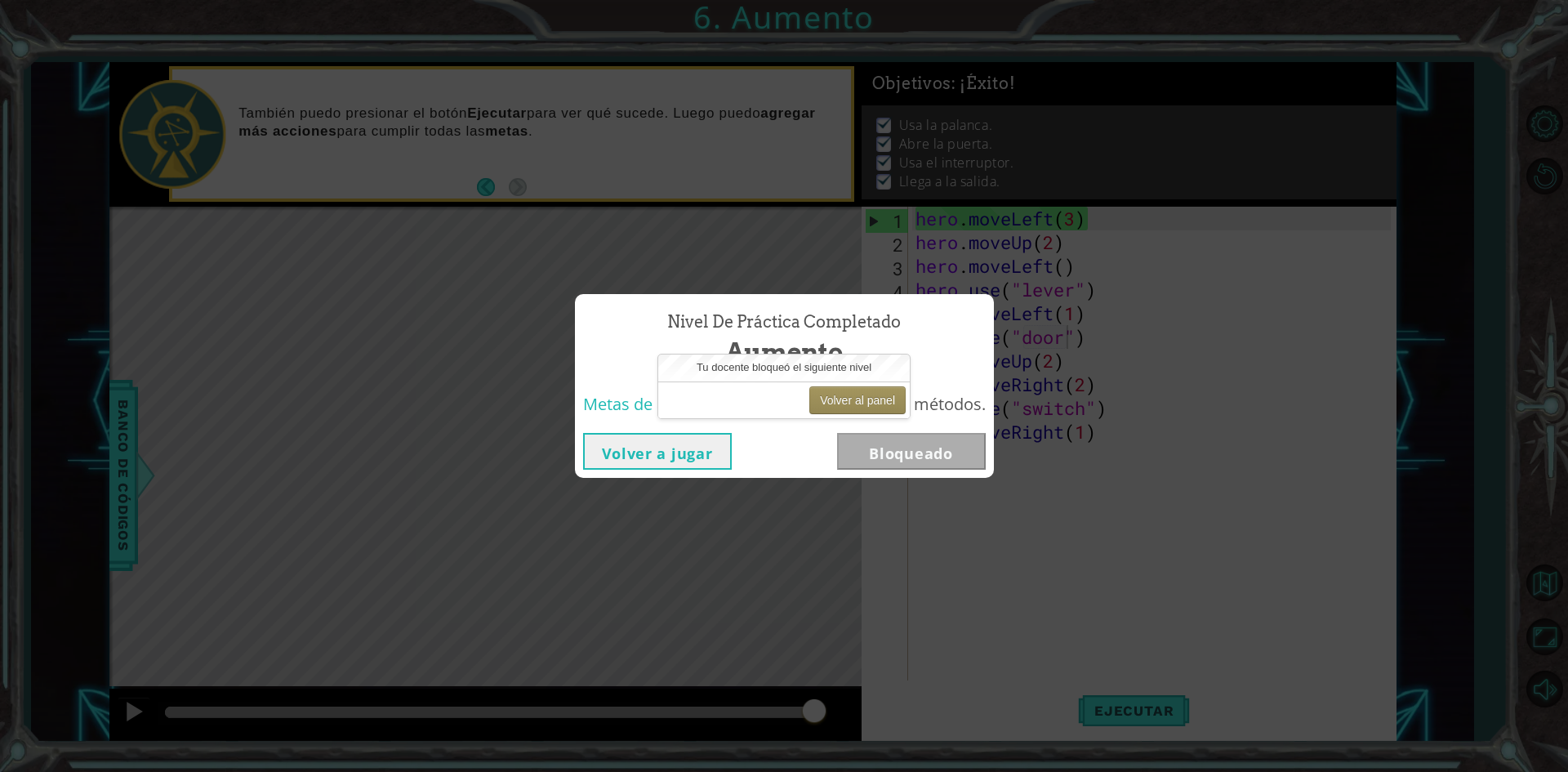
click at [845, 389] on button "Volver al panel" at bounding box center [857, 400] width 96 height 28
click at [857, 255] on div "Nivel de práctica Completado Aumento Metas de aprendizaje: Usa argumentos con m…" at bounding box center [784, 386] width 1568 height 772
click at [872, 388] on button "Volver al panel" at bounding box center [857, 400] width 96 height 28
click at [863, 401] on button "Volver al panel" at bounding box center [857, 400] width 96 height 28
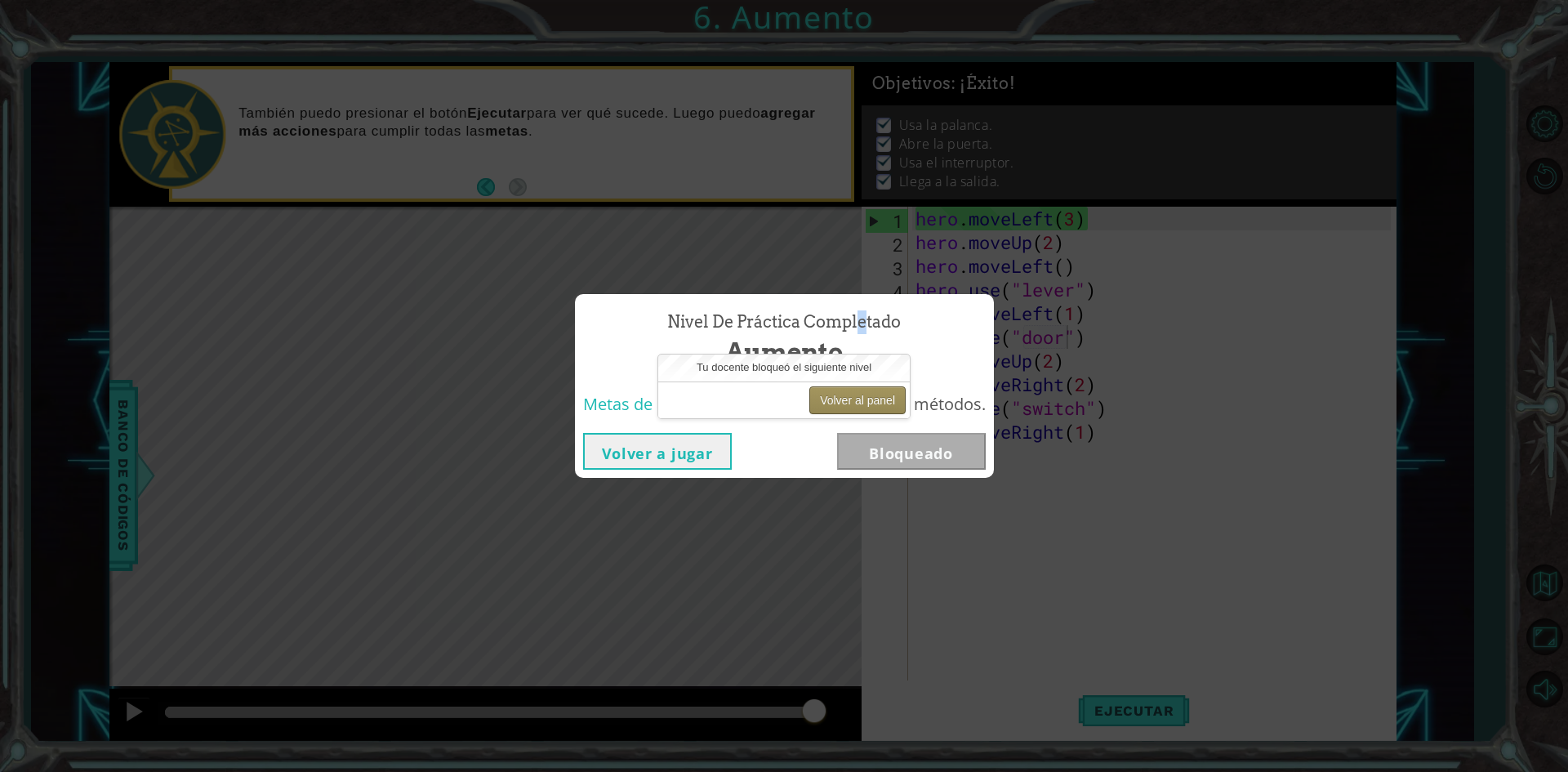
click at [863, 401] on button "Volver al panel" at bounding box center [857, 400] width 96 height 28
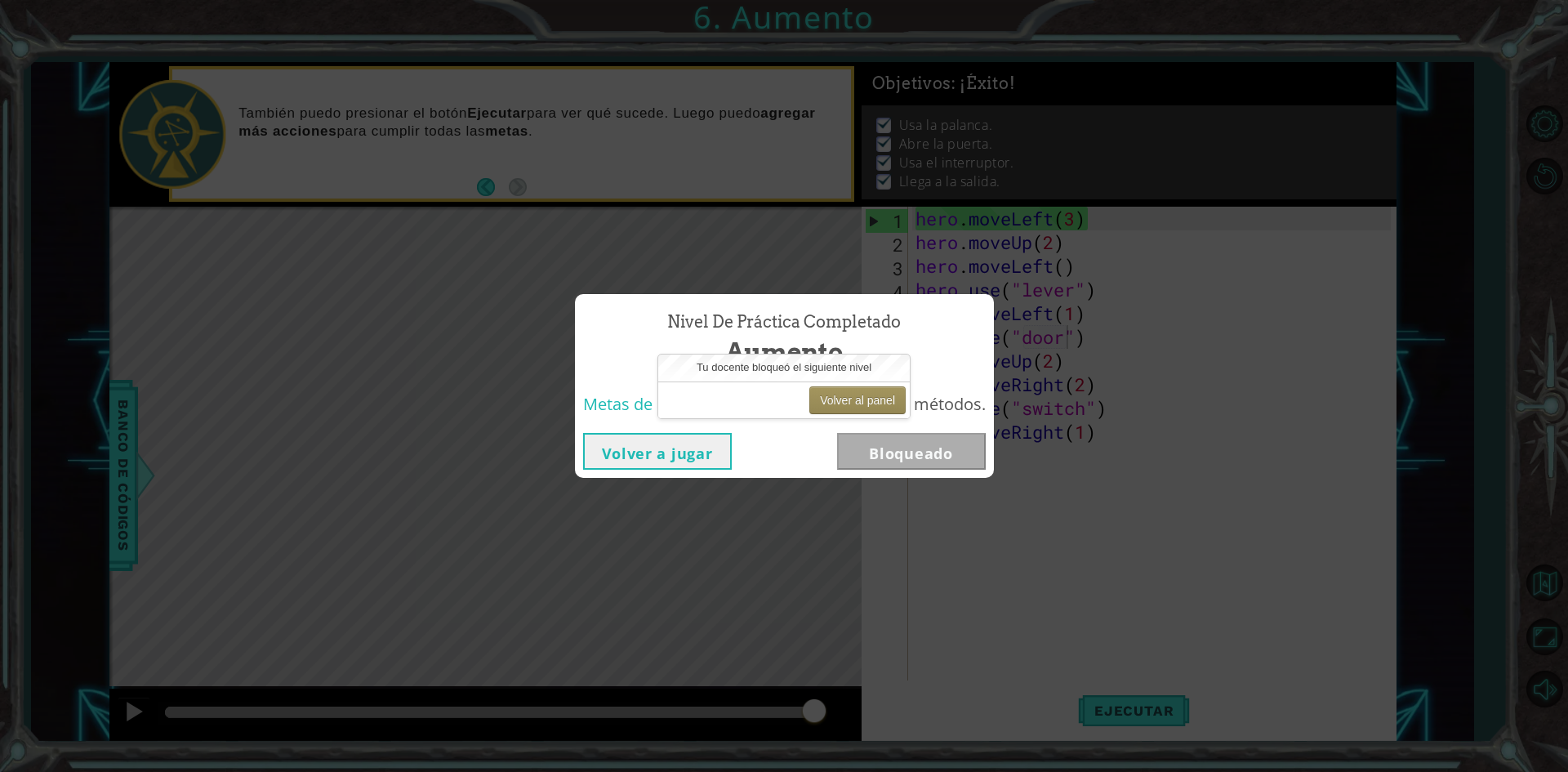
click at [753, 455] on div "Volver a jugar Bloqueado" at bounding box center [784, 450] width 403 height 37
click at [839, 391] on button "Volver al panel" at bounding box center [857, 400] width 96 height 28
click at [825, 422] on div "Metas de aprendizaje: Usa argumentos con métodos." at bounding box center [784, 405] width 419 height 40
click at [833, 410] on button "Volver al panel" at bounding box center [857, 400] width 96 height 28
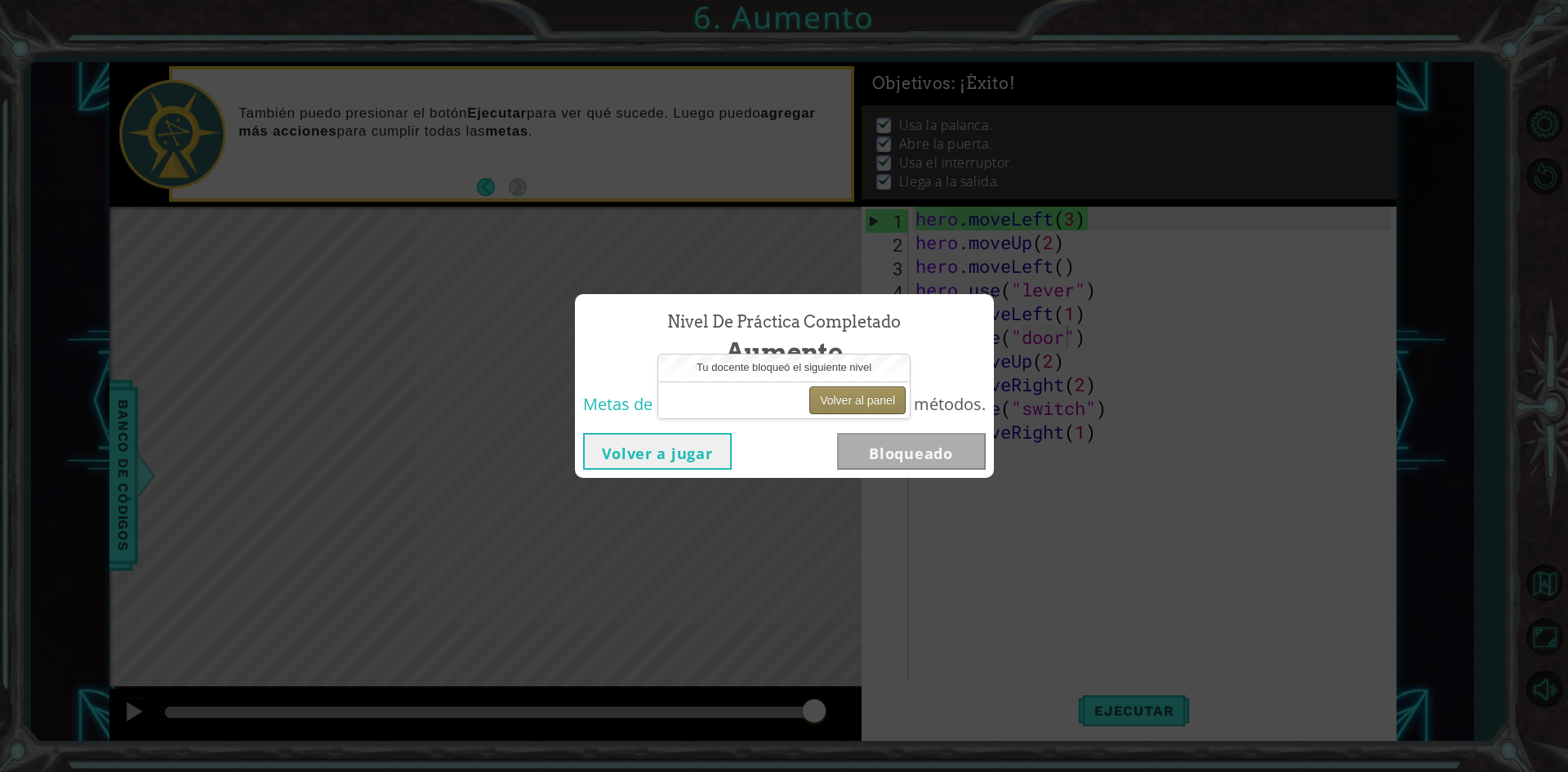
click at [833, 410] on button "Volver al panel" at bounding box center [857, 400] width 96 height 28
click at [868, 396] on button "Volver al panel" at bounding box center [857, 400] width 96 height 28
click at [858, 400] on button "Volver al panel" at bounding box center [857, 400] width 96 height 28
click at [859, 400] on button "Volver al panel" at bounding box center [857, 400] width 96 height 28
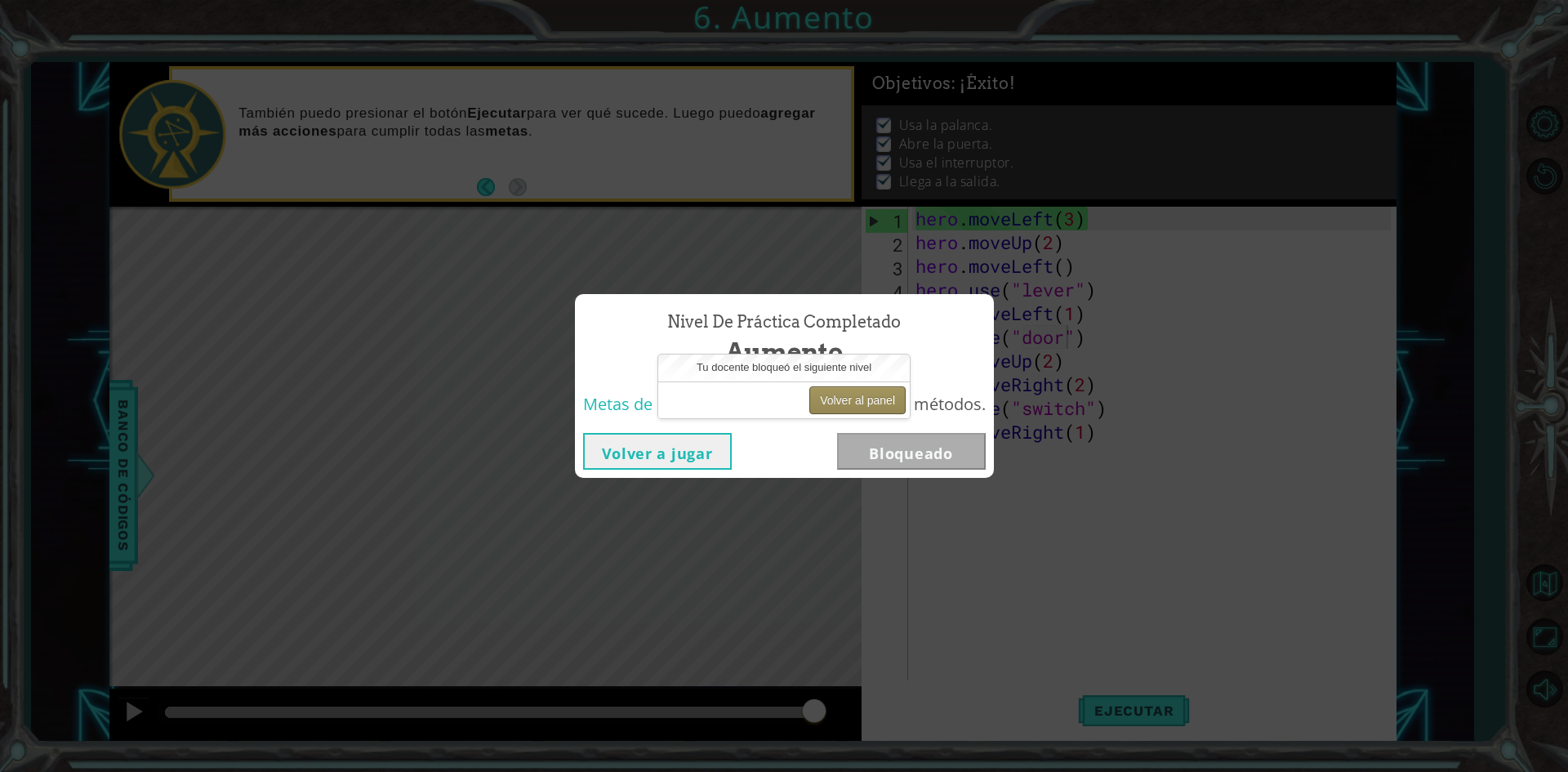
click at [859, 400] on button "Volver al panel" at bounding box center [857, 400] width 96 height 28
click at [858, 400] on button "Volver al panel" at bounding box center [857, 400] width 96 height 28
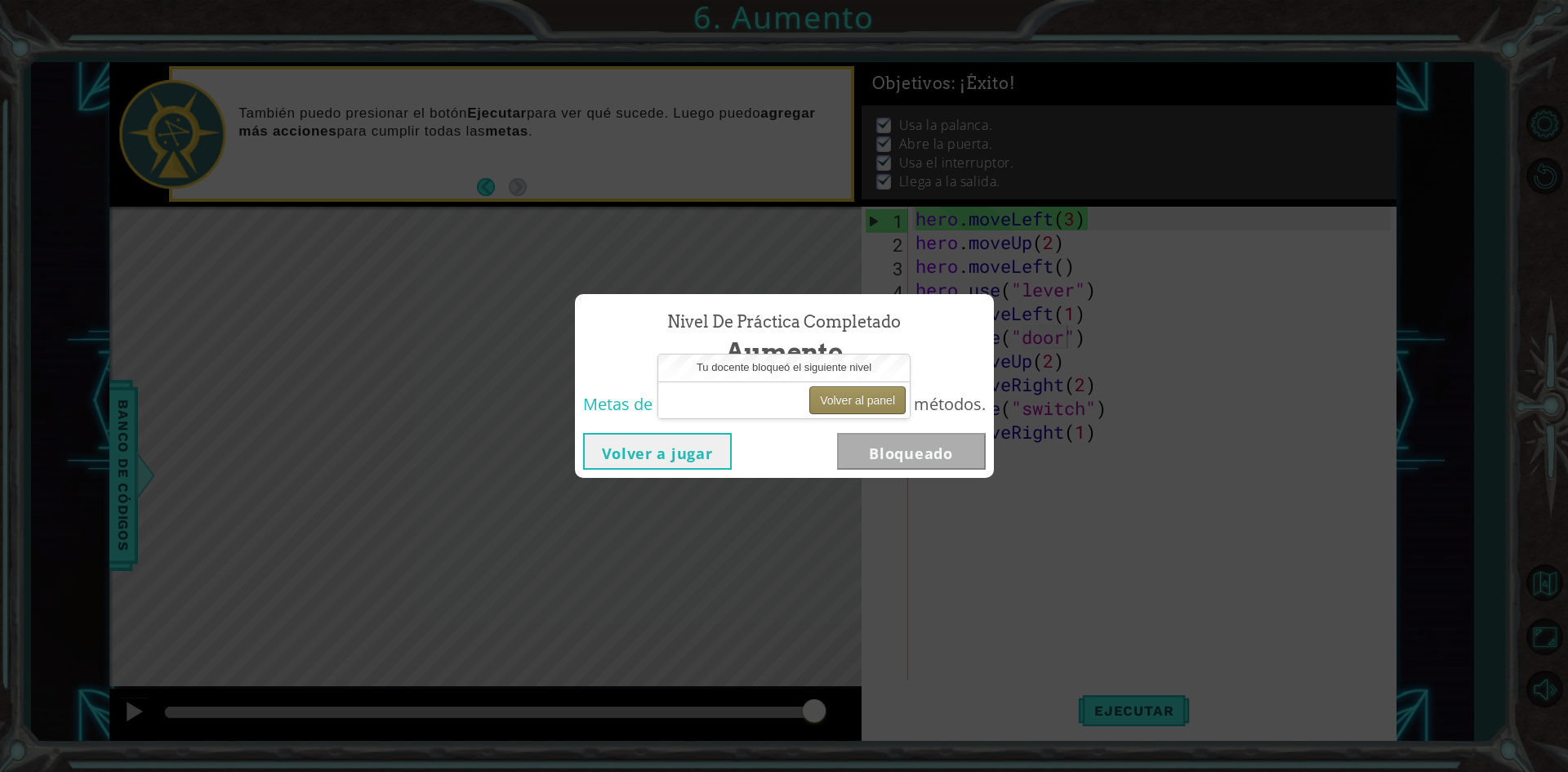
click at [858, 400] on button "Volver al panel" at bounding box center [857, 400] width 96 height 28
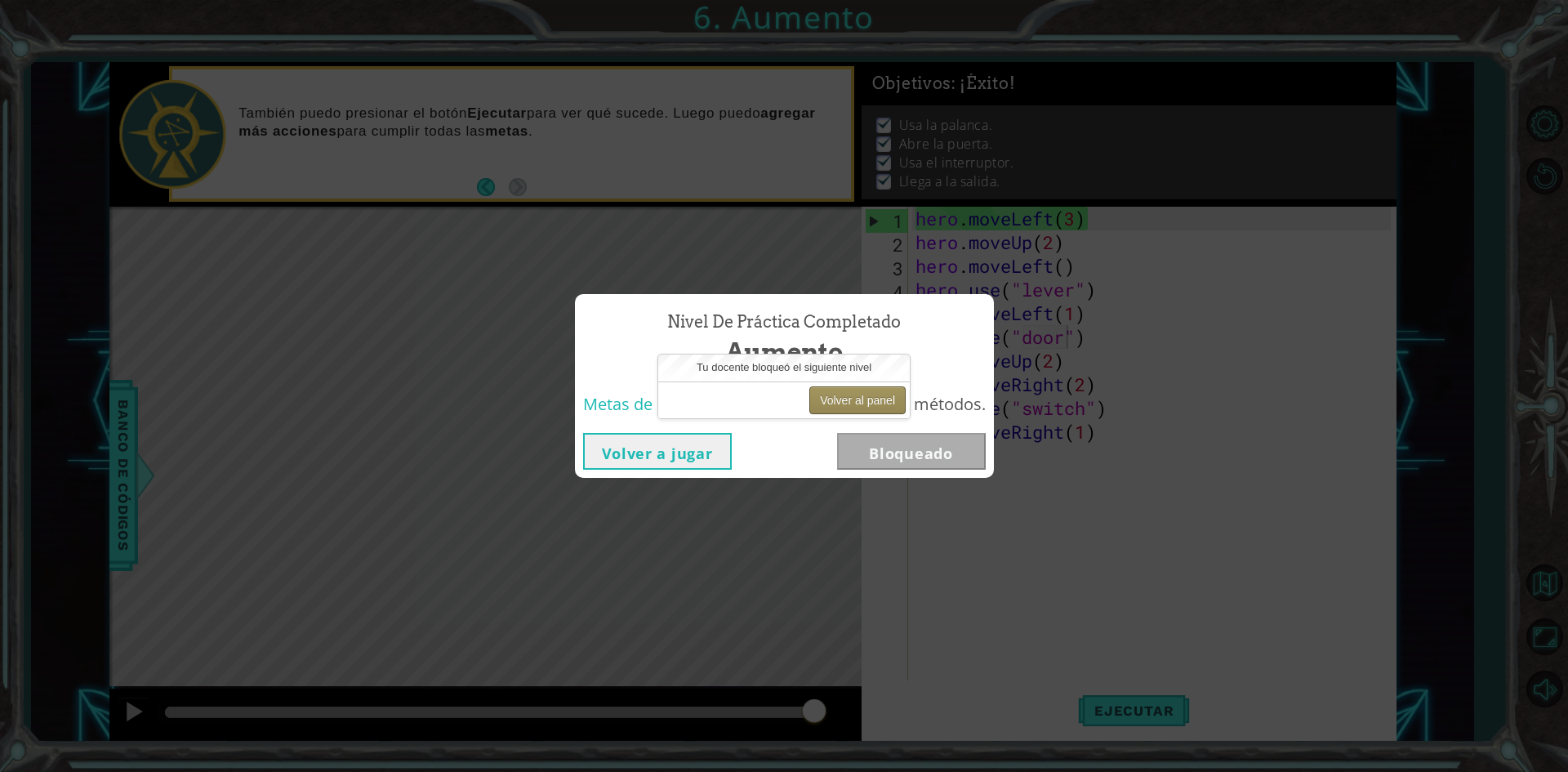
click at [858, 400] on button "Volver al panel" at bounding box center [857, 400] width 96 height 28
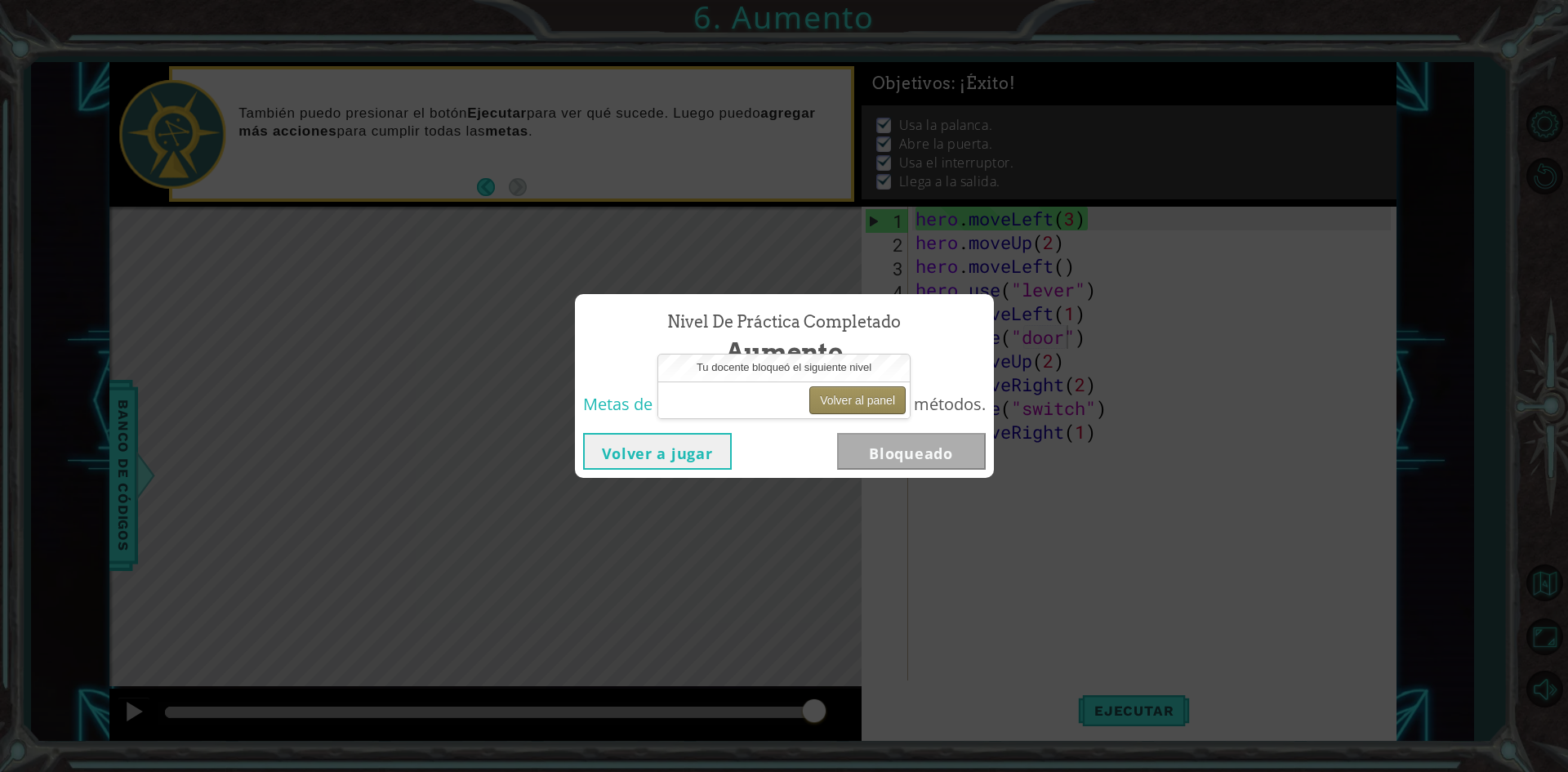
click at [858, 400] on button "Volver al panel" at bounding box center [857, 400] width 96 height 28
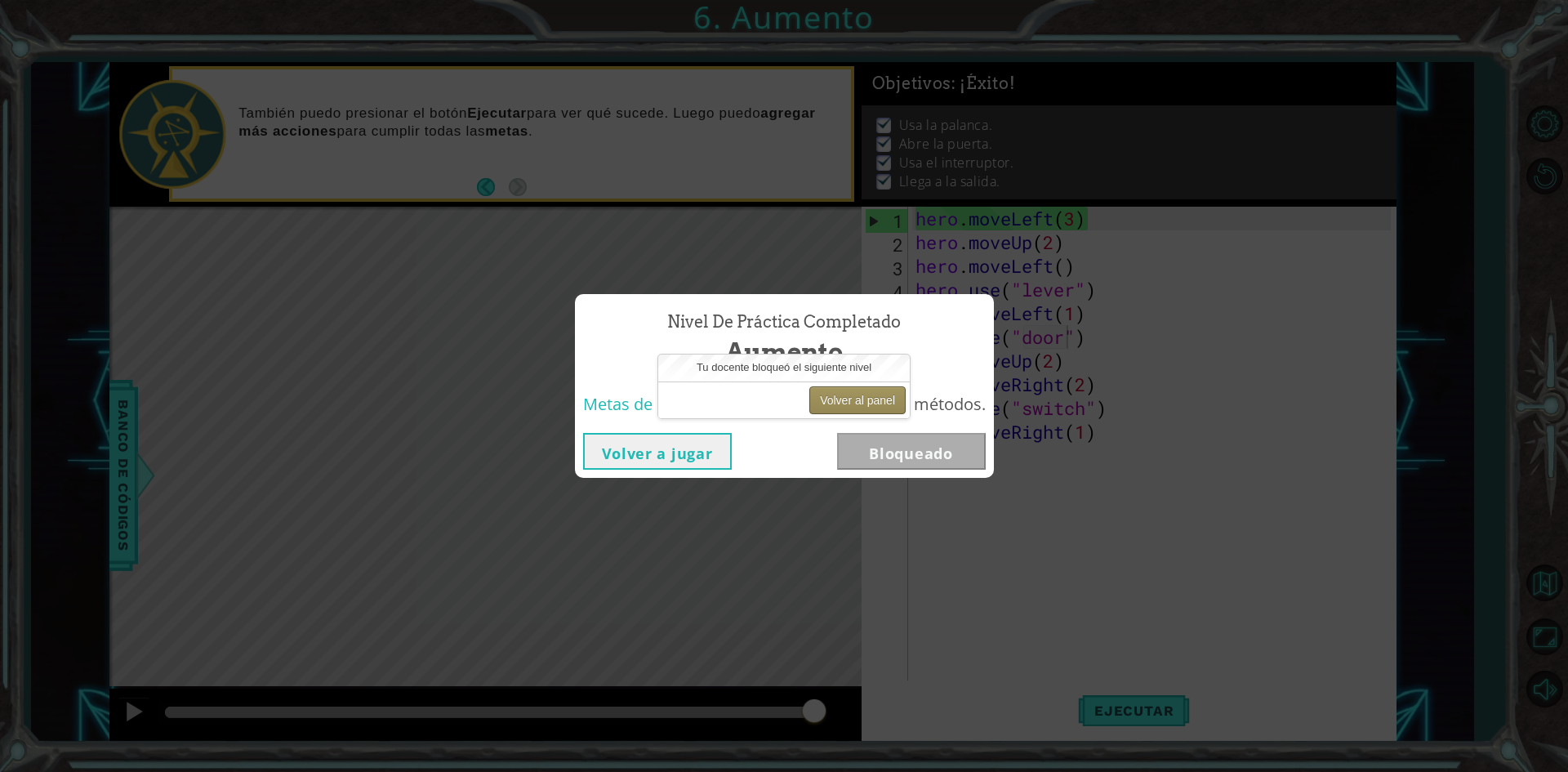
click at [858, 400] on button "Volver al panel" at bounding box center [857, 400] width 96 height 28
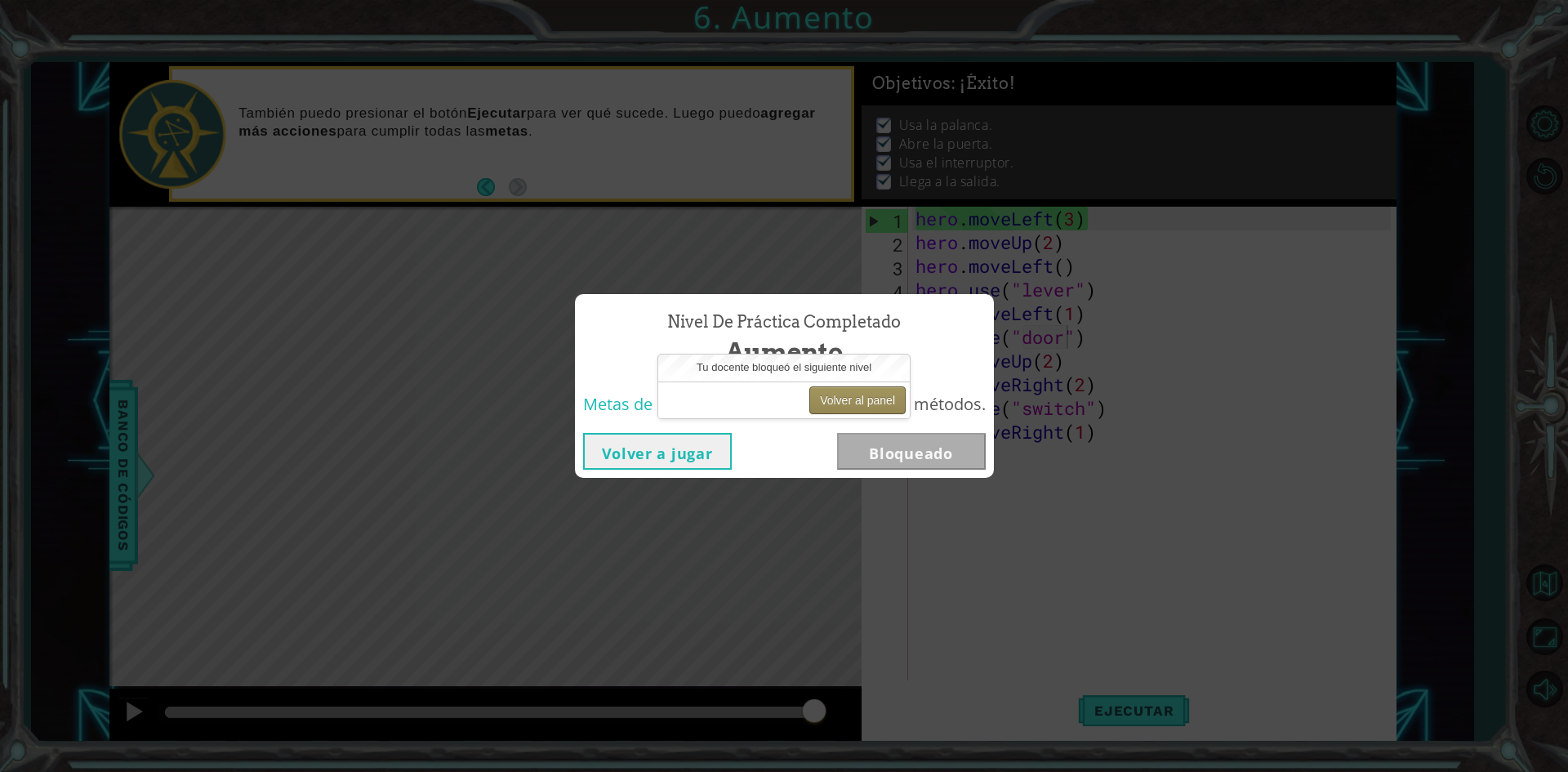
click at [858, 400] on button "Volver al panel" at bounding box center [857, 400] width 96 height 28
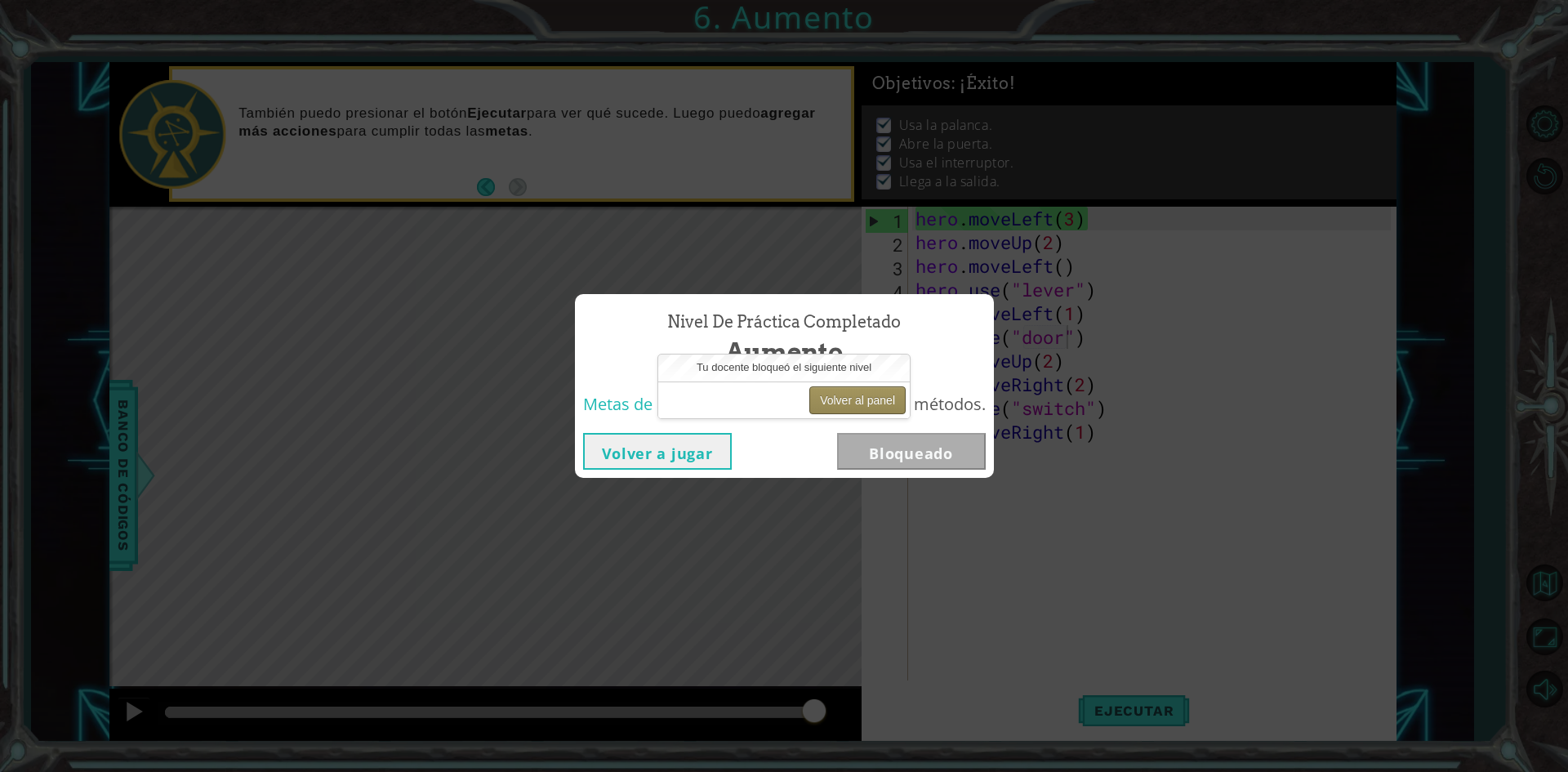
click at [858, 400] on button "Volver al panel" at bounding box center [857, 400] width 96 height 28
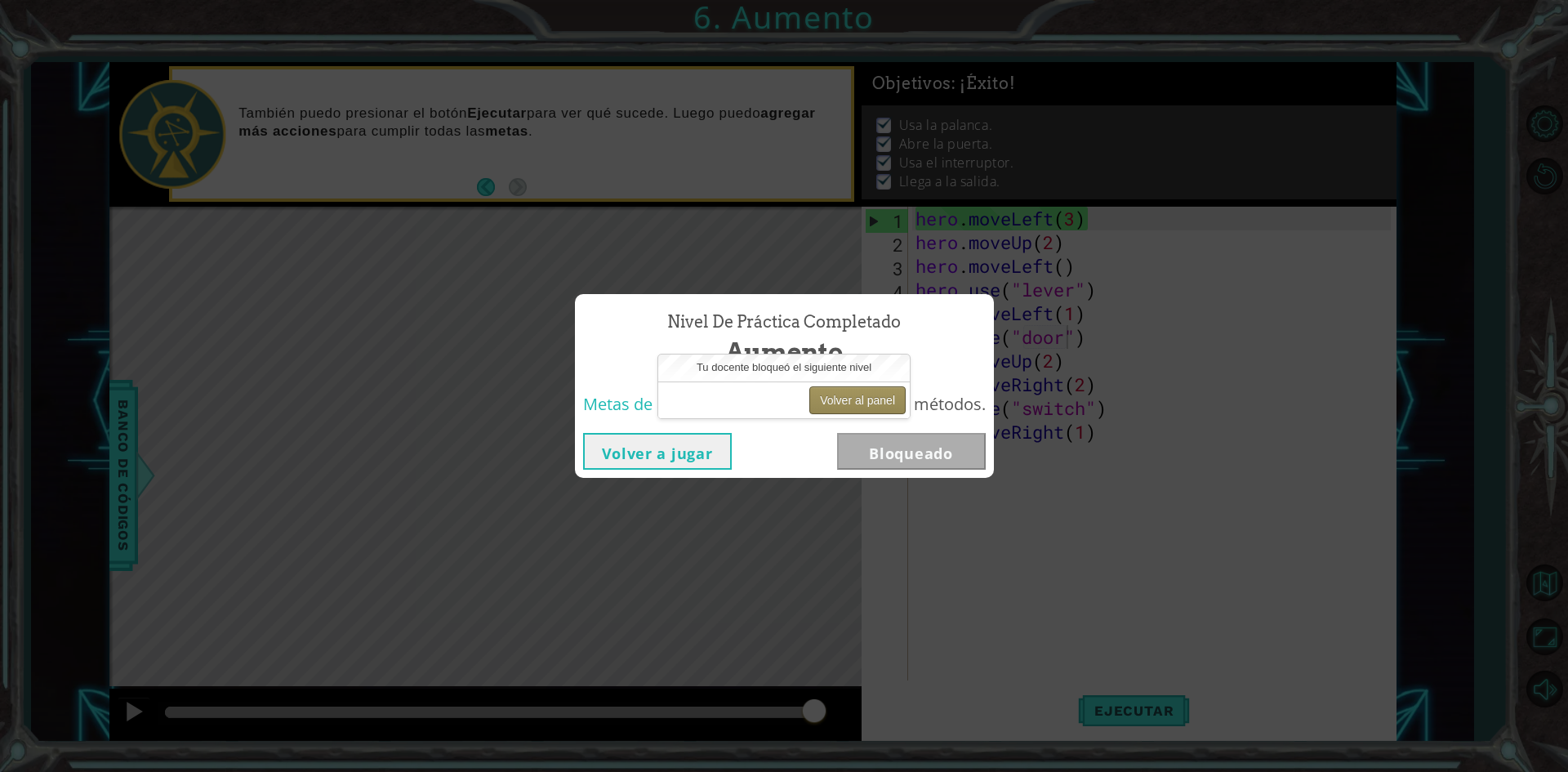
click at [858, 400] on button "Volver al panel" at bounding box center [857, 400] width 96 height 28
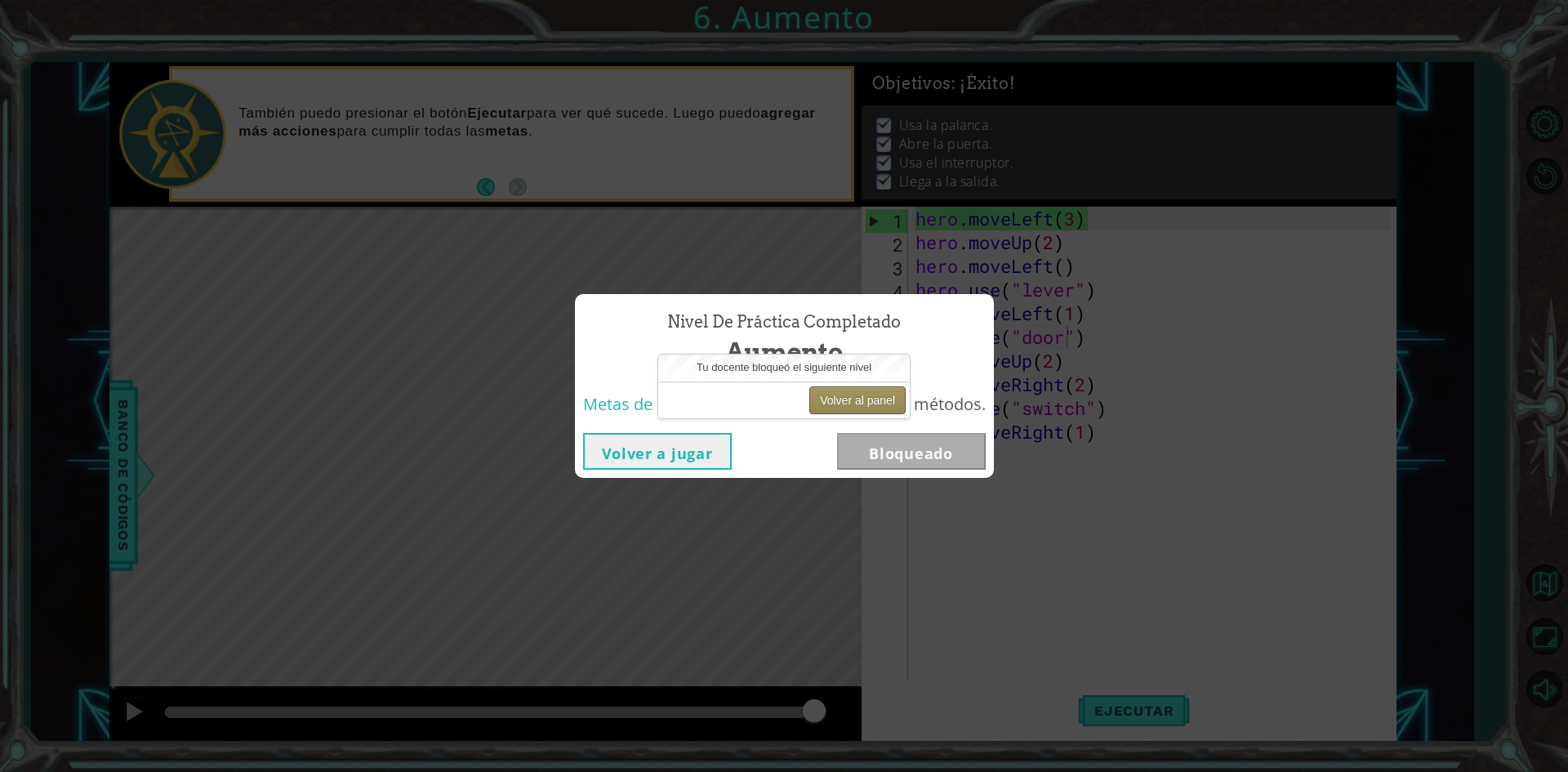
click at [858, 400] on button "Volver al panel" at bounding box center [857, 400] width 96 height 28
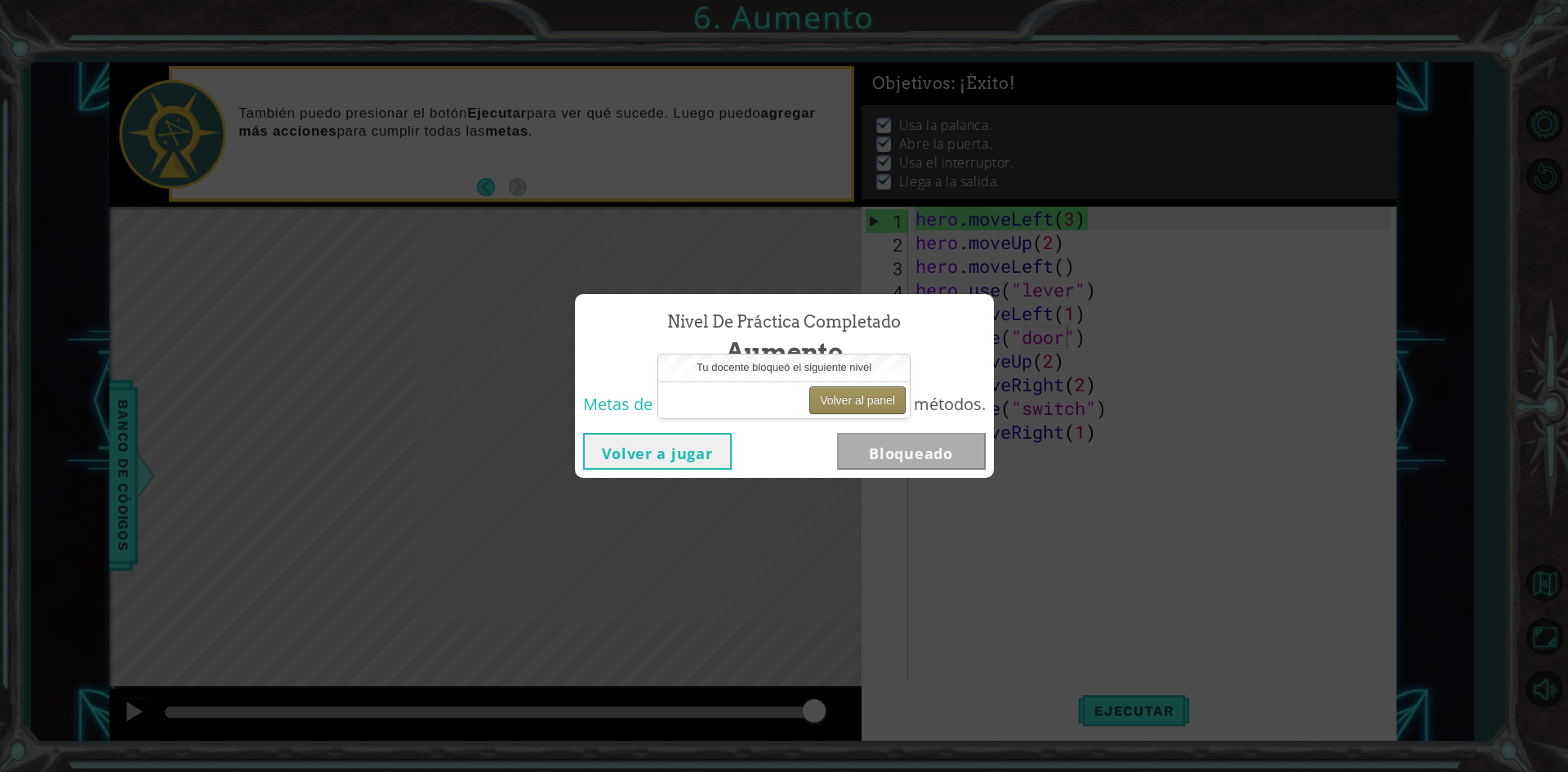
click at [858, 400] on button "Volver al panel" at bounding box center [857, 400] width 96 height 28
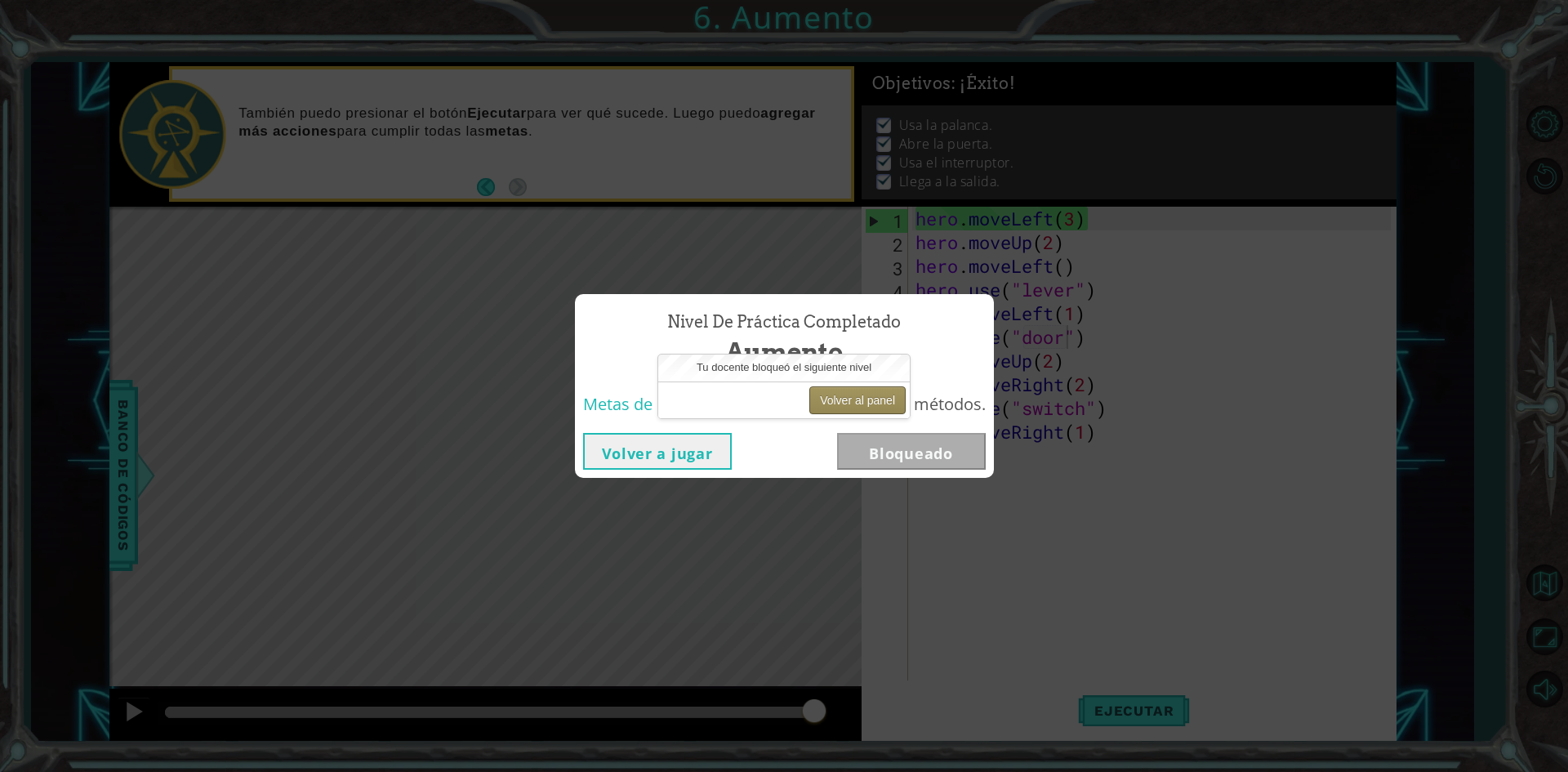
click at [858, 400] on button "Volver al panel" at bounding box center [857, 400] width 96 height 28
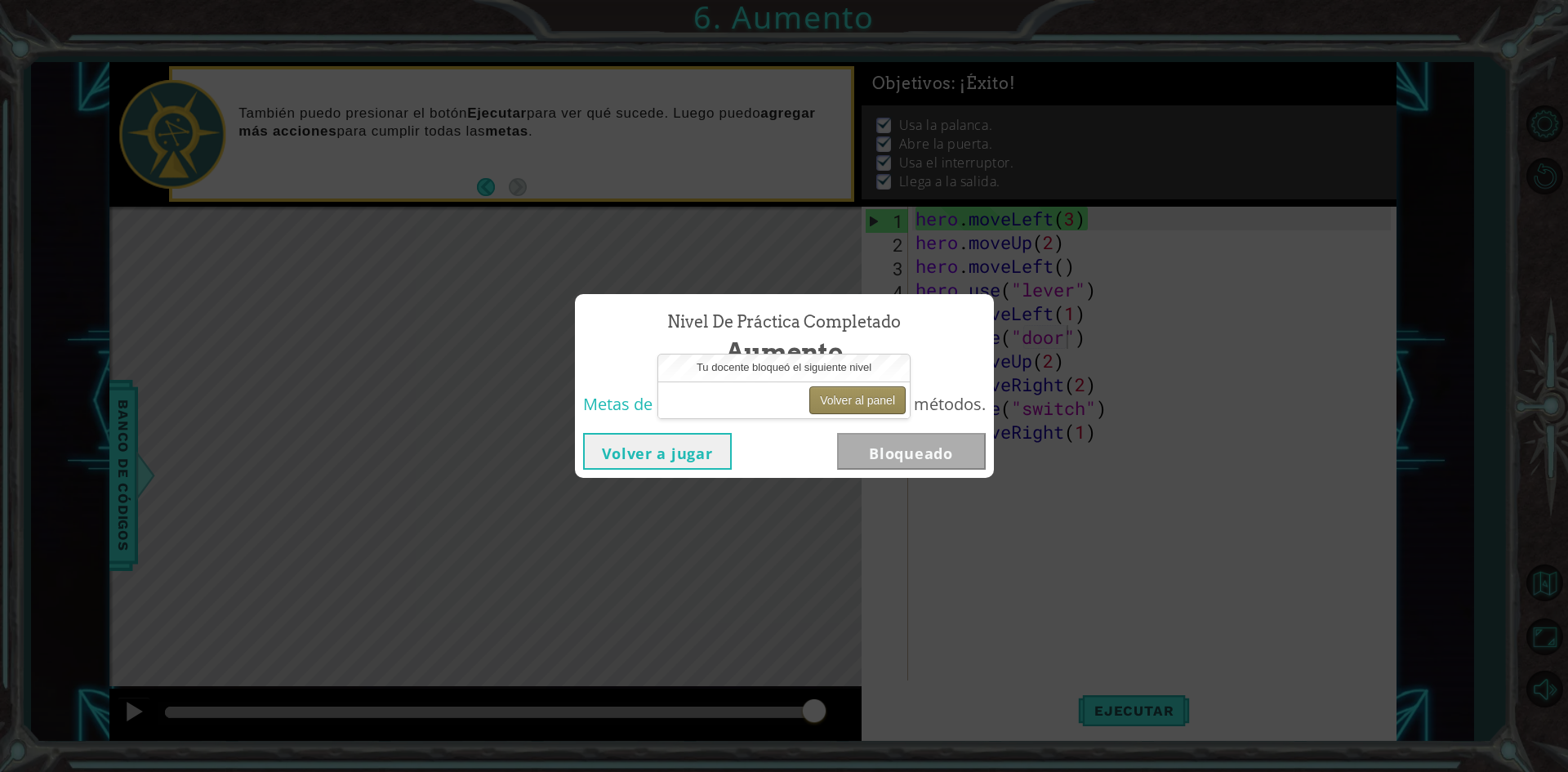
click at [858, 400] on button "Volver al panel" at bounding box center [857, 400] width 96 height 28
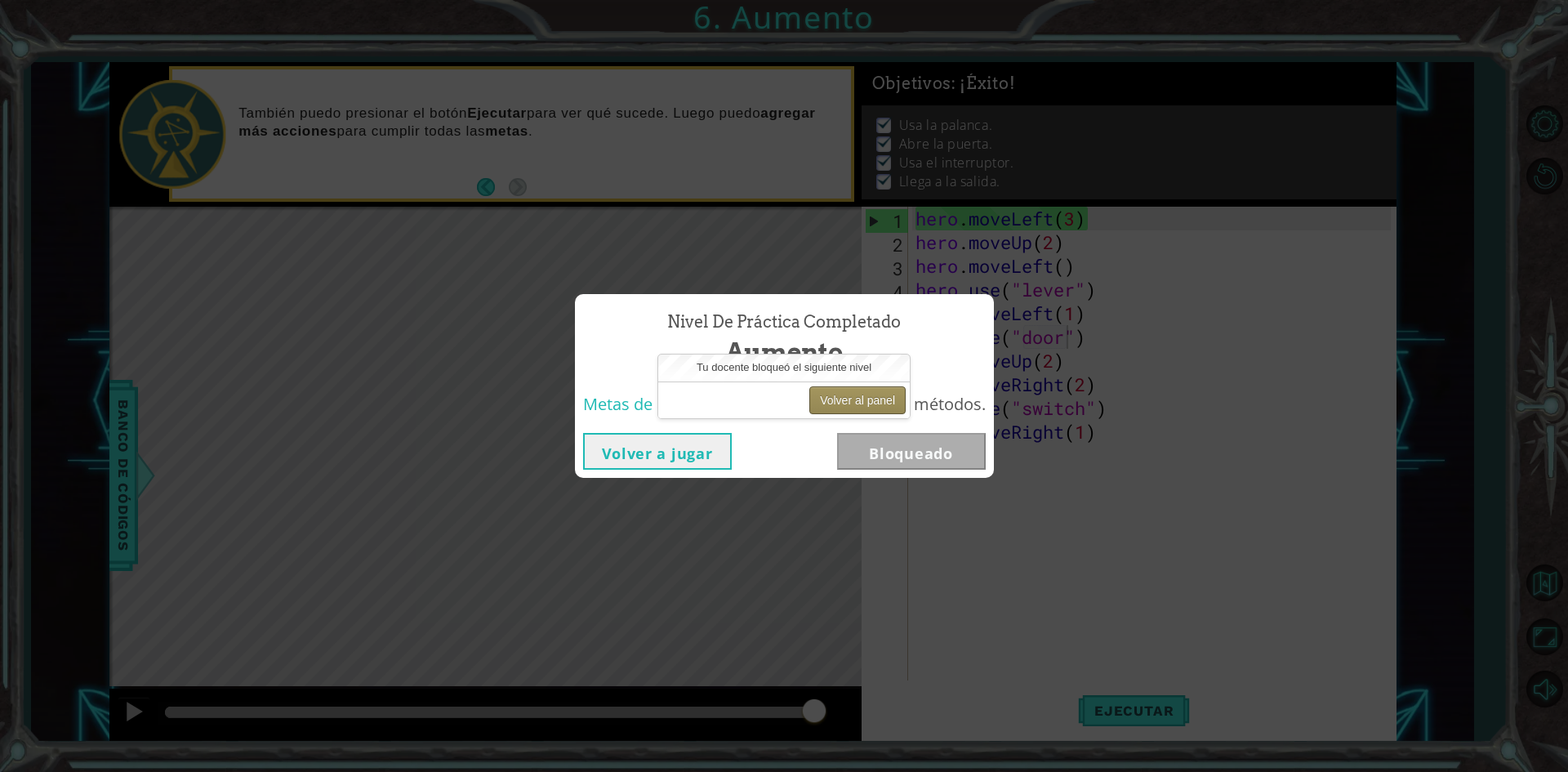
click at [863, 402] on button "Volver al panel" at bounding box center [857, 400] width 96 height 28
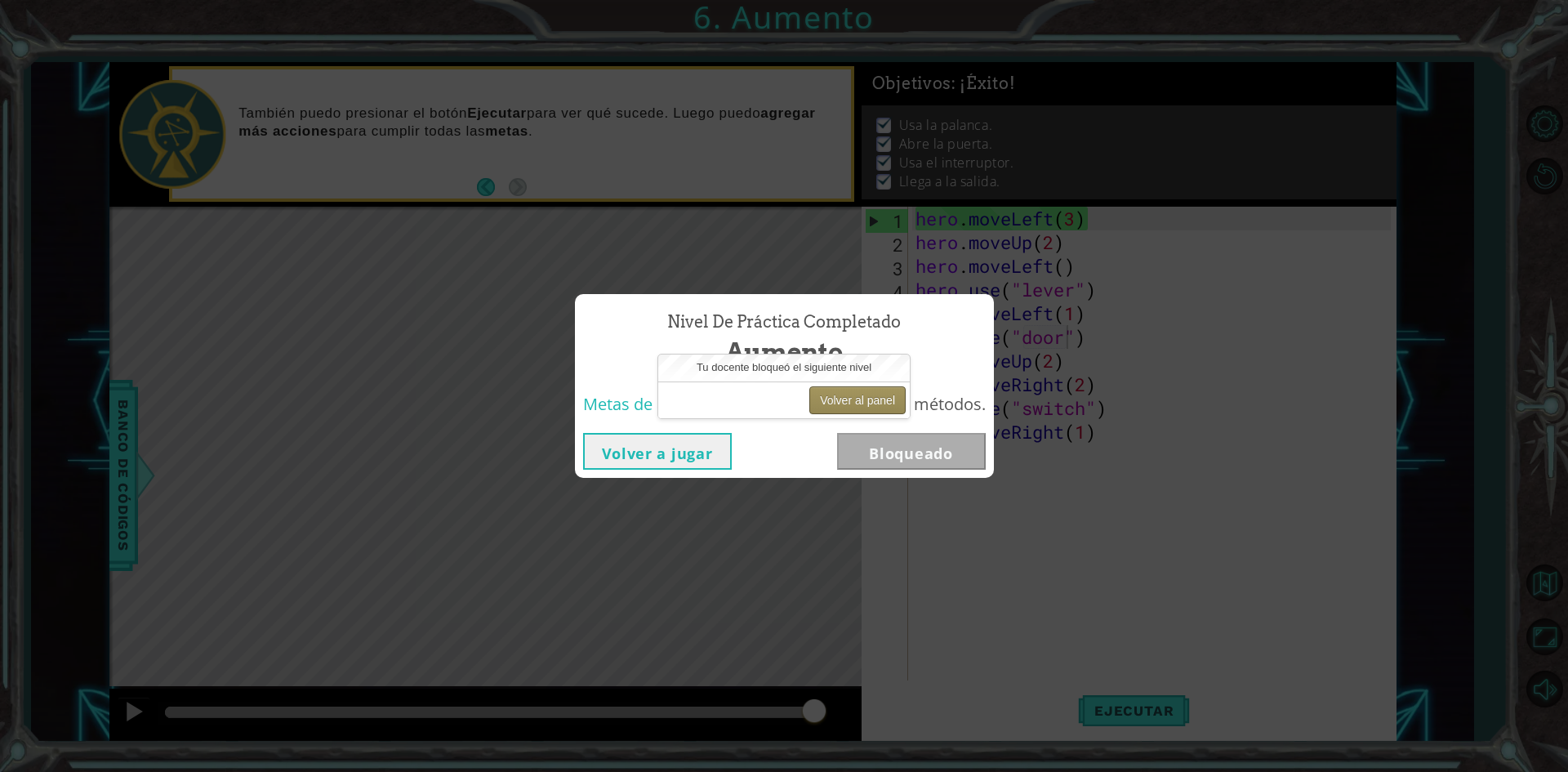
click at [835, 411] on button "Volver al panel" at bounding box center [857, 400] width 96 height 28
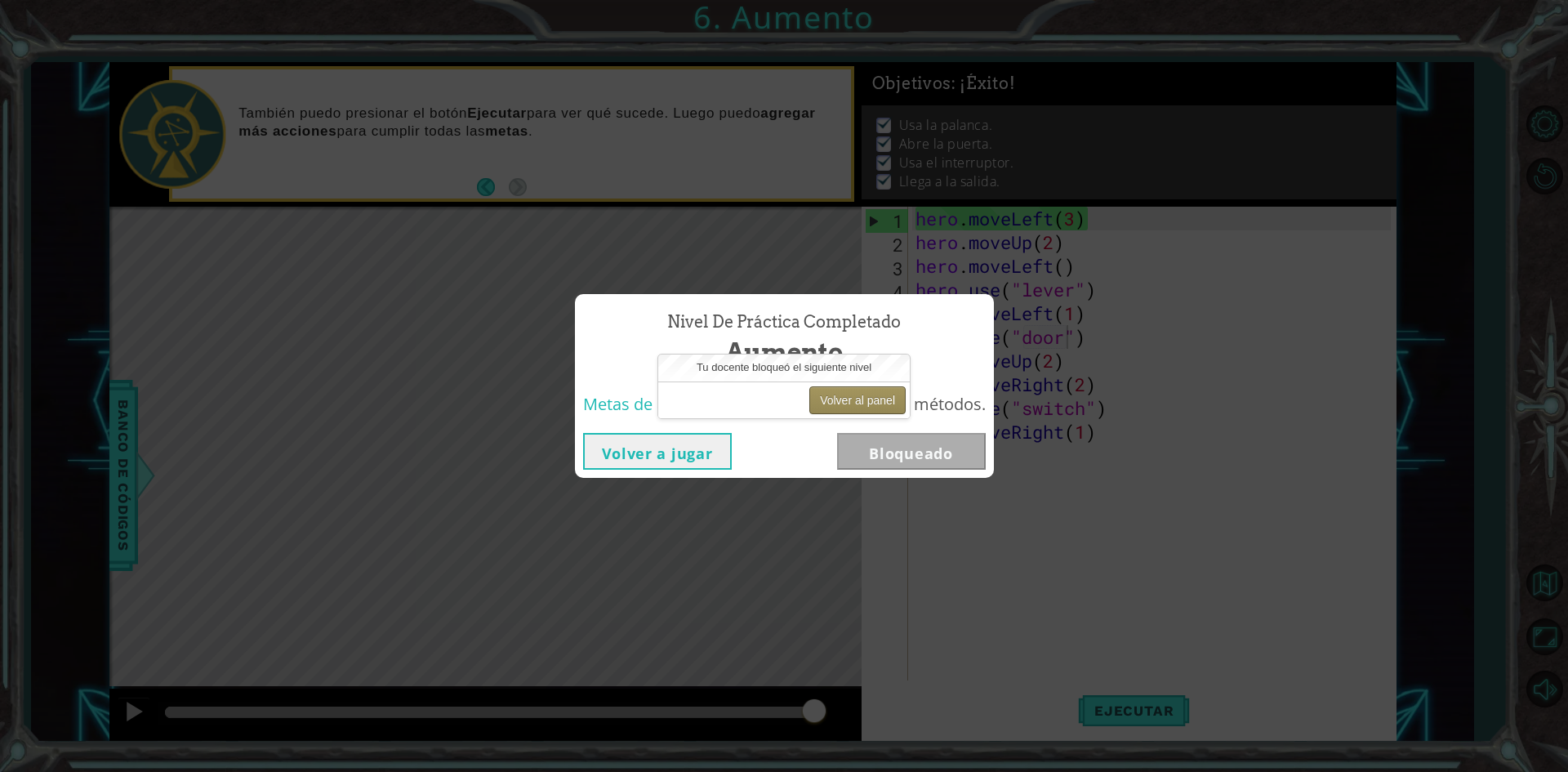
click at [835, 411] on button "Volver al panel" at bounding box center [857, 400] width 96 height 28
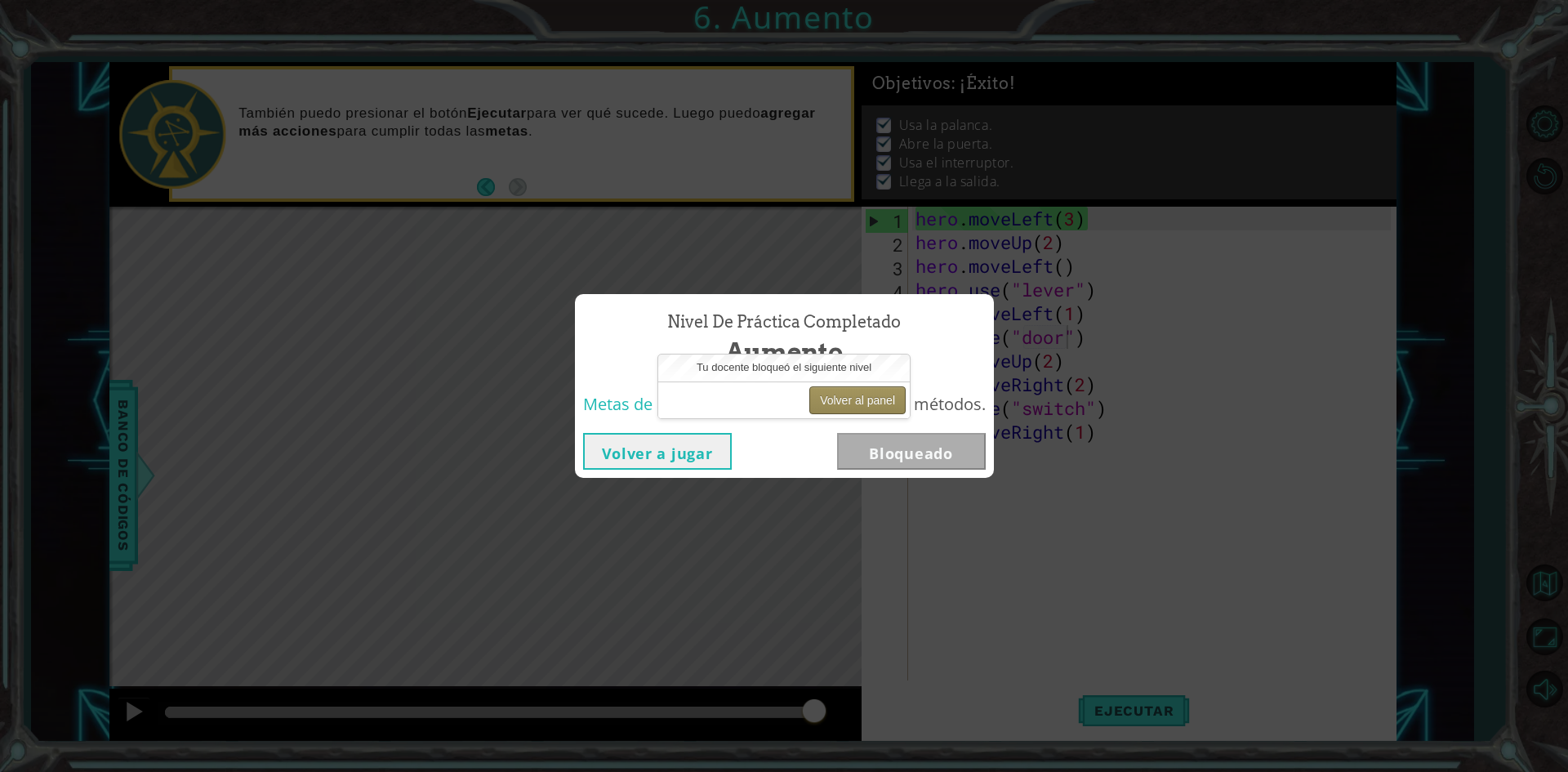
click at [835, 411] on button "Volver al panel" at bounding box center [857, 400] width 96 height 28
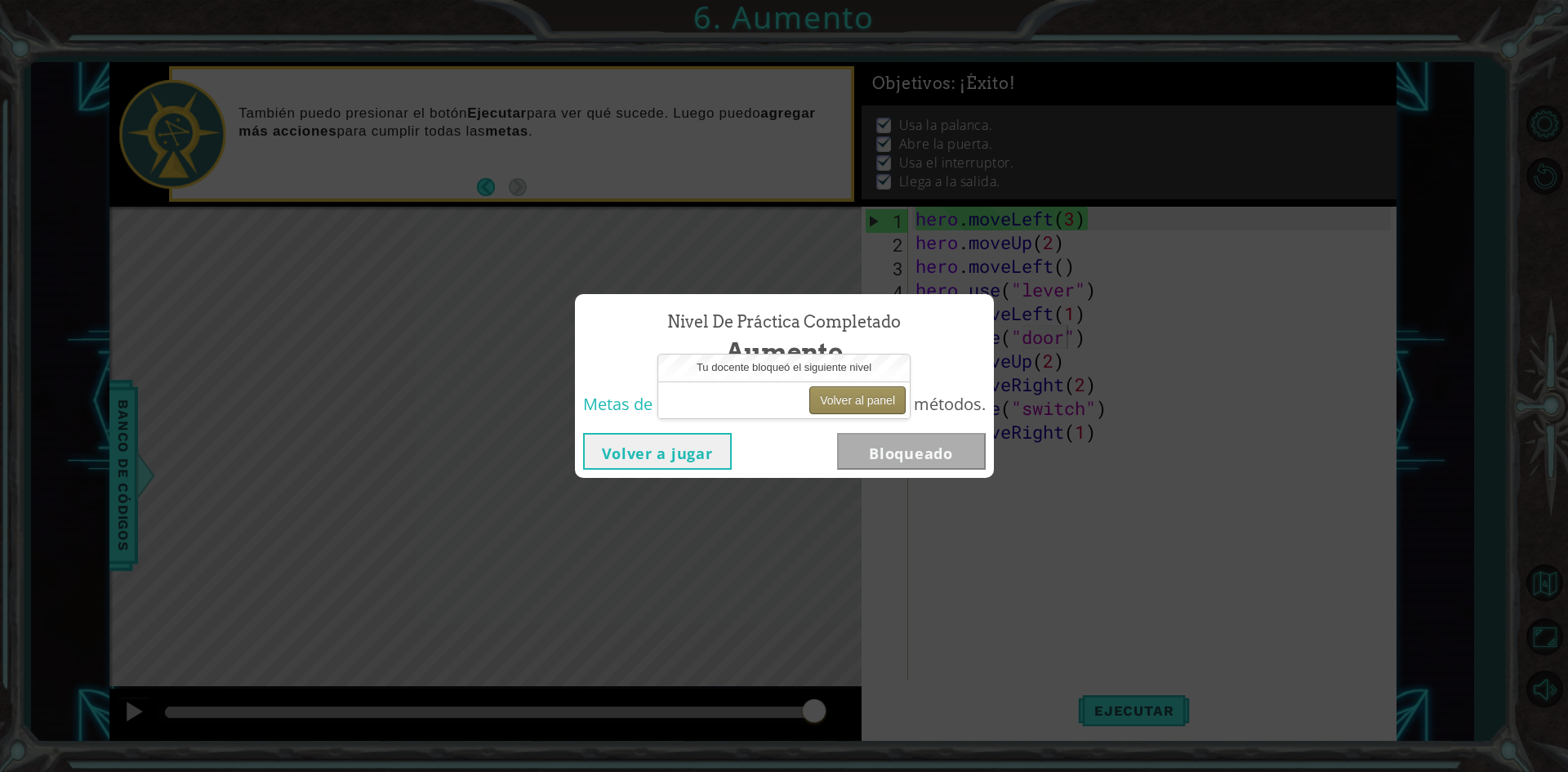
click at [835, 411] on button "Volver al panel" at bounding box center [857, 400] width 96 height 28
